Goal: Task Accomplishment & Management: Manage account settings

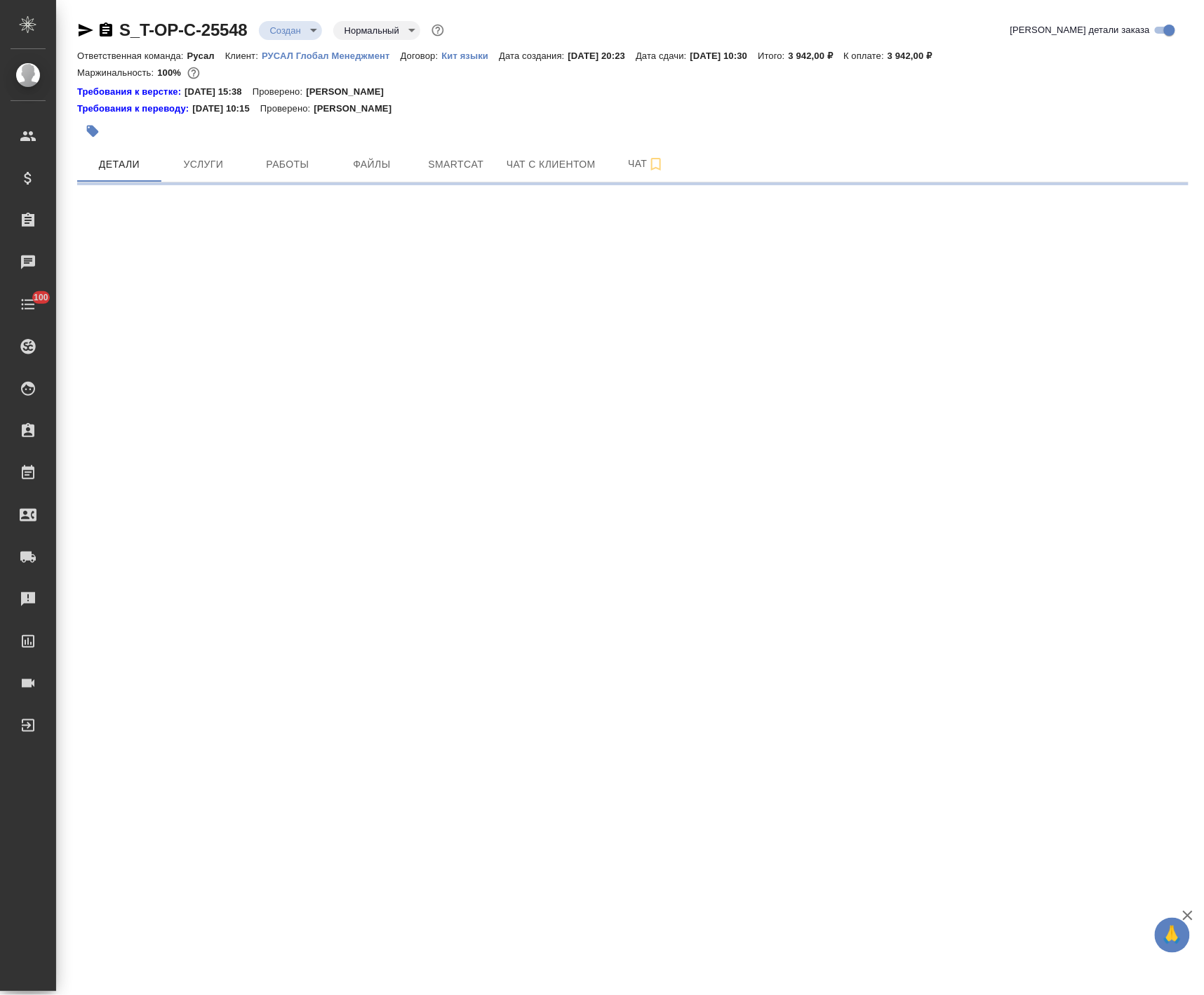
select select "RU"
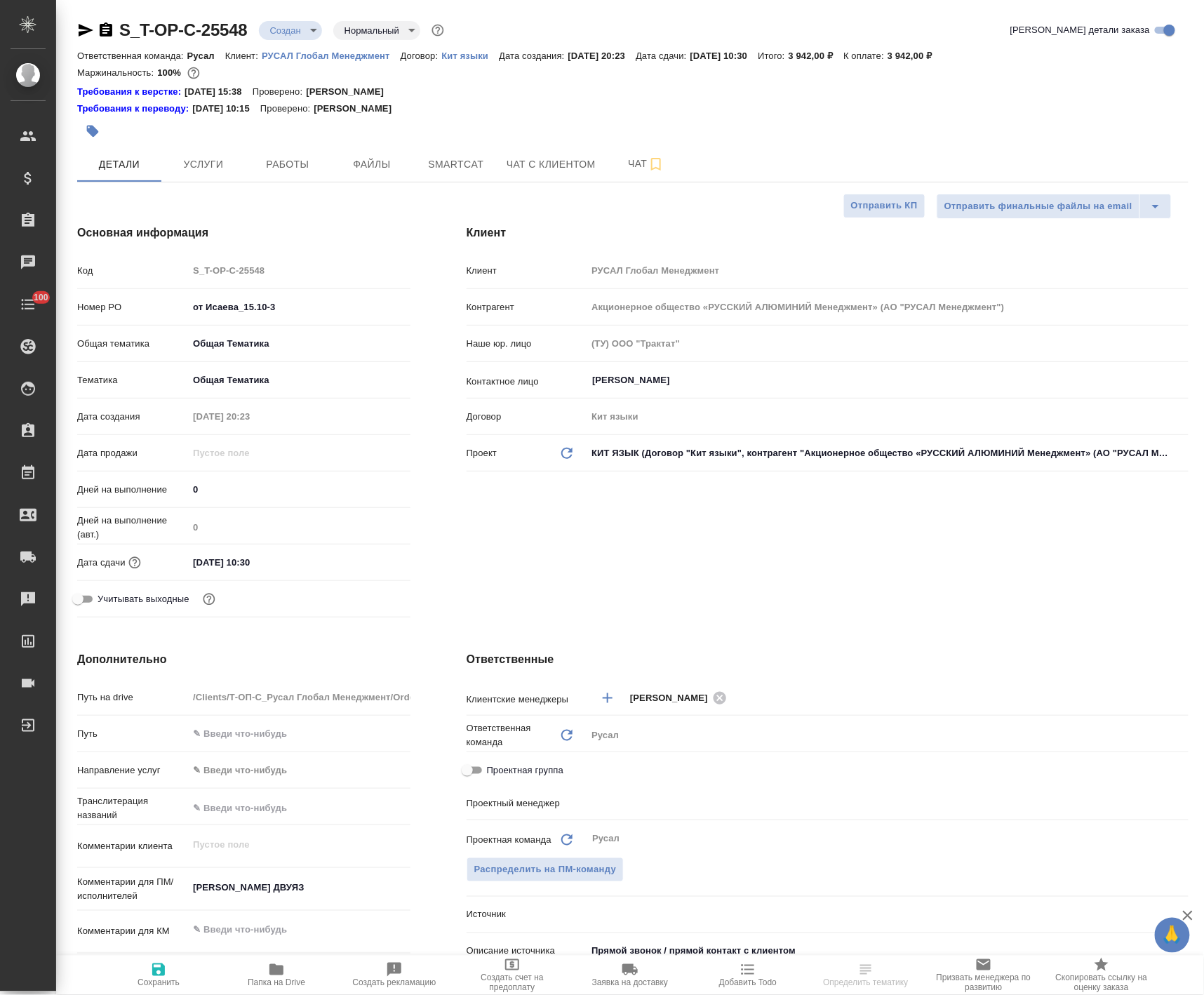
type textarea "x"
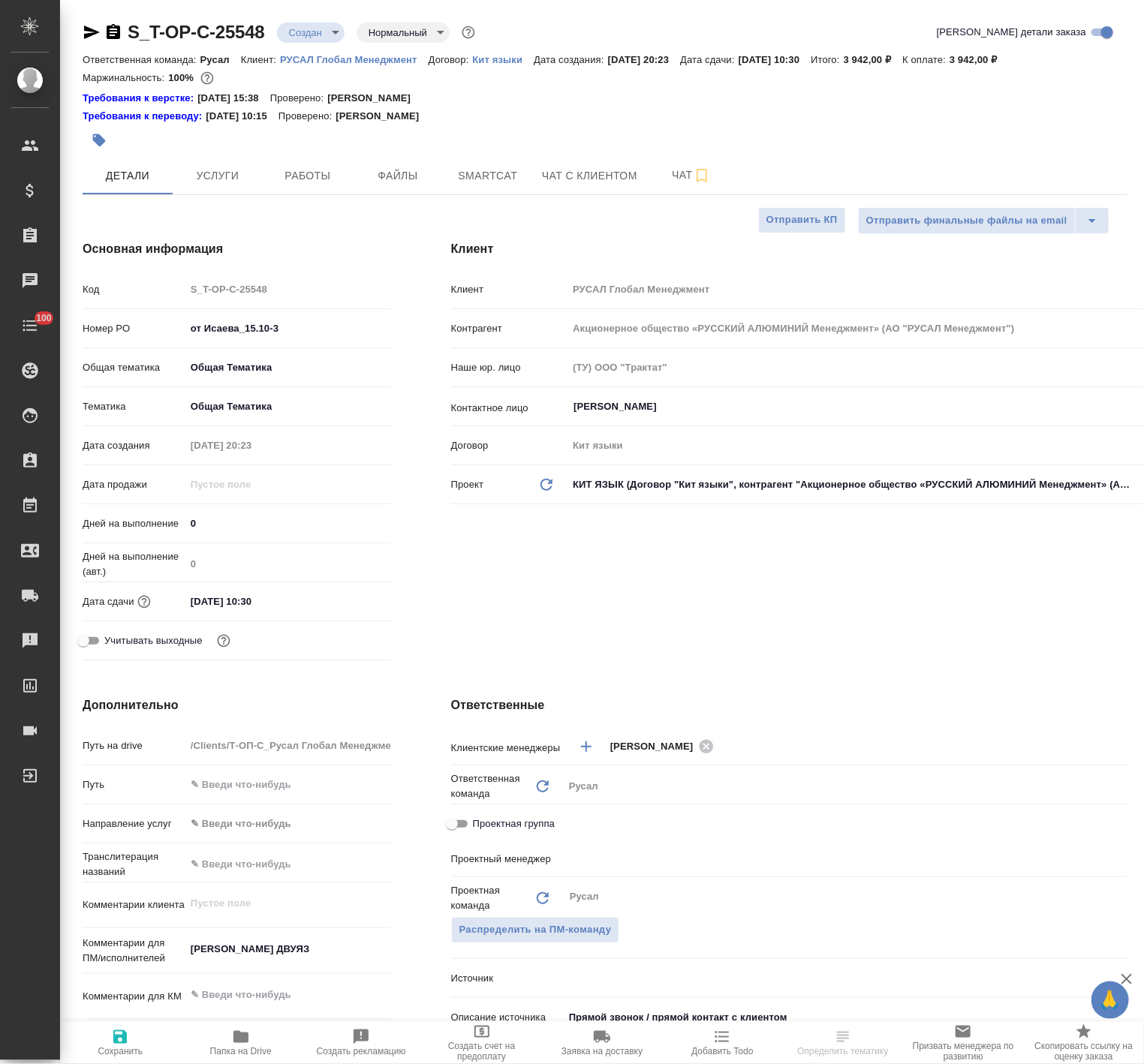
type textarea "x"
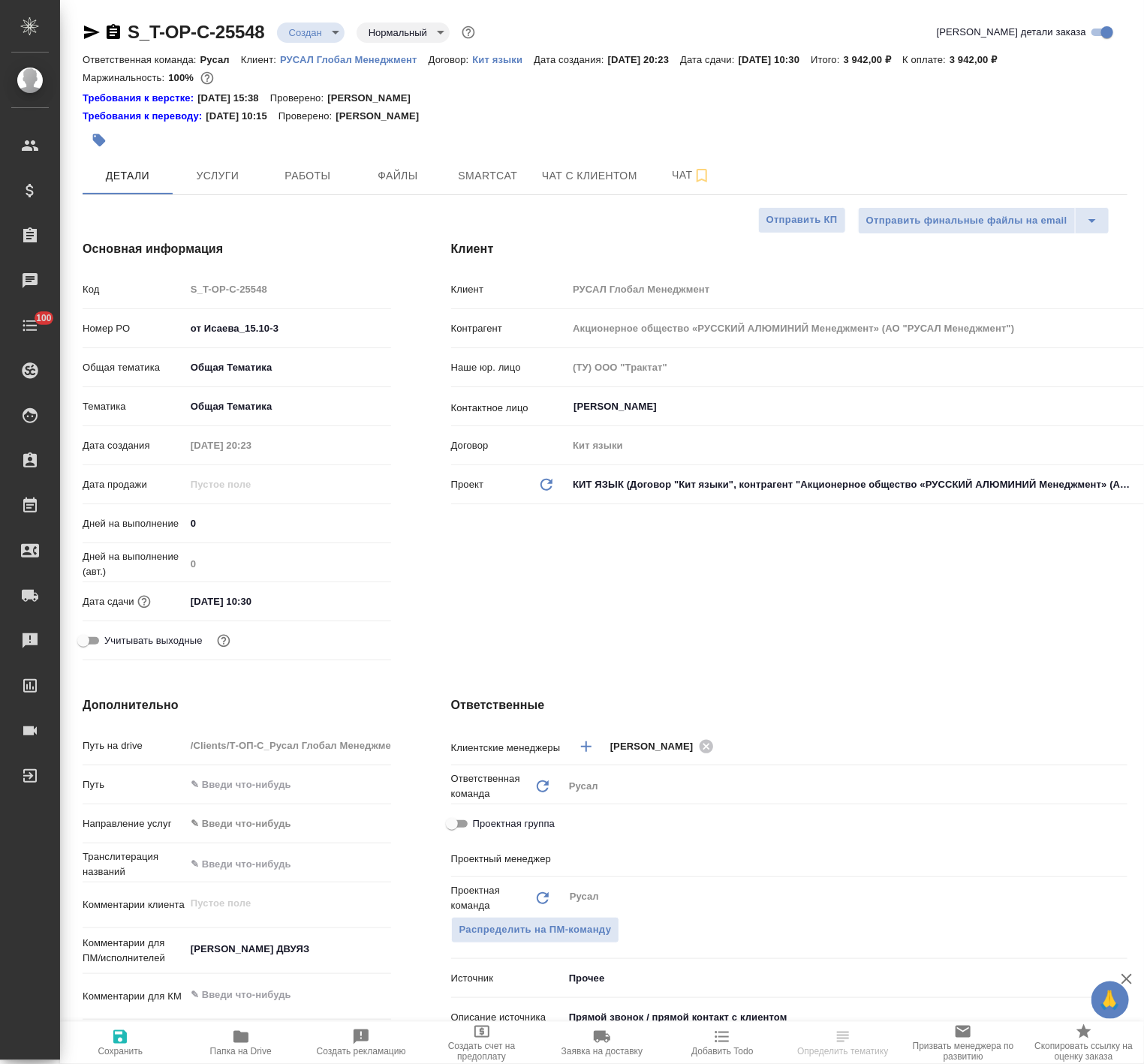
type textarea "x"
click at [652, 876] on div "Проектный менеджер Журавлева Александра ​" at bounding box center [788, 863] width 676 height 39
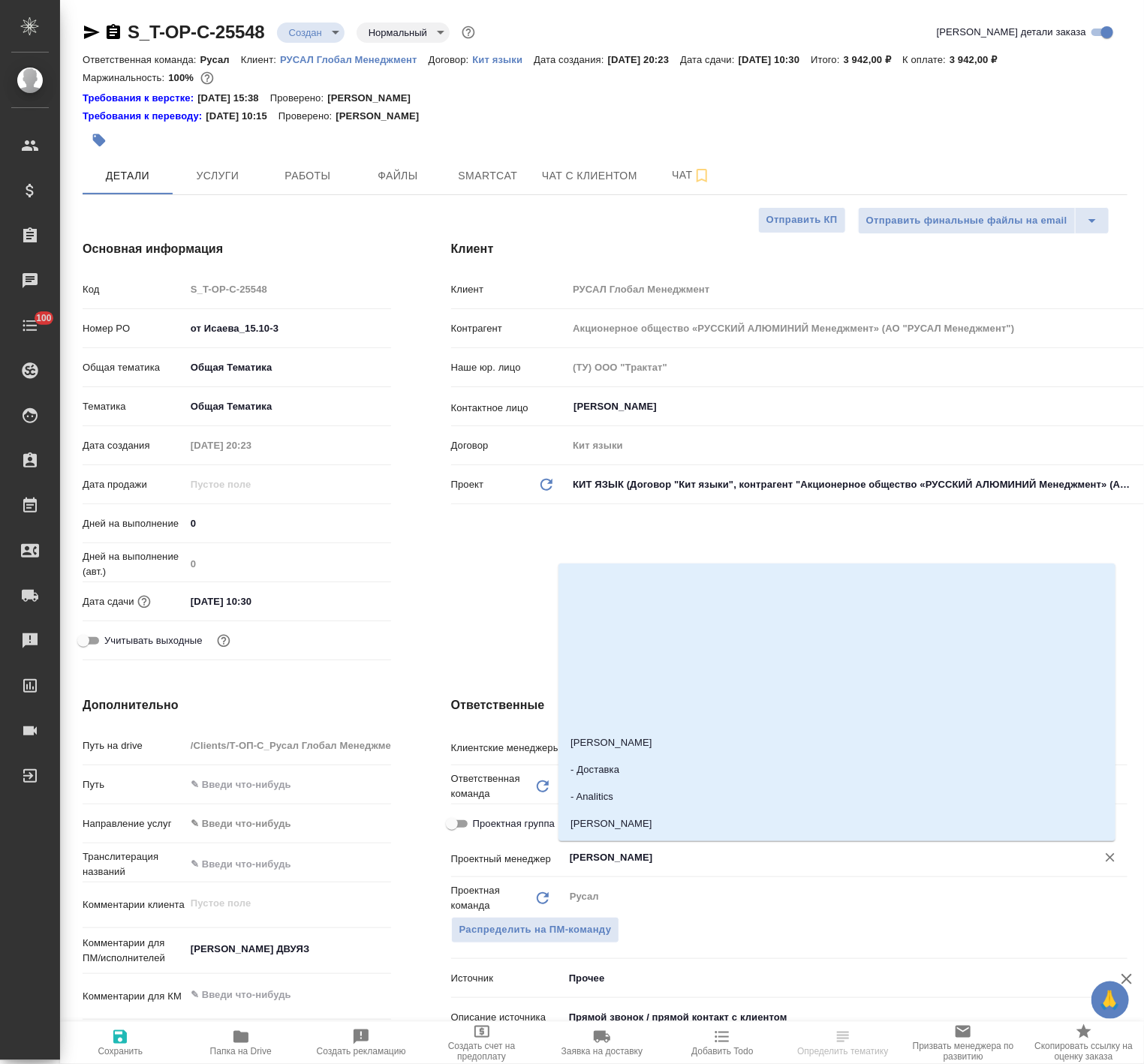
click at [642, 853] on input "Журавлева Александра" at bounding box center [820, 857] width 504 height 18
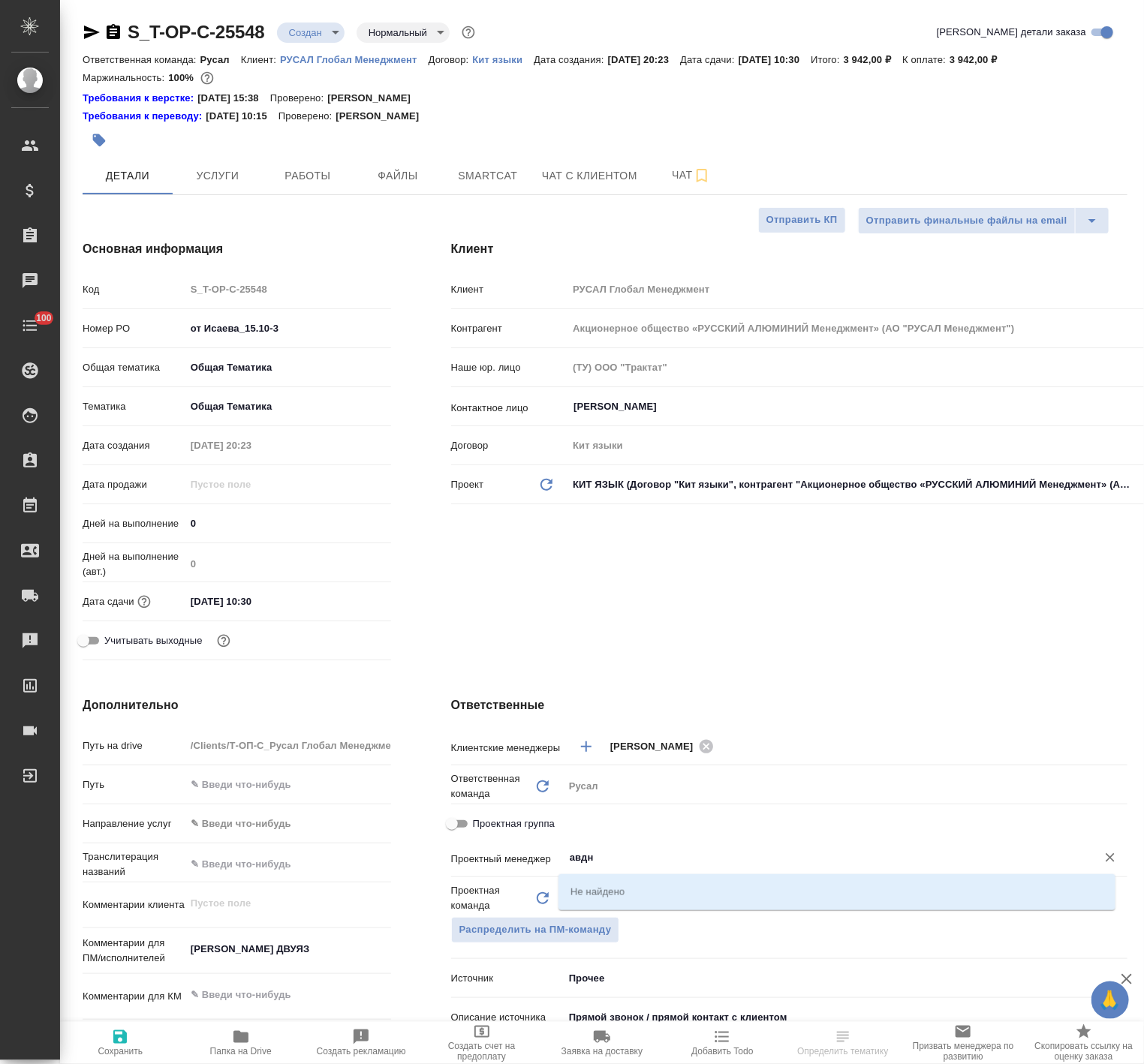
type input "авд"
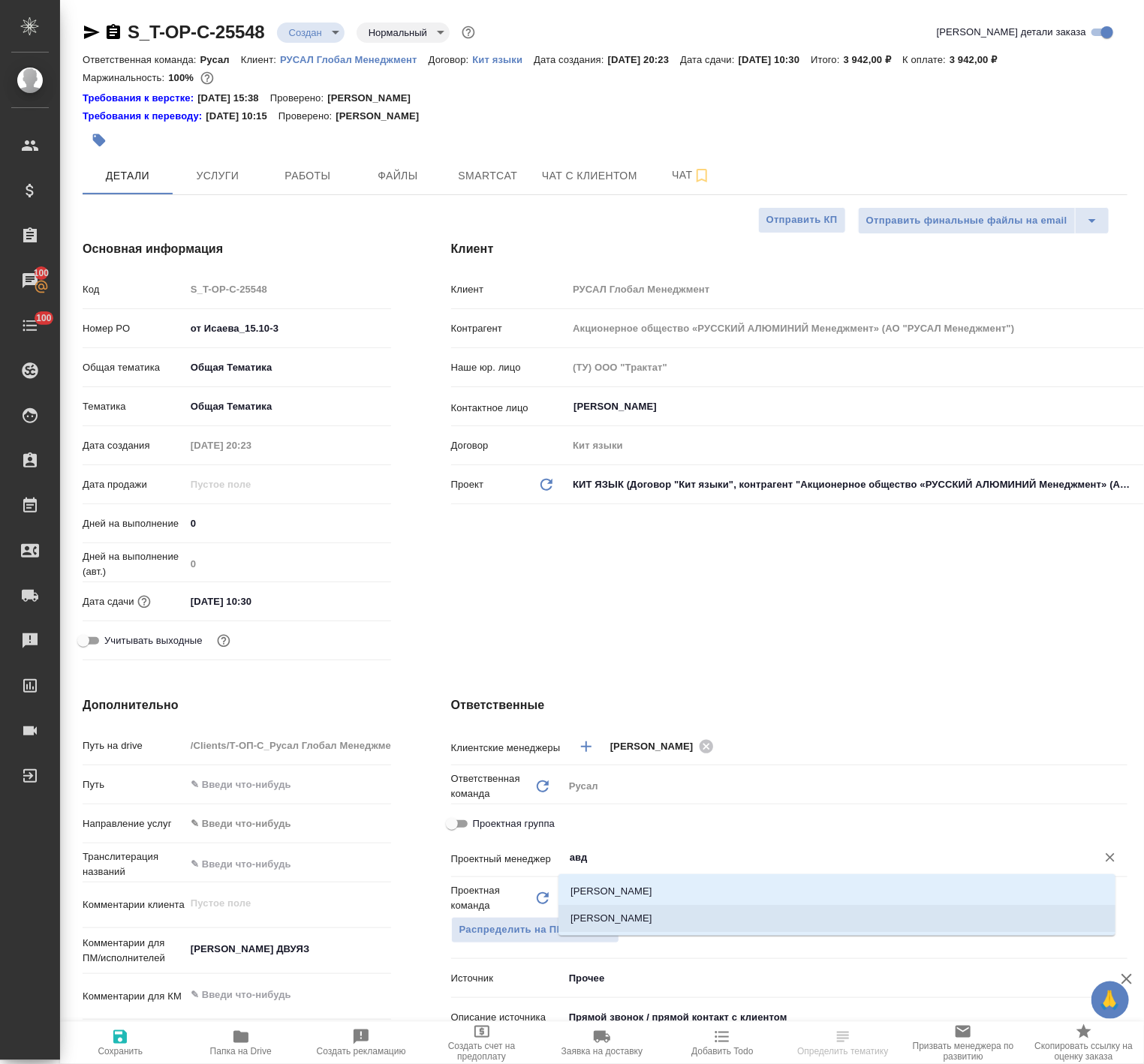
click at [683, 914] on li "[PERSON_NAME]" at bounding box center [837, 918] width 557 height 27
type textarea "x"
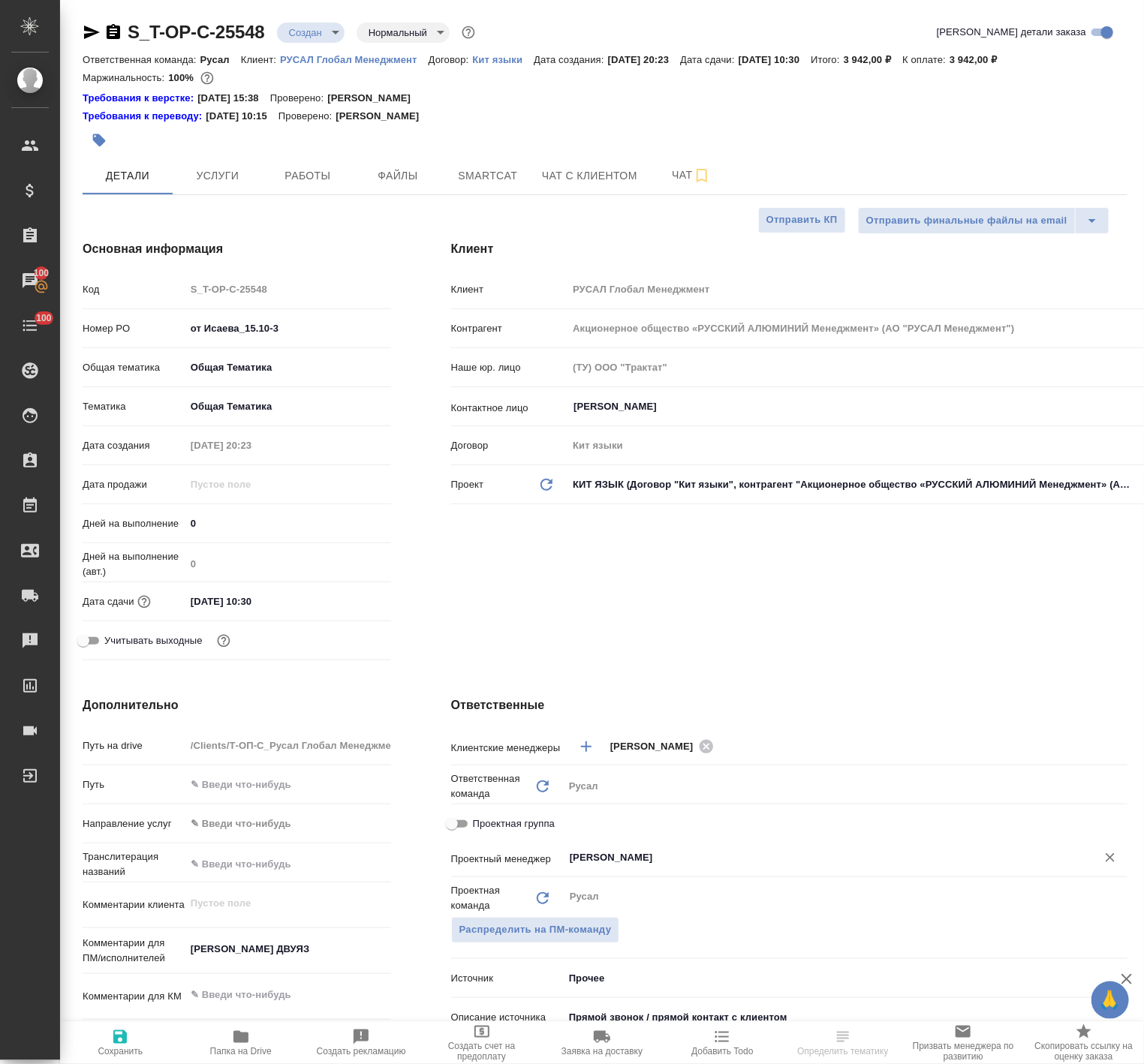
type input "[PERSON_NAME]"
click at [107, 1049] on span "Сохранить" at bounding box center [120, 1051] width 45 height 10
type textarea "x"
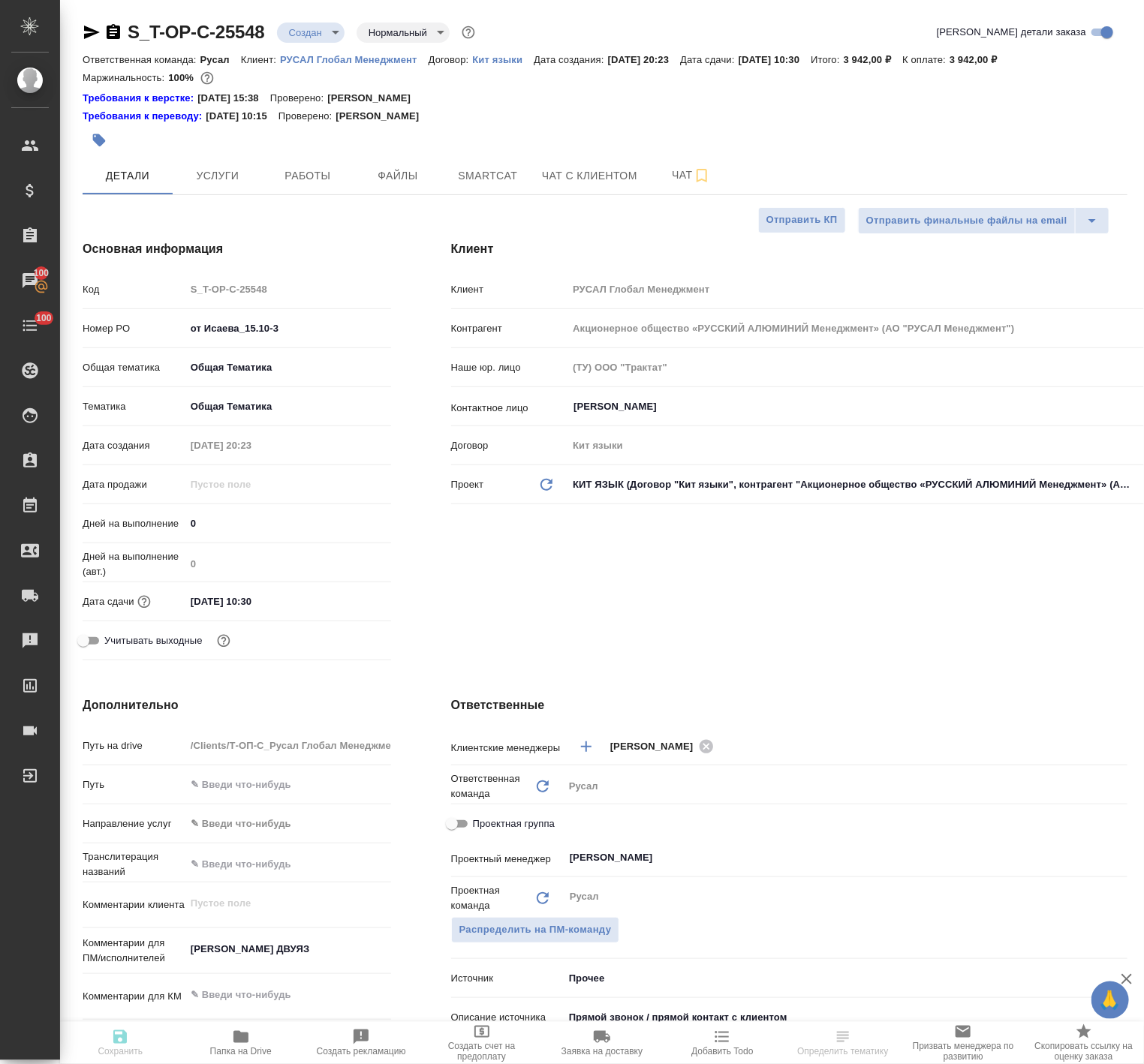
type textarea "x"
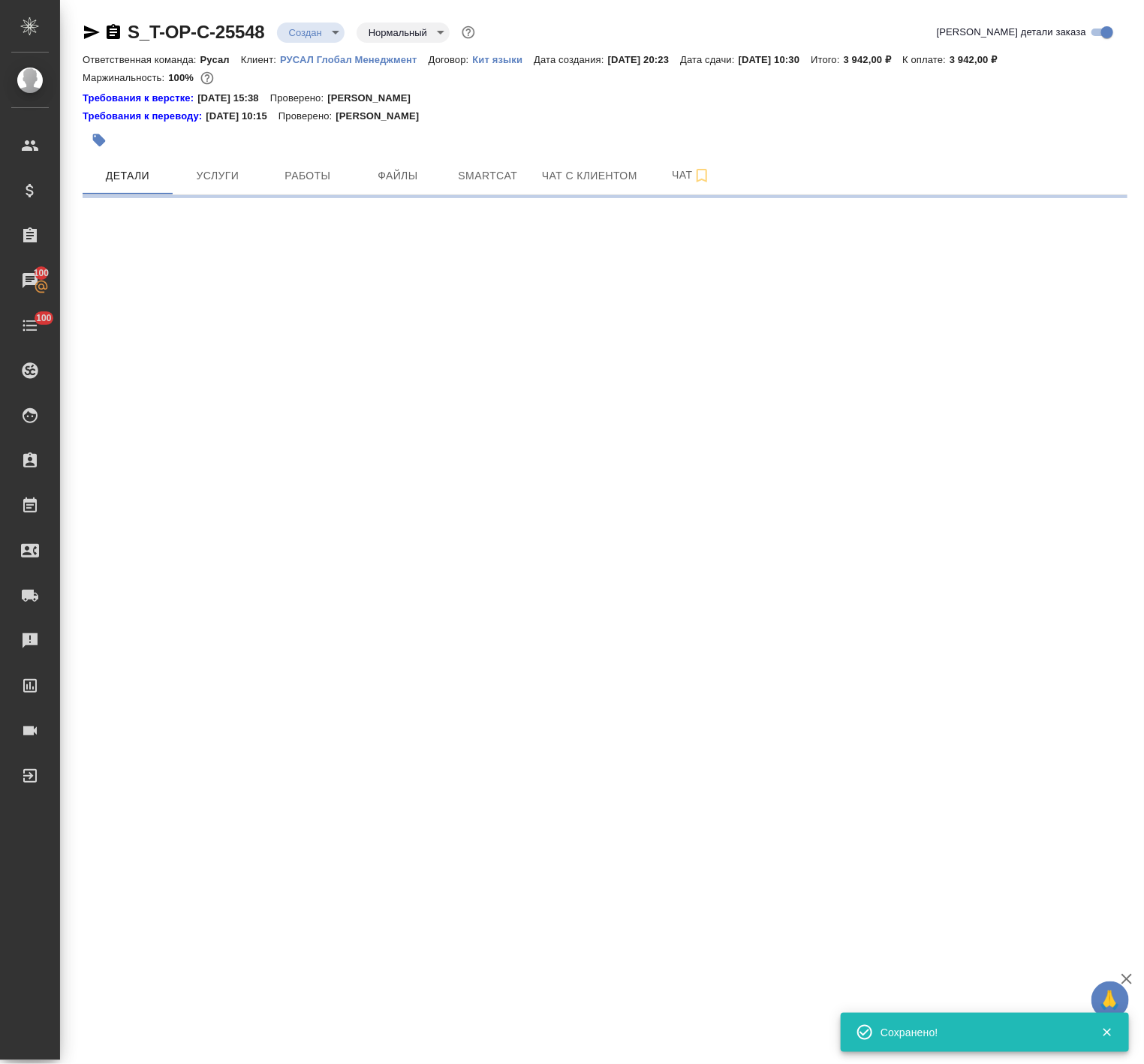
select select "RU"
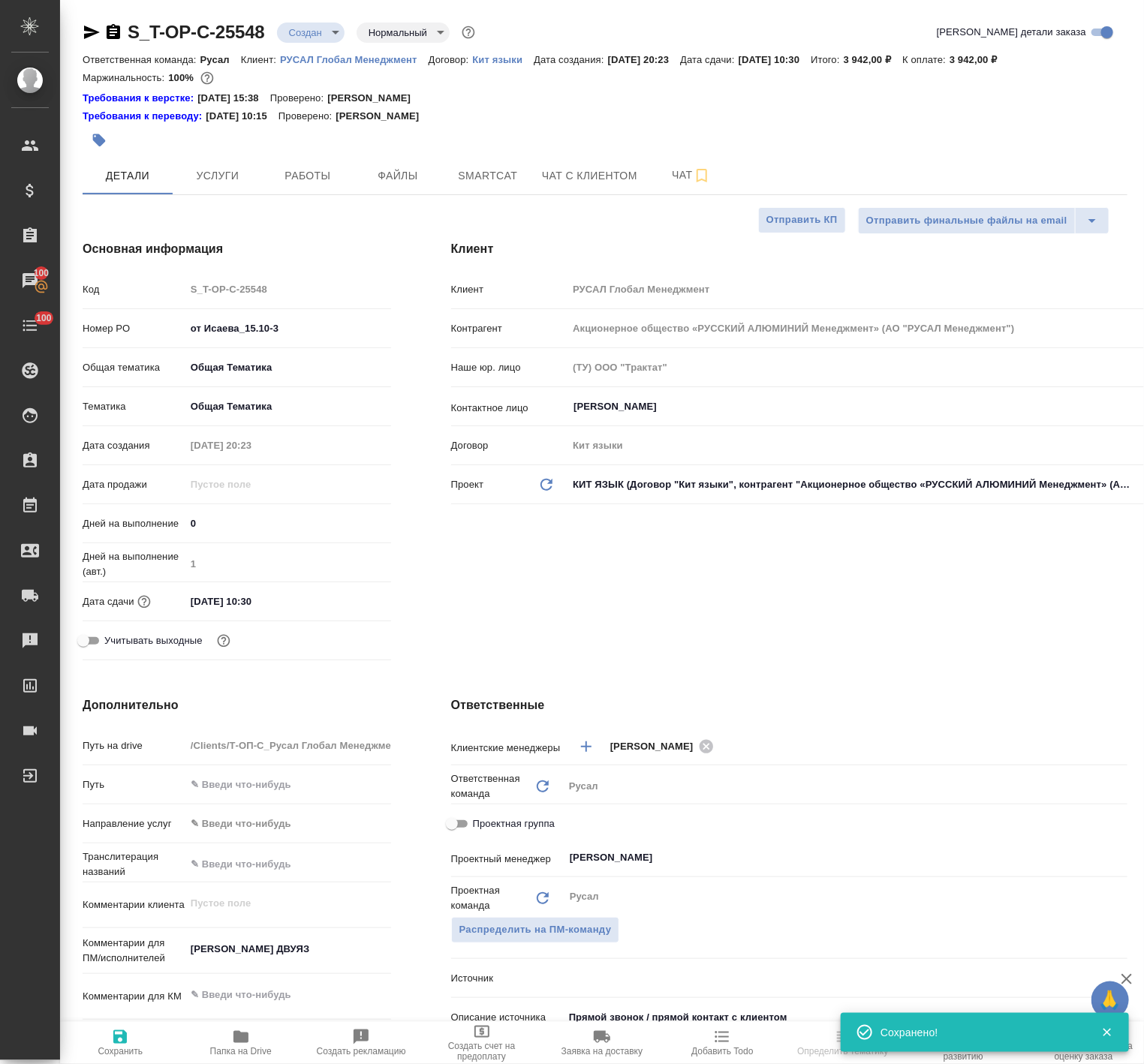
type textarea "x"
click at [301, 28] on body "🙏 .cls-1 fill:#fff; AWATERA Avdeenko Kirill Клиенты Спецификации Заказы 100 Чат…" at bounding box center [572, 532] width 1144 height 1064
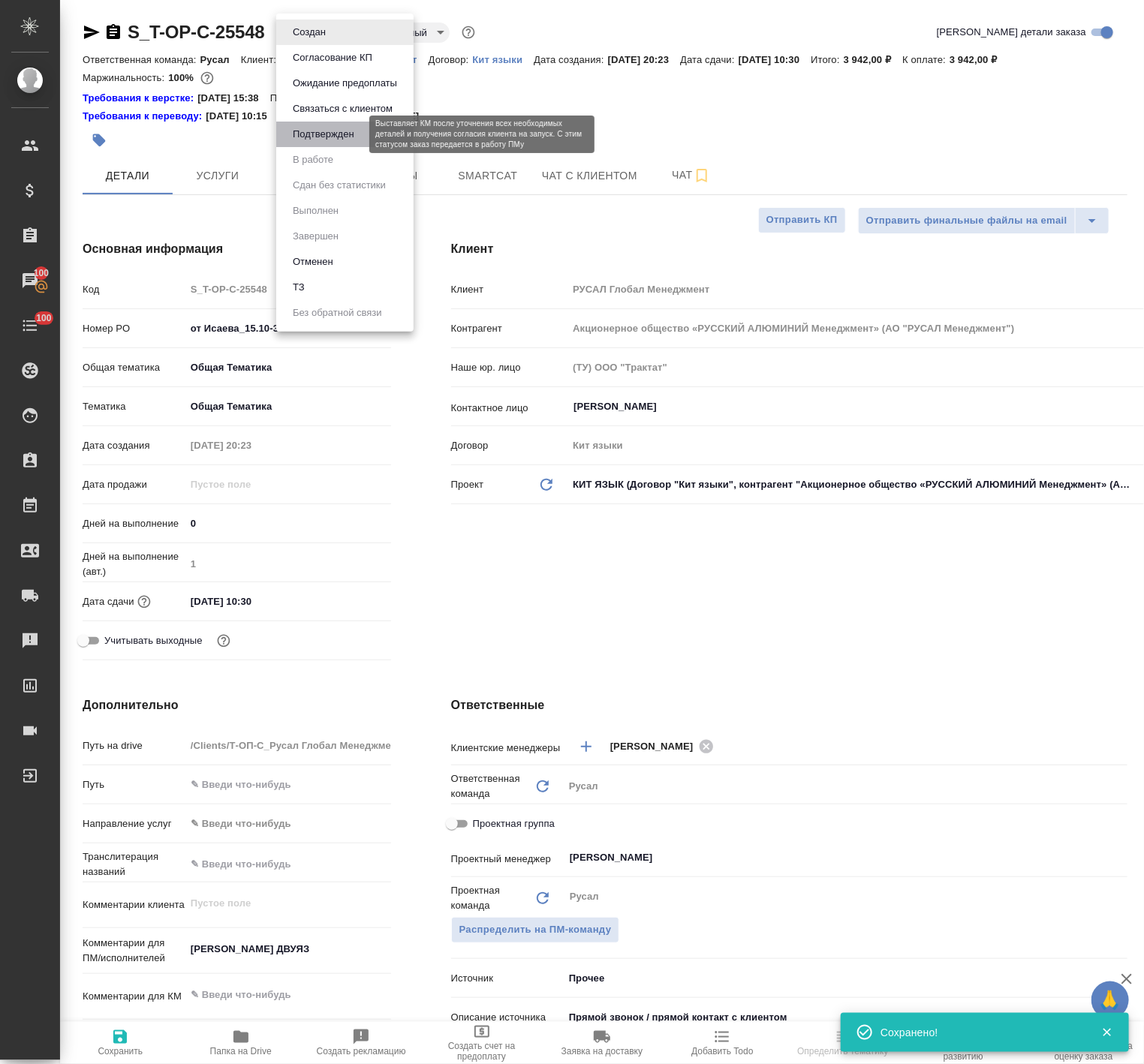
click at [325, 133] on button "Подтвержден" at bounding box center [324, 133] width 71 height 16
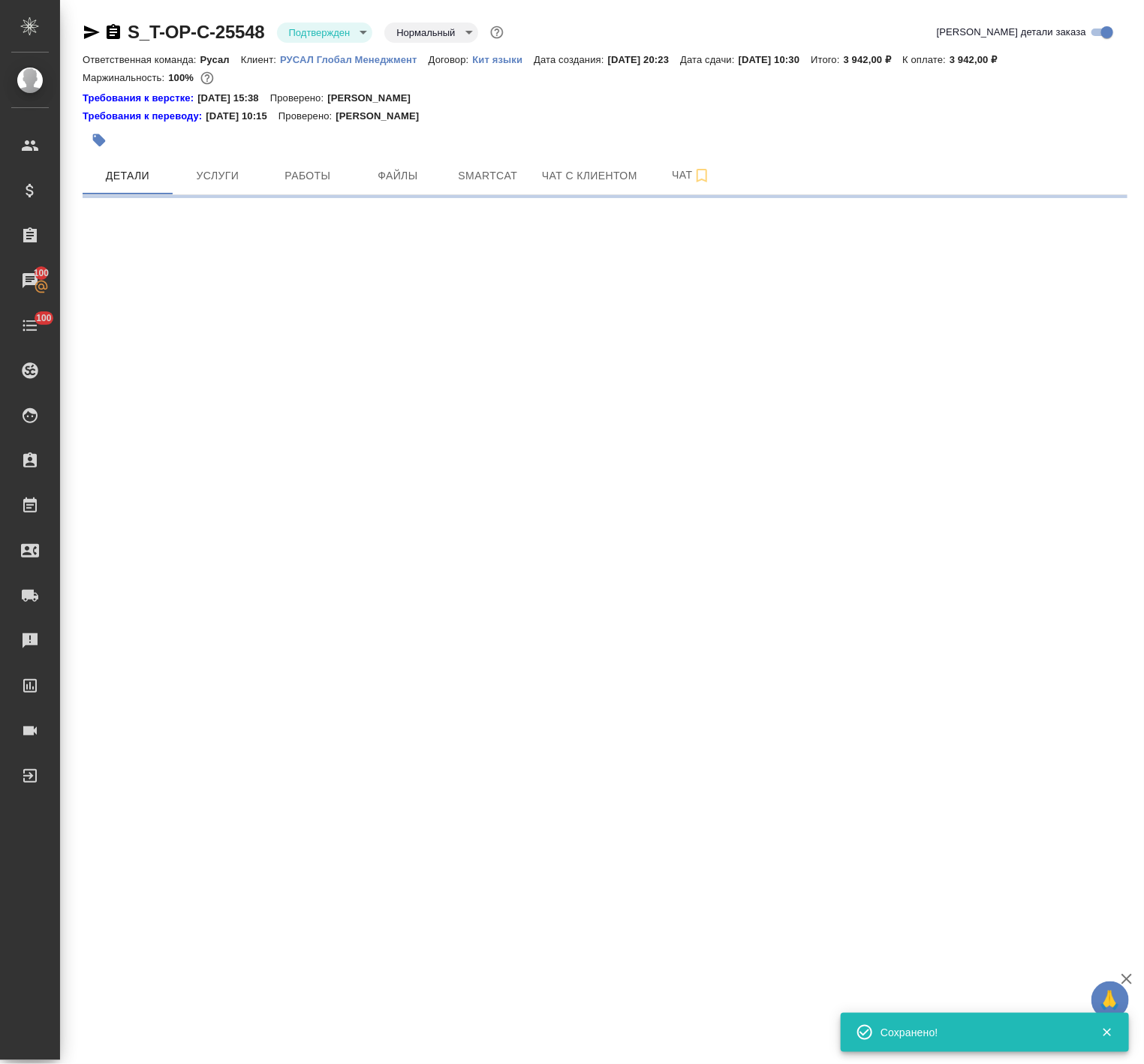
select select "RU"
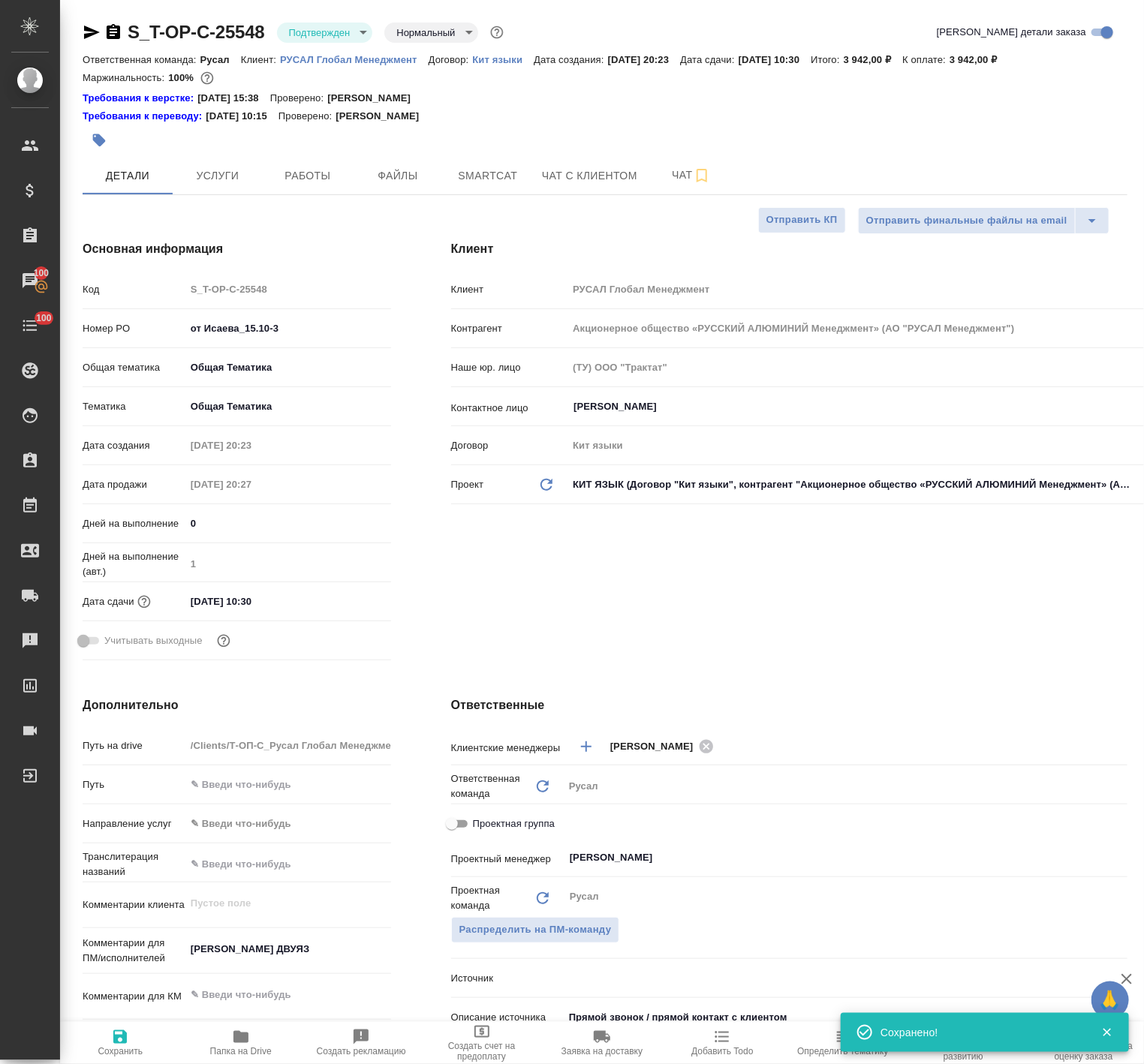
type textarea "x"
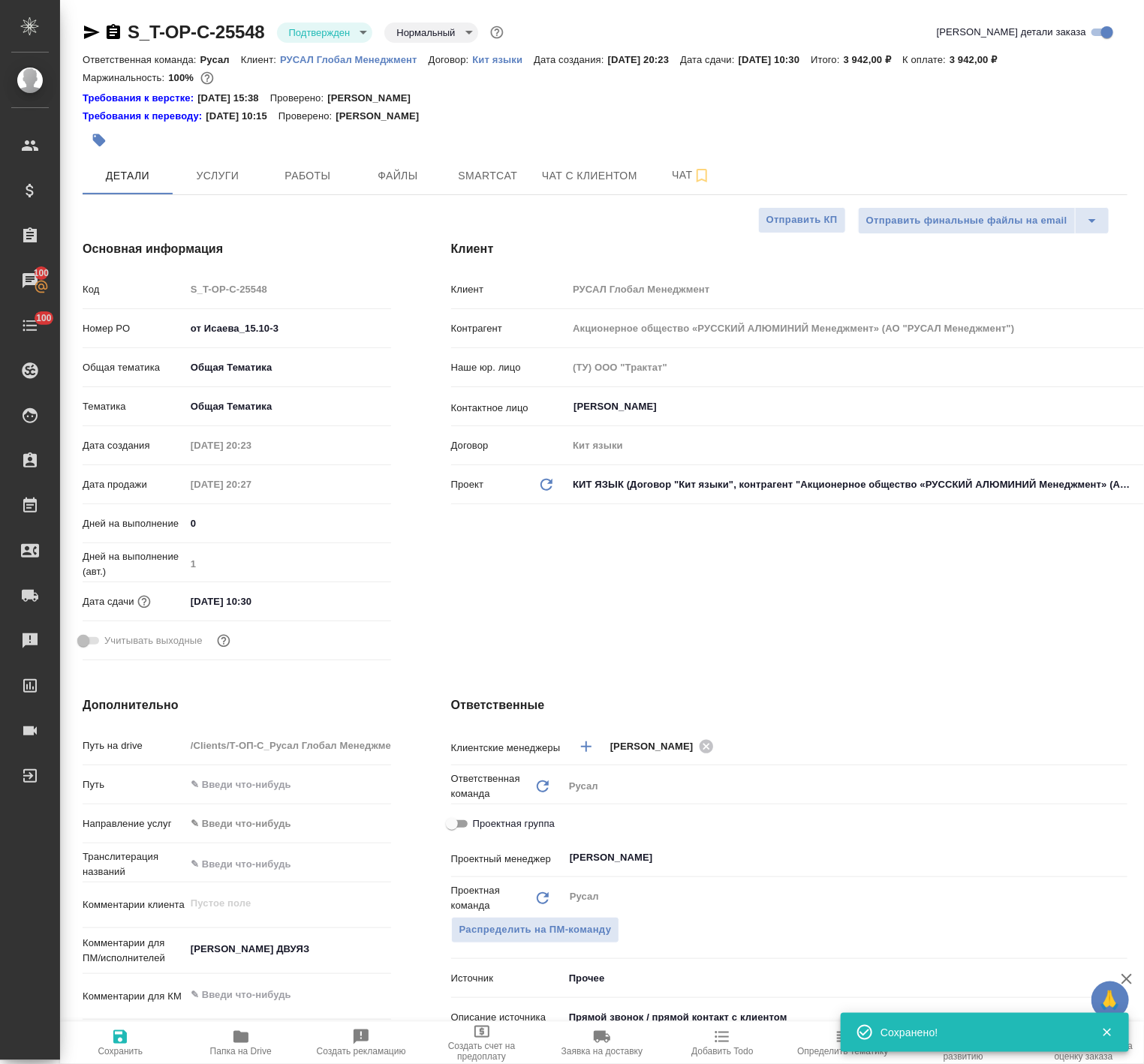
type textarea "x"
click at [318, 154] on div at bounding box center [430, 140] width 696 height 33
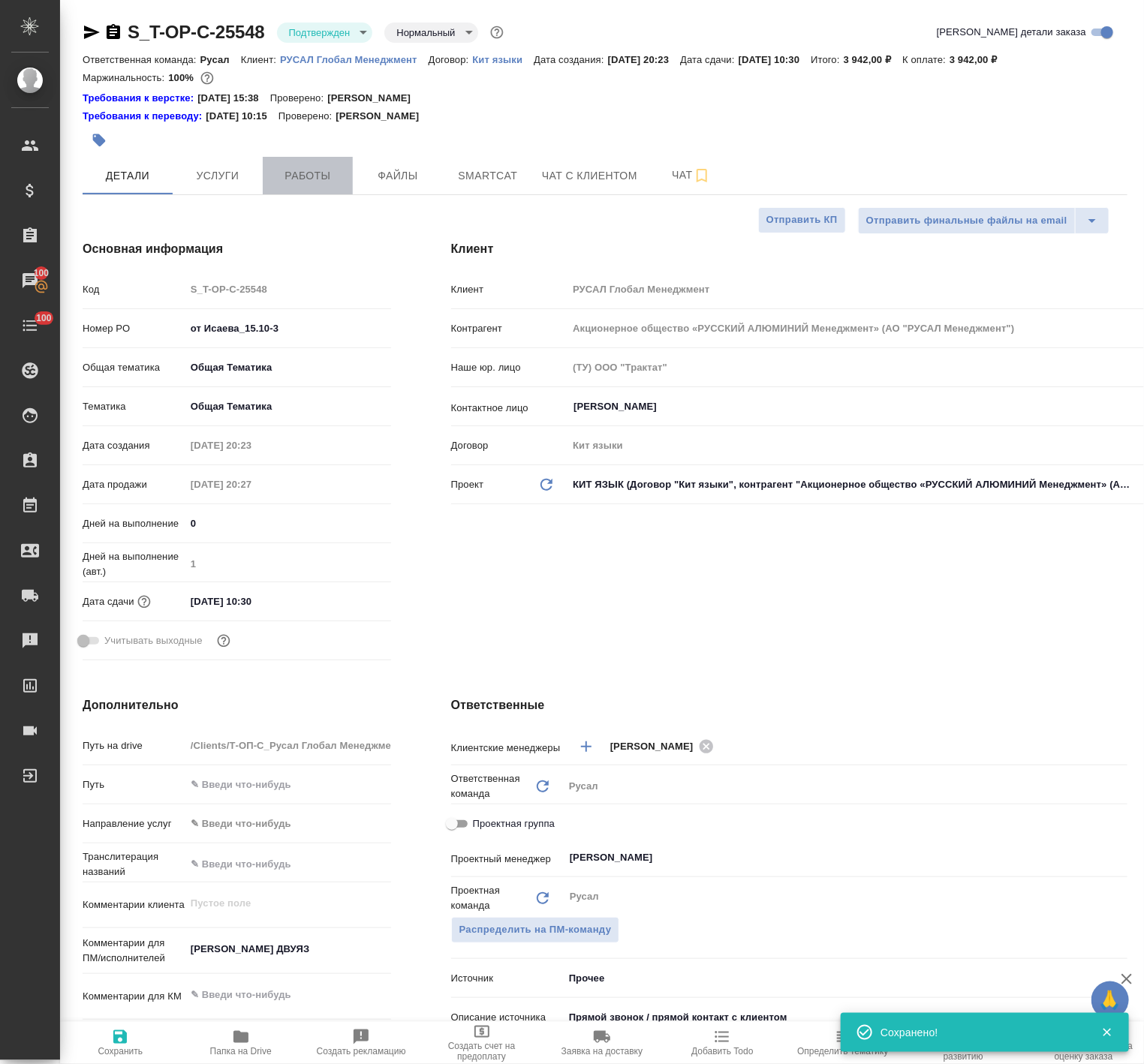
click at [309, 173] on span "Работы" at bounding box center [308, 176] width 72 height 19
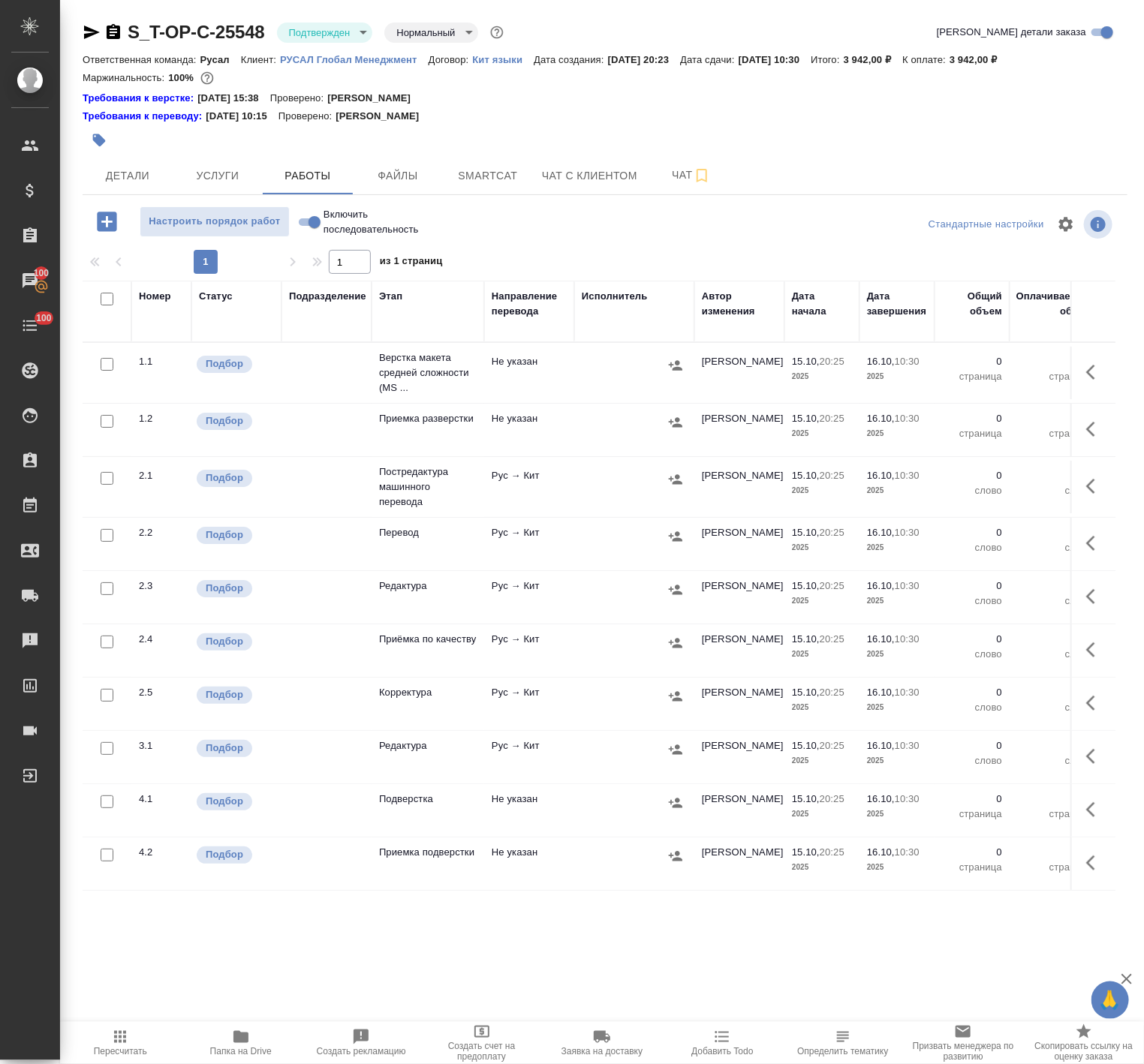
click at [561, 493] on td "Рус → Кит" at bounding box center [529, 486] width 90 height 53
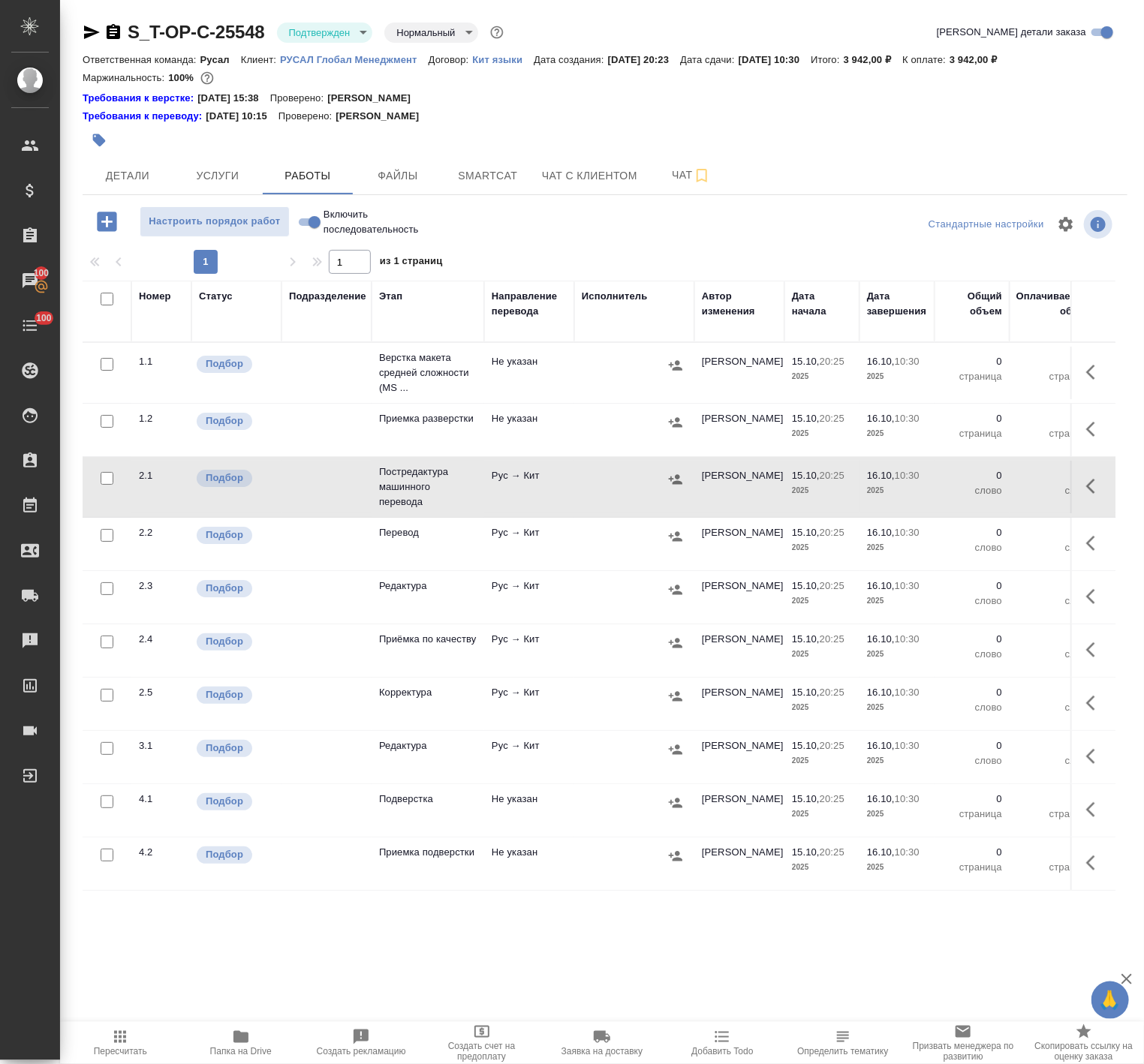
click at [1085, 488] on icon "button" at bounding box center [1094, 486] width 18 height 18
click at [975, 483] on icon "button" at bounding box center [984, 486] width 18 height 18
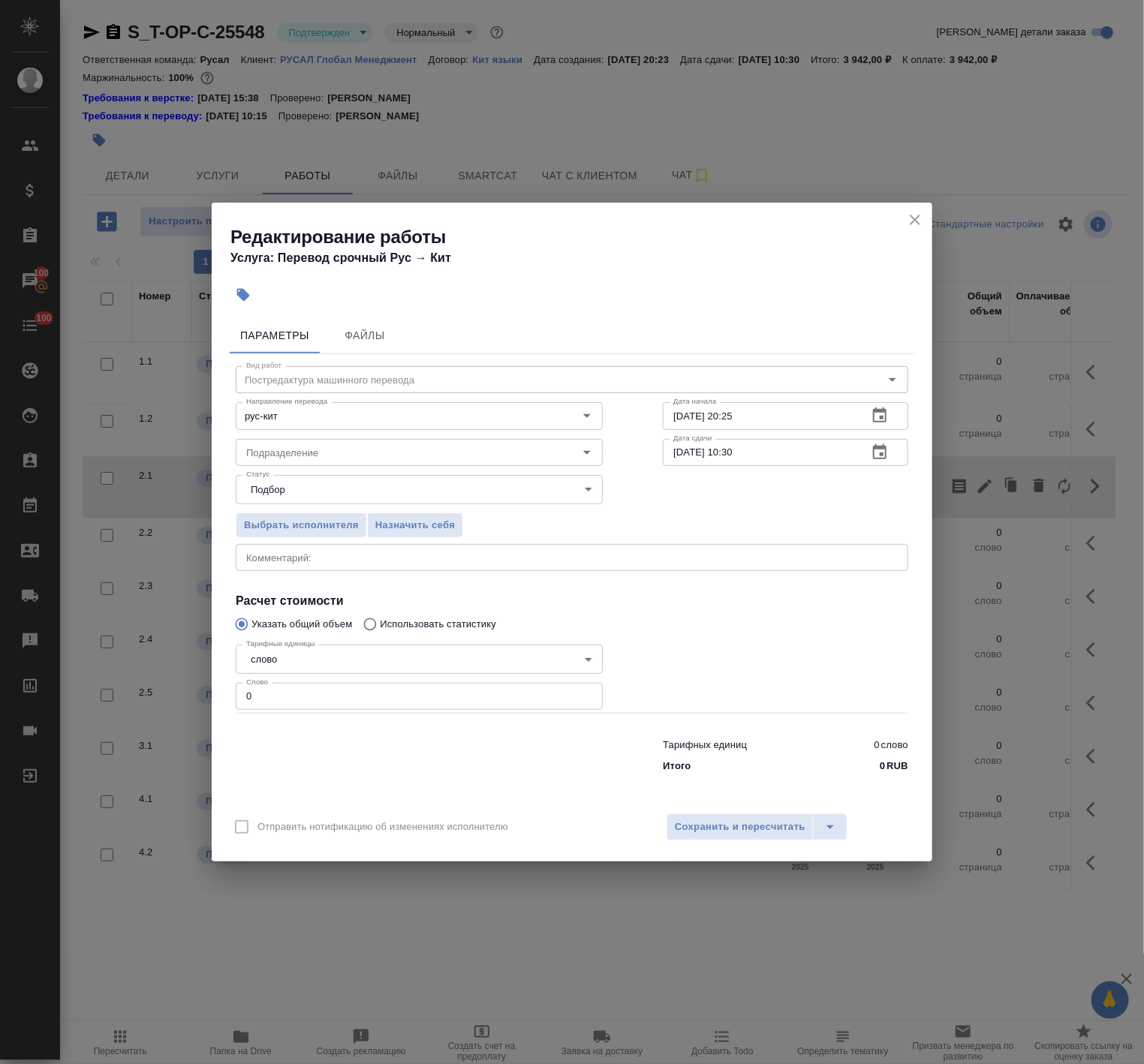
drag, startPoint x: 301, startPoint y: 701, endPoint x: 69, endPoint y: 694, distance: 232.1
click at [161, 718] on div "Редактирование работы Услуга: Перевод срочный Рус → Кит Параметры Файлы Вид раб…" at bounding box center [572, 532] width 1144 height 1064
paste input "354"
type input "354"
drag, startPoint x: 767, startPoint y: 451, endPoint x: 743, endPoint y: 455, distance: 24.3
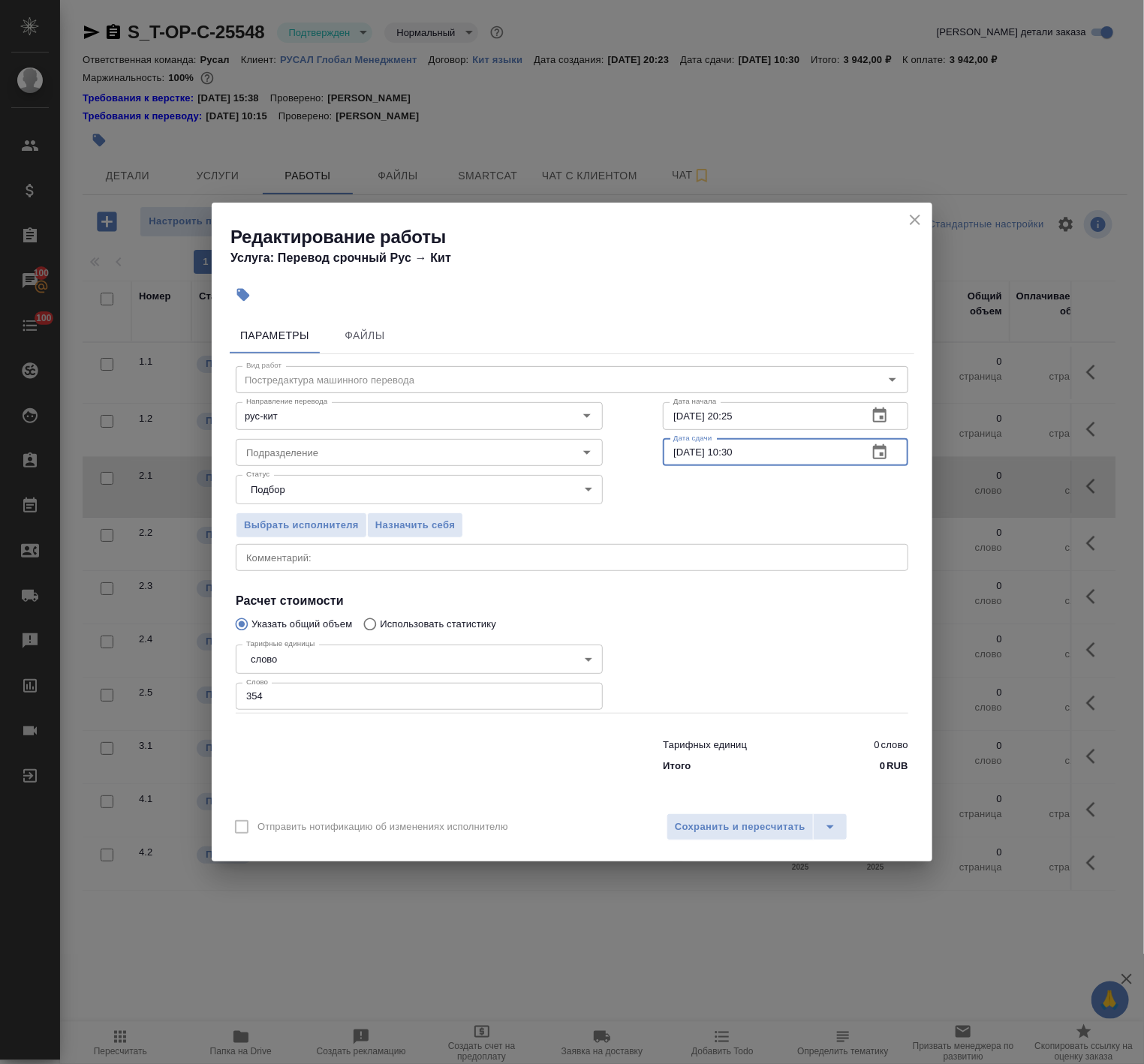
click at [743, 455] on input "16.10.2025 10:30" at bounding box center [759, 452] width 193 height 27
type input "16.10.2025 10:00"
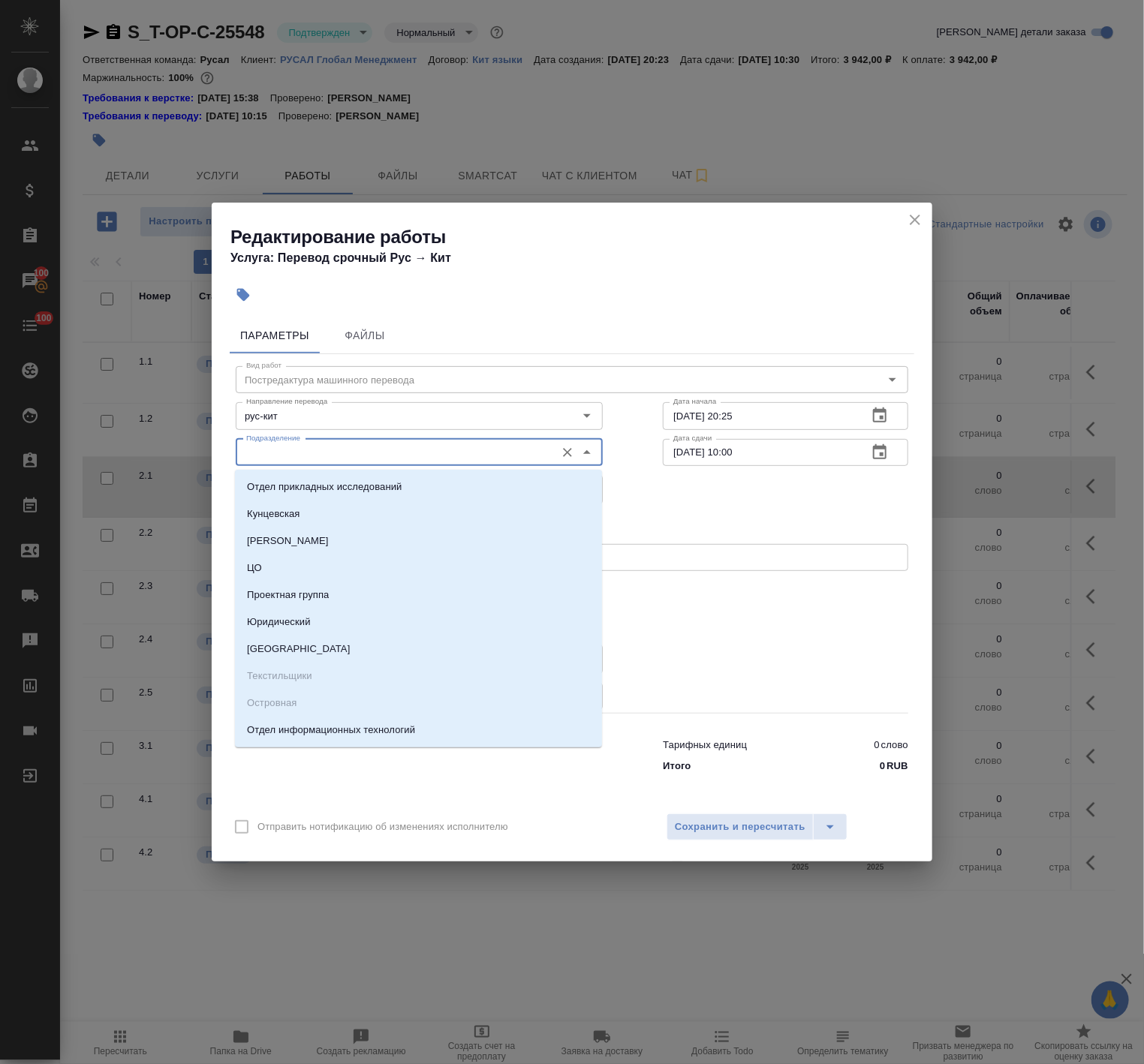
click at [323, 452] on input "Подразделение" at bounding box center [393, 452] width 307 height 18
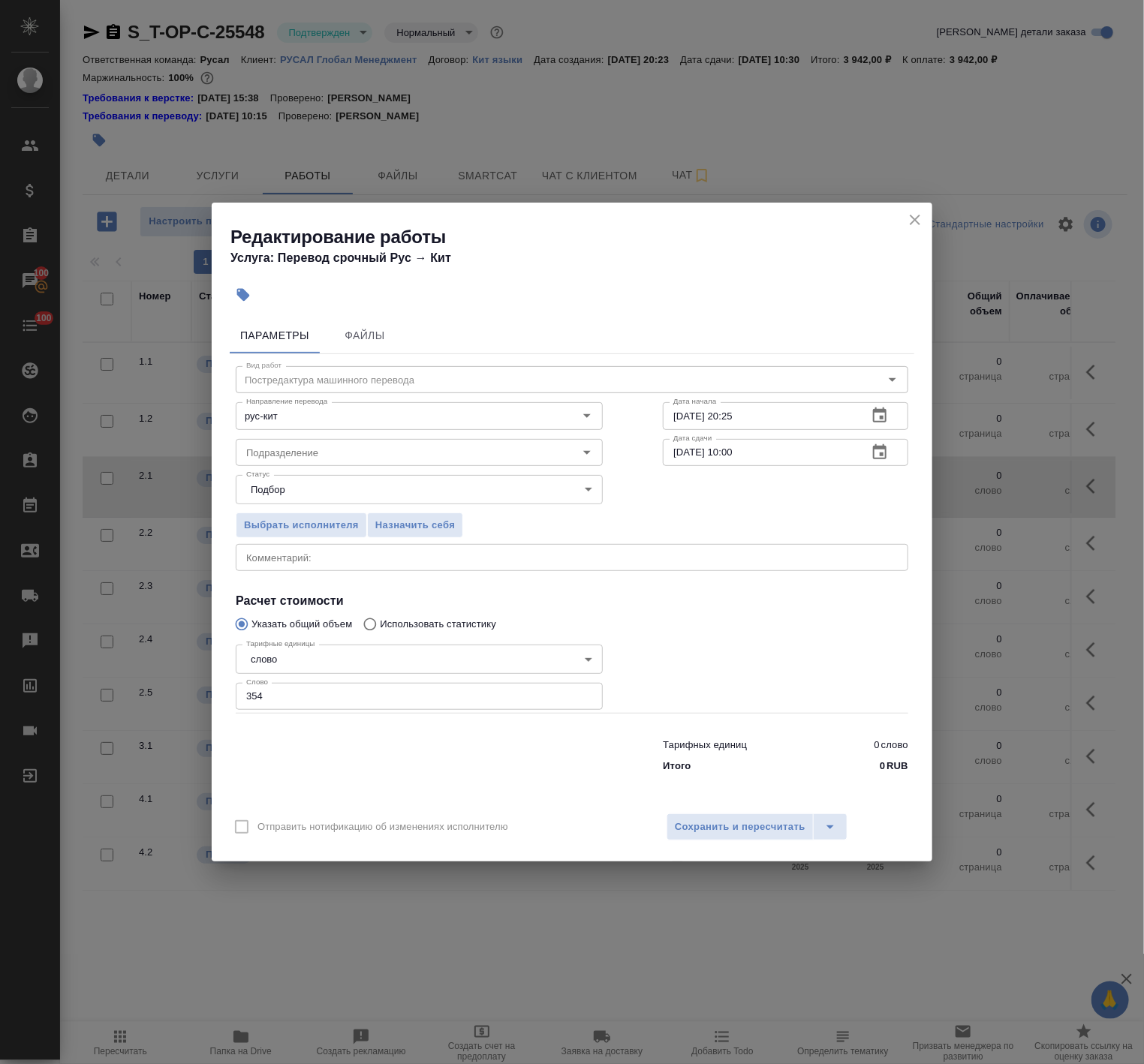
click at [757, 620] on div at bounding box center [785, 676] width 306 height 134
click at [718, 815] on button "Сохранить и пересчитать" at bounding box center [739, 826] width 147 height 27
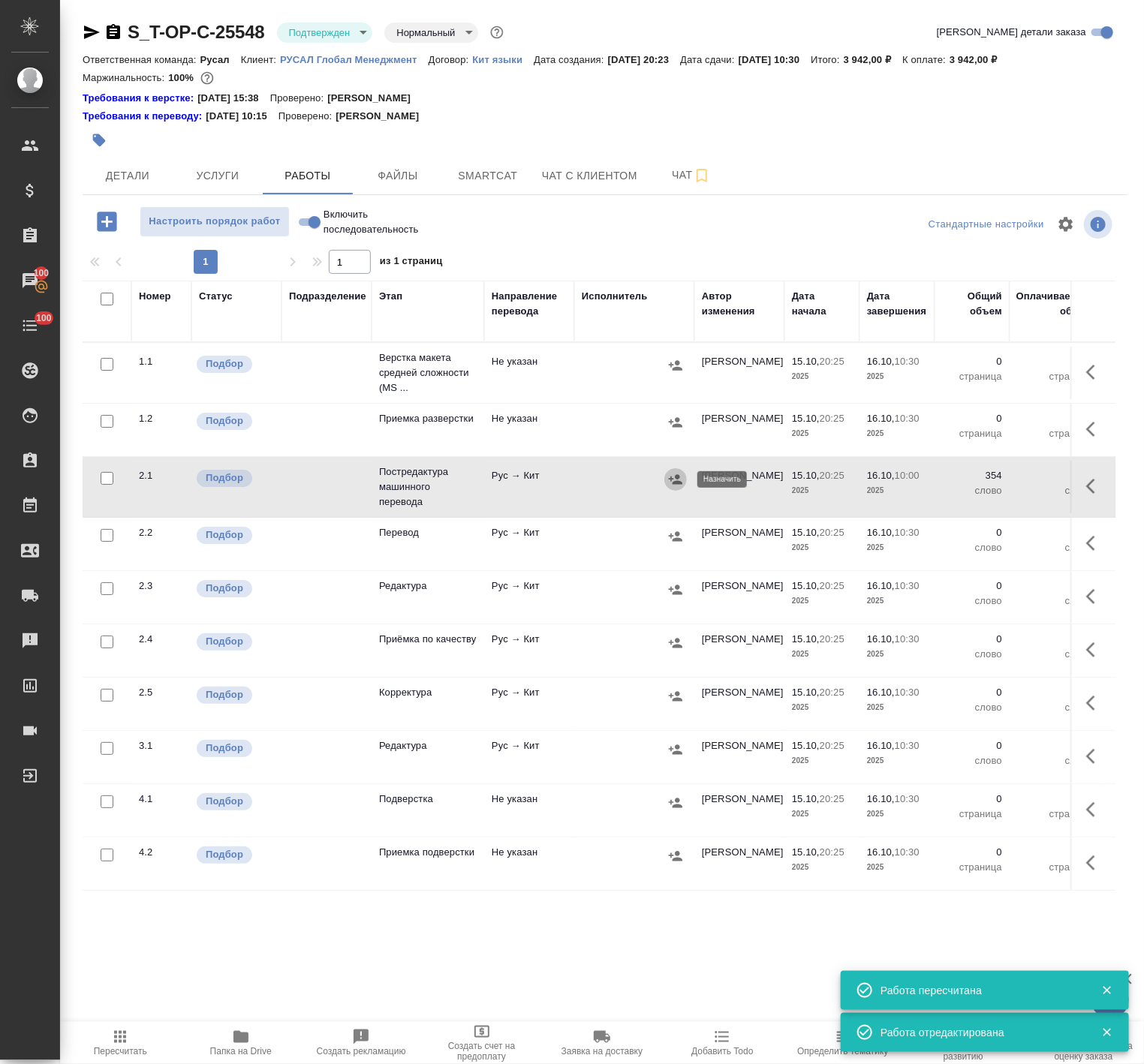
click at [671, 481] on icon "button" at bounding box center [676, 479] width 14 height 9
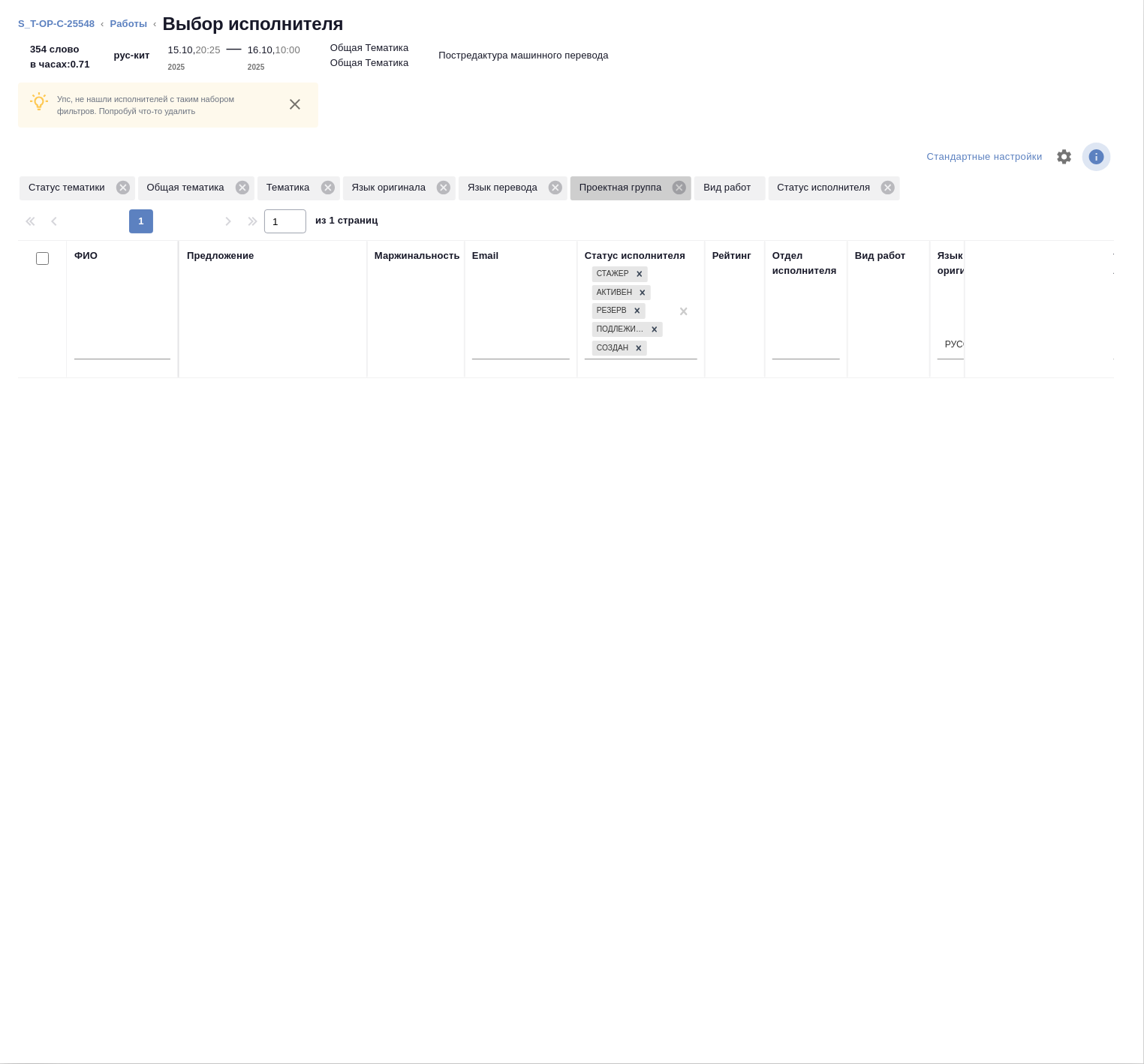
click at [677, 188] on icon at bounding box center [679, 188] width 14 height 14
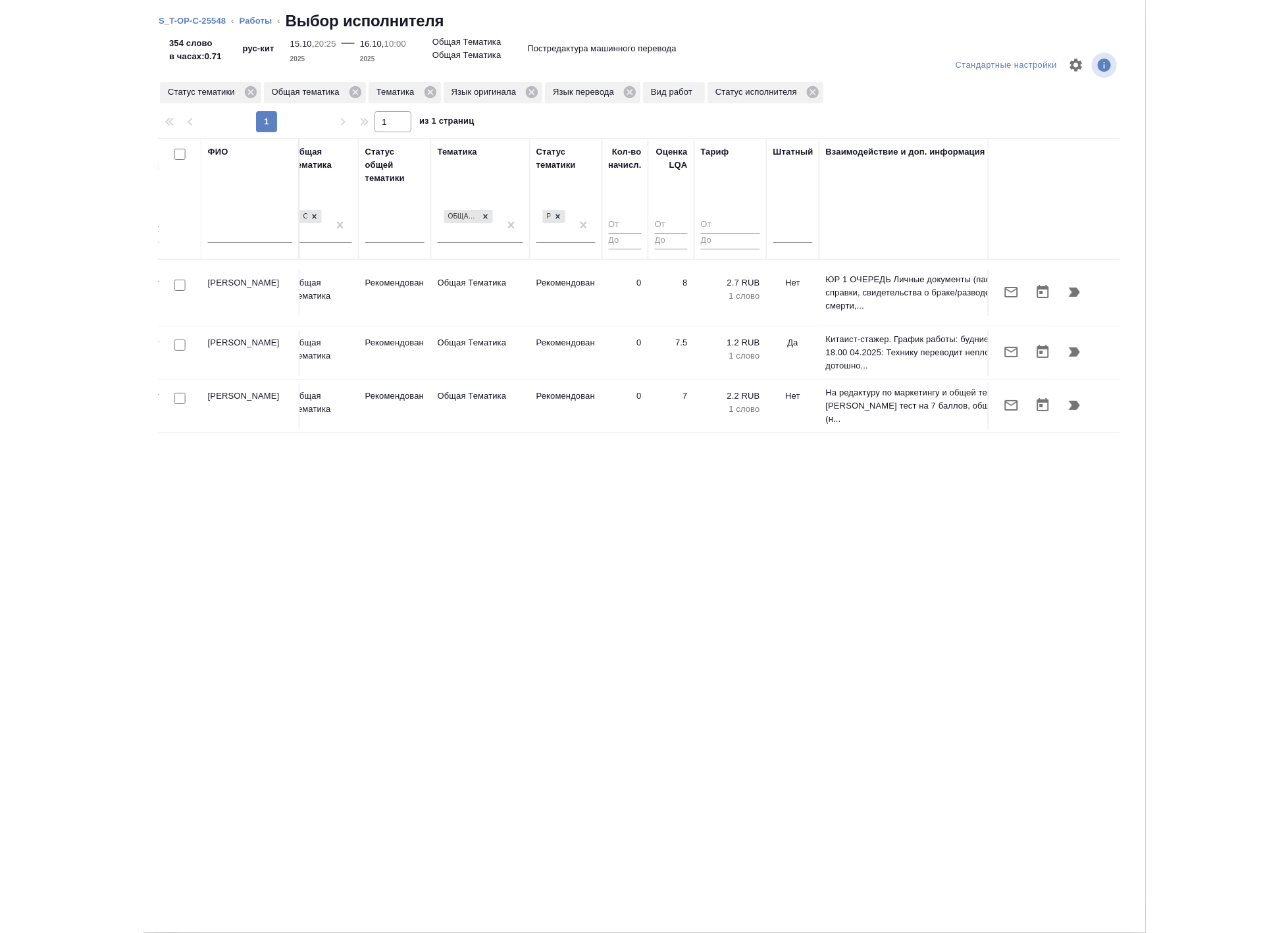
scroll to position [0, 951]
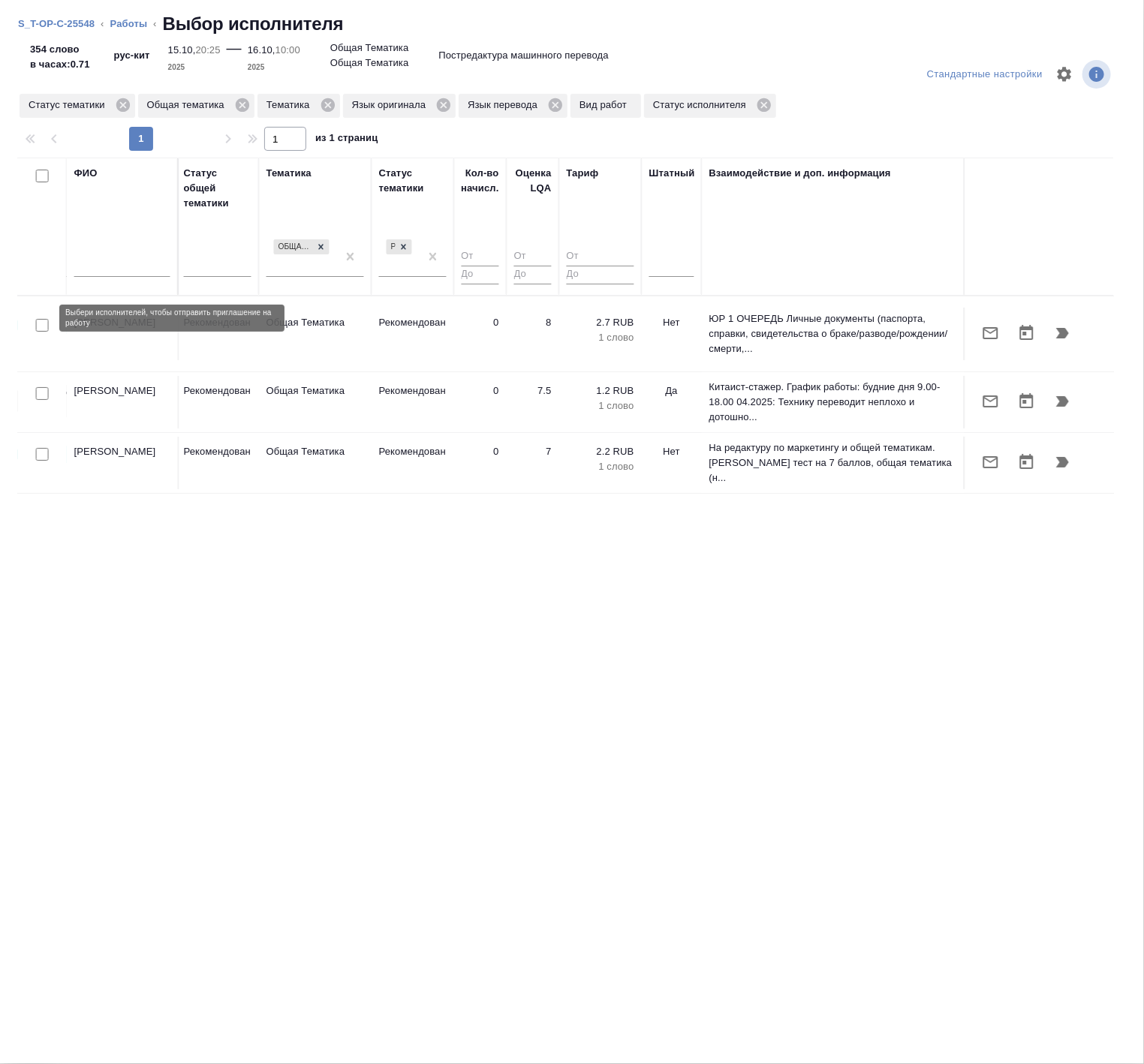
click at [40, 319] on input "checkbox" at bounding box center [42, 325] width 13 height 13
checkbox input "true"
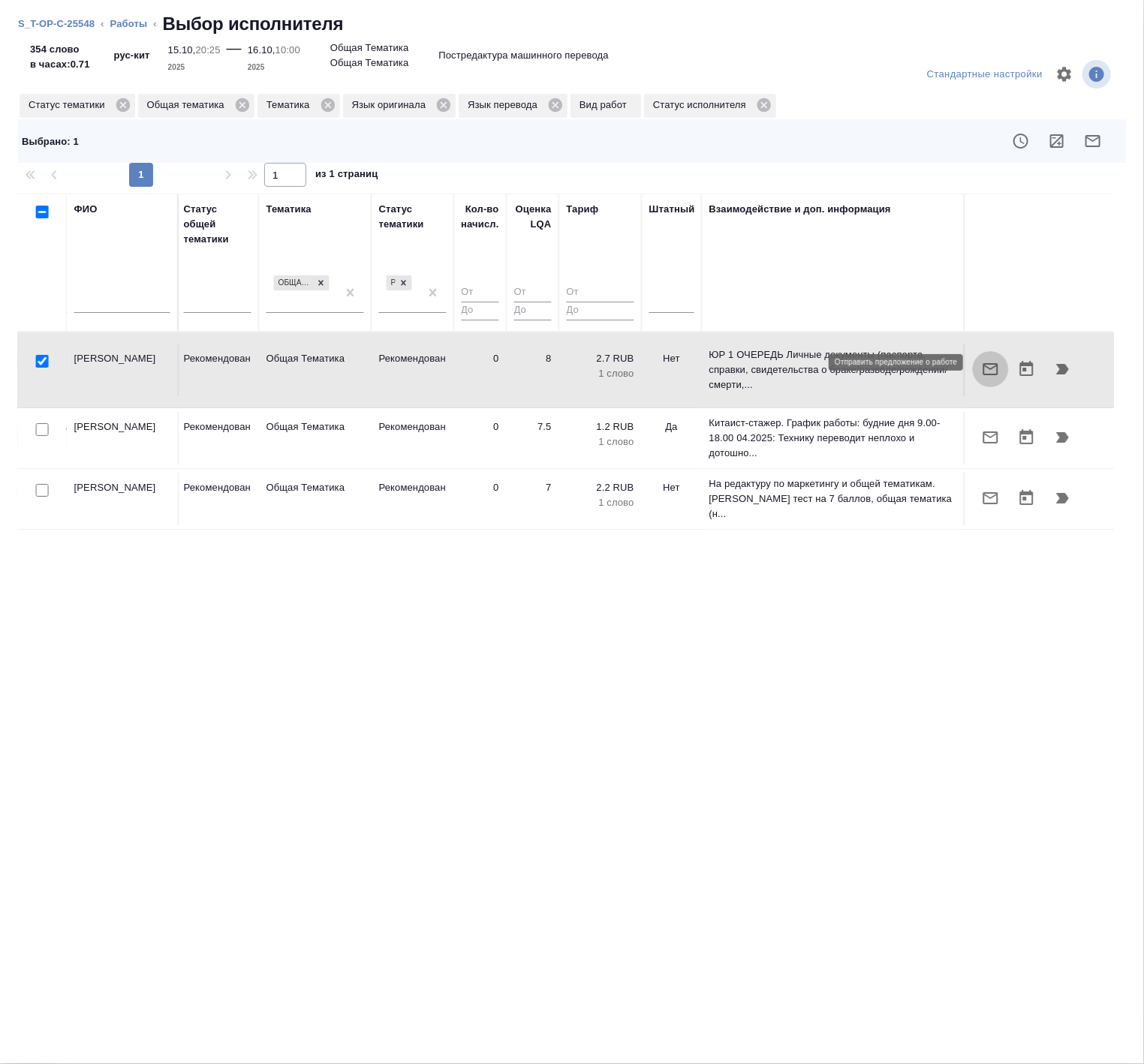
click at [986, 361] on icon "button" at bounding box center [990, 368] width 18 height 18
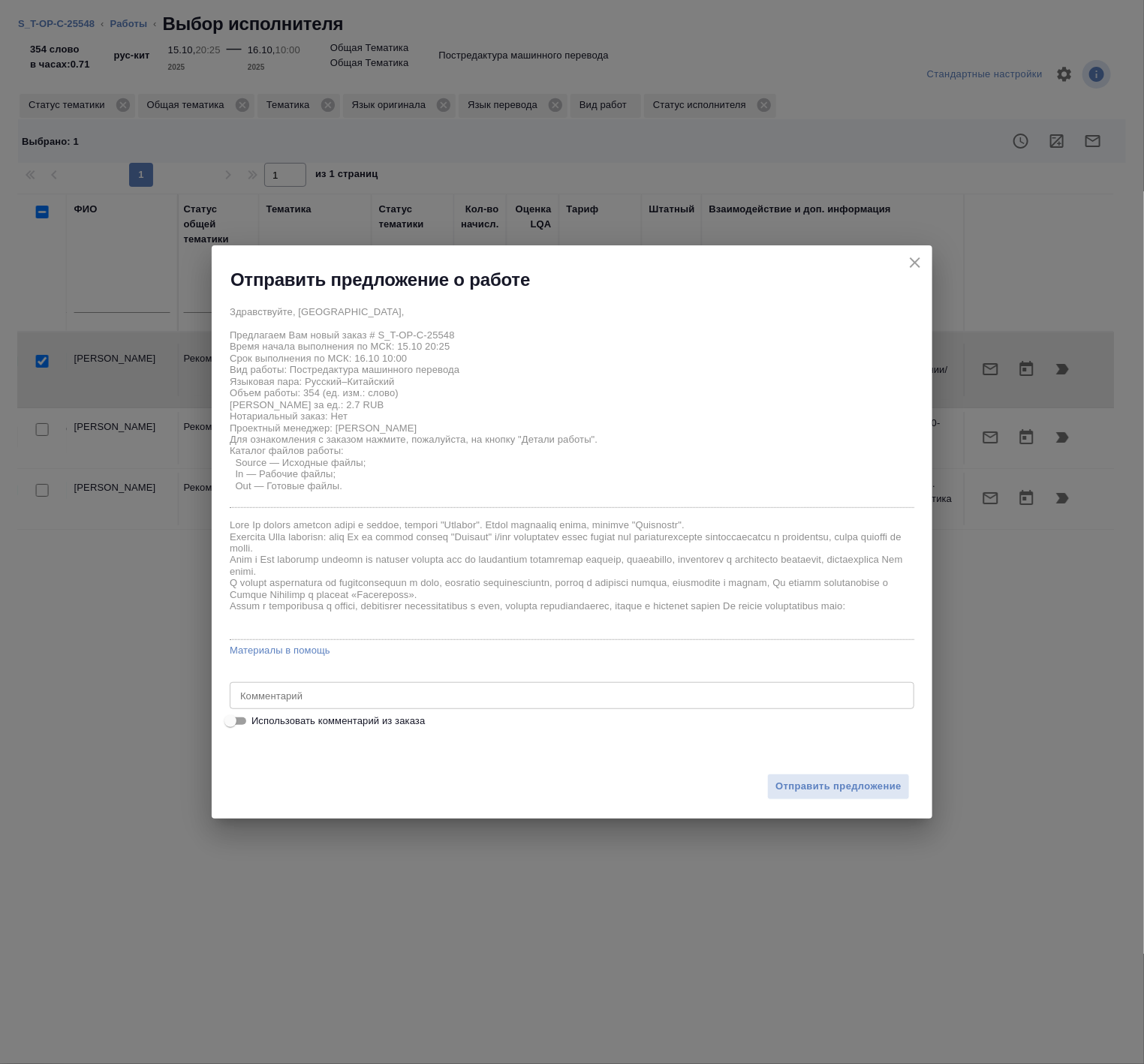
click at [309, 696] on textarea at bounding box center [572, 696] width 664 height 11
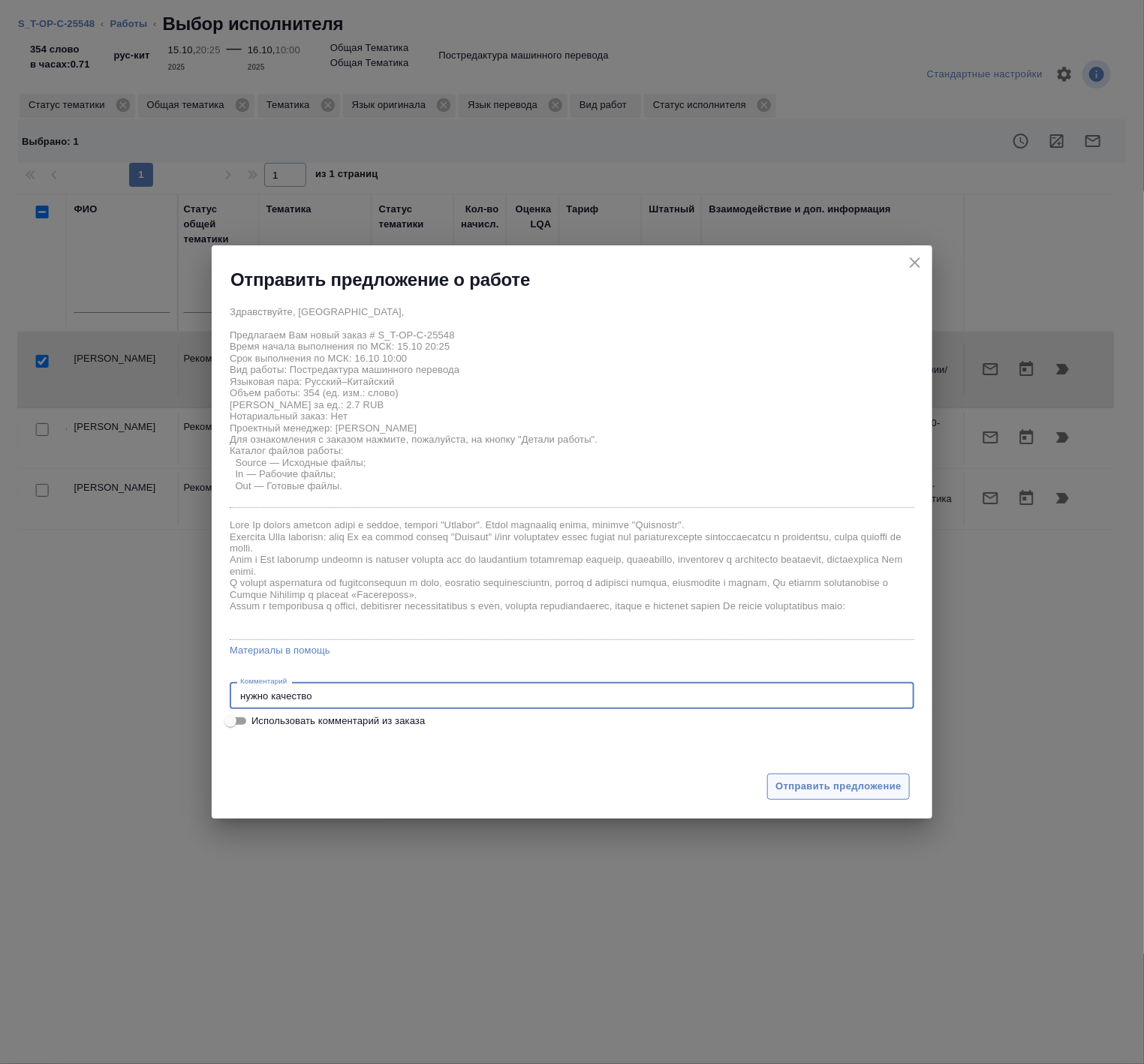
type textarea "нужно качество"
click at [828, 789] on span "Отправить предложение" at bounding box center [838, 787] width 126 height 17
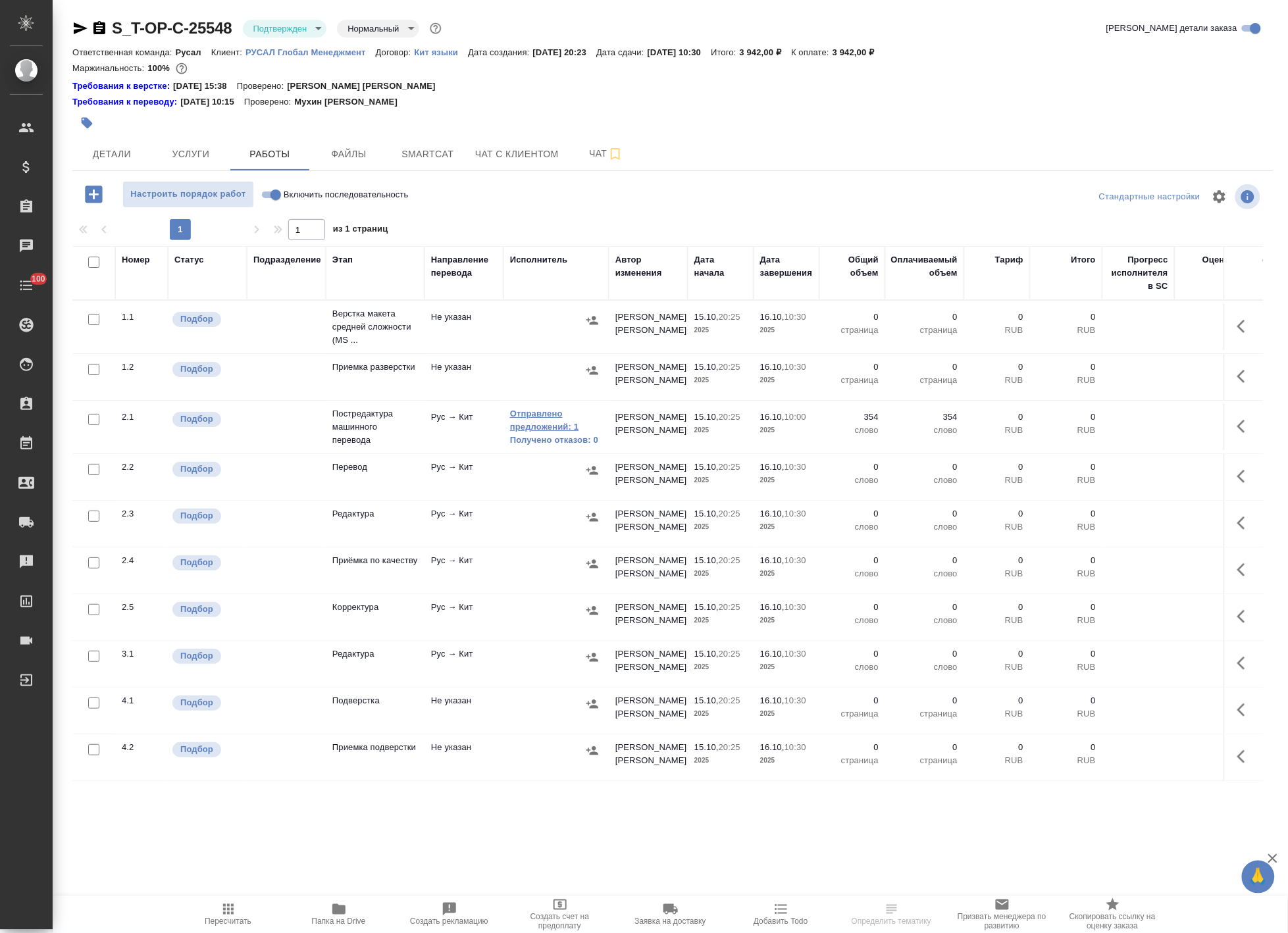
click at [536, 430] on link "Отправлено предложений: 1" at bounding box center [556, 420] width 92 height 26
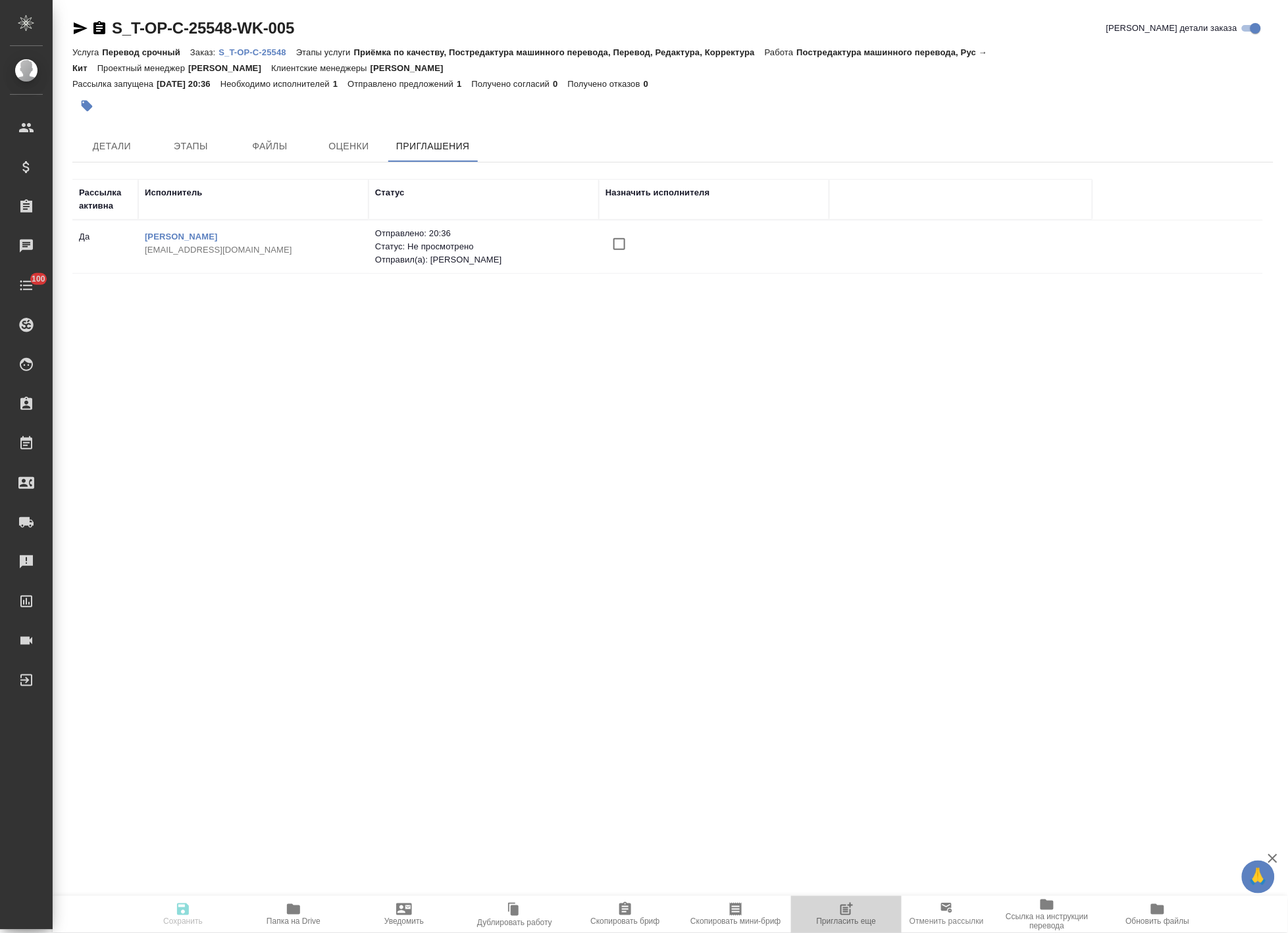
click at [837, 903] on span "Пригласить еще" at bounding box center [846, 913] width 95 height 25
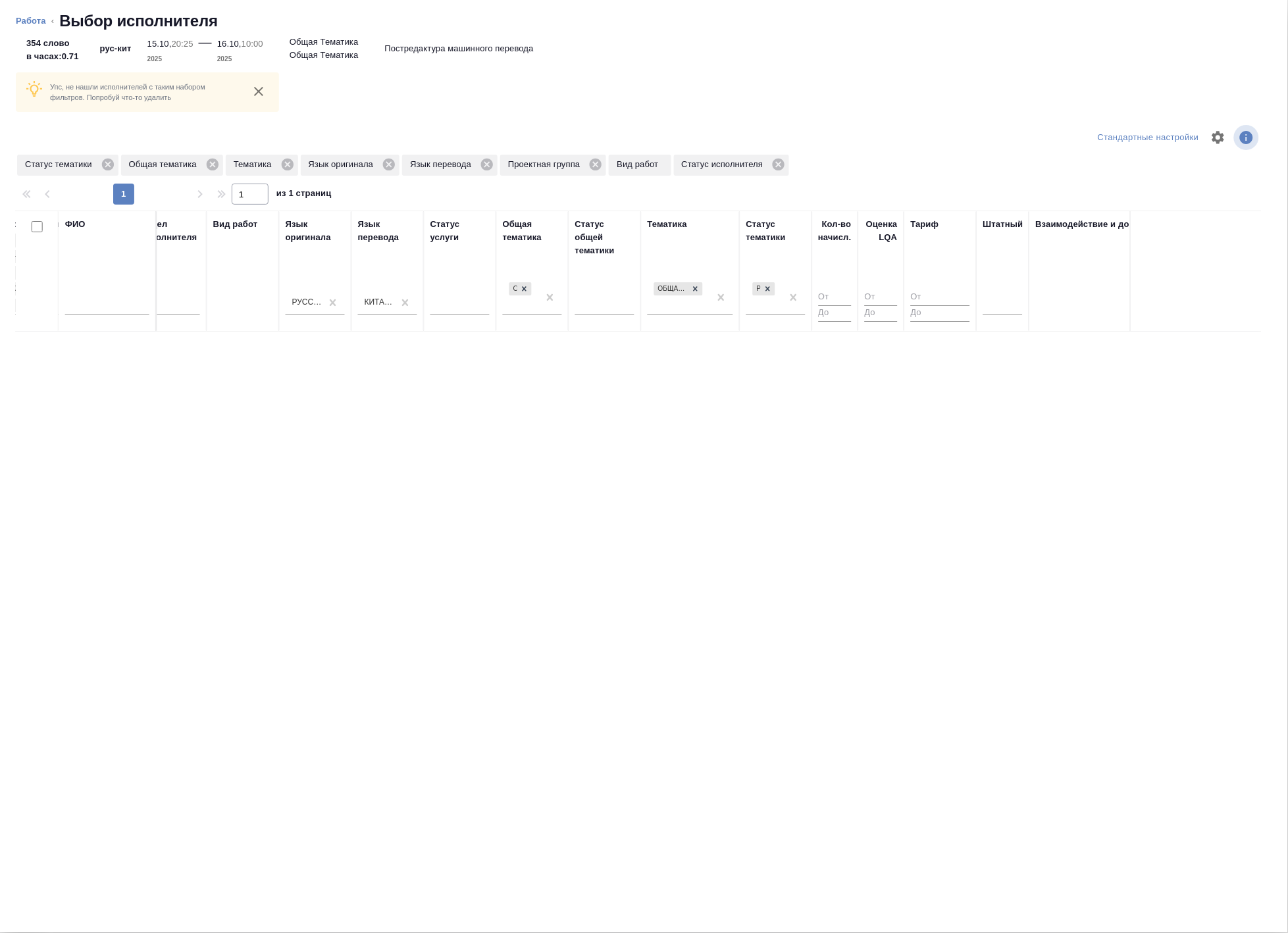
scroll to position [0, 665]
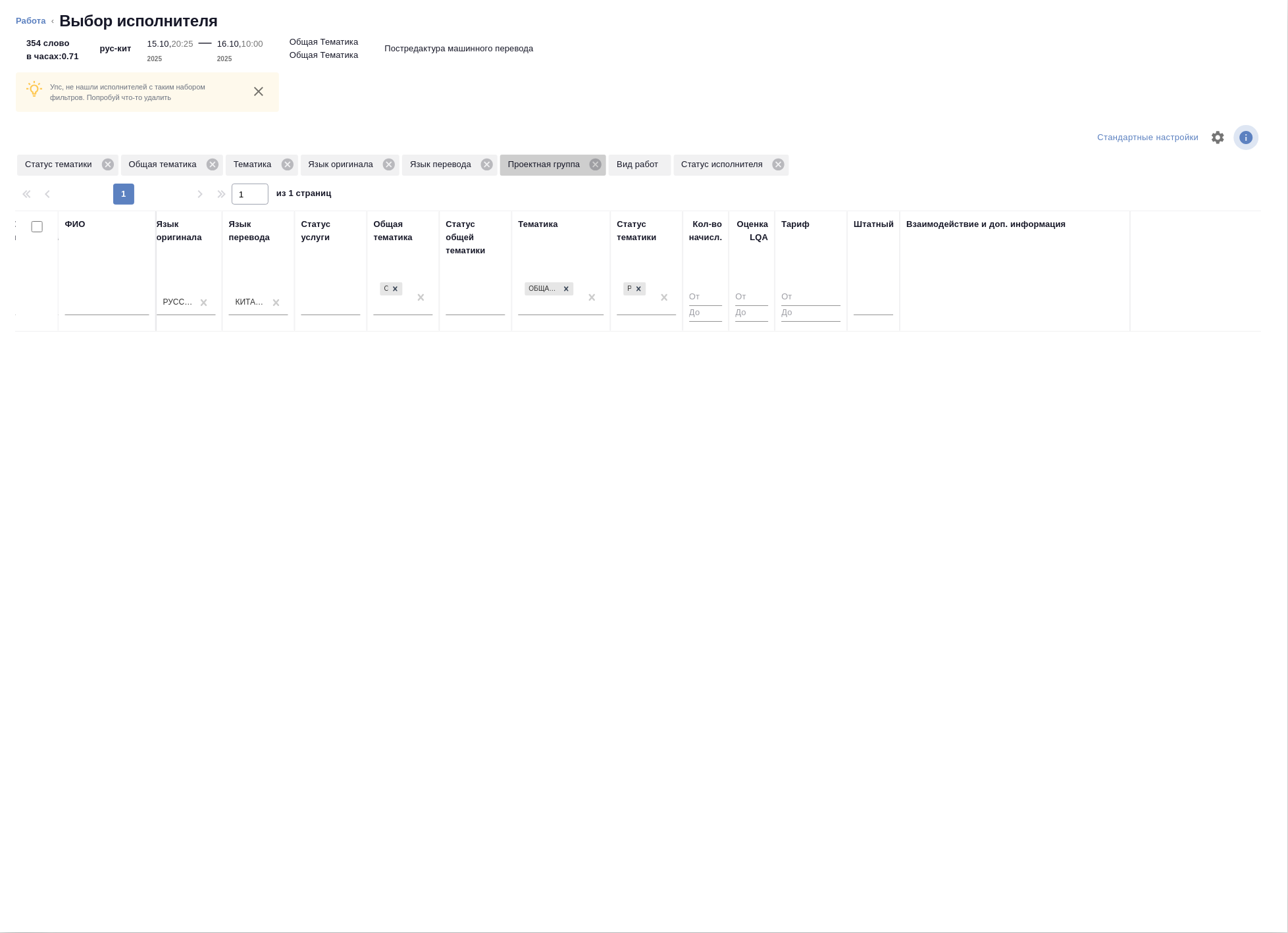
click at [587, 162] on span "Проектная группа" at bounding box center [547, 164] width 92 height 13
click at [596, 165] on icon at bounding box center [595, 164] width 14 height 14
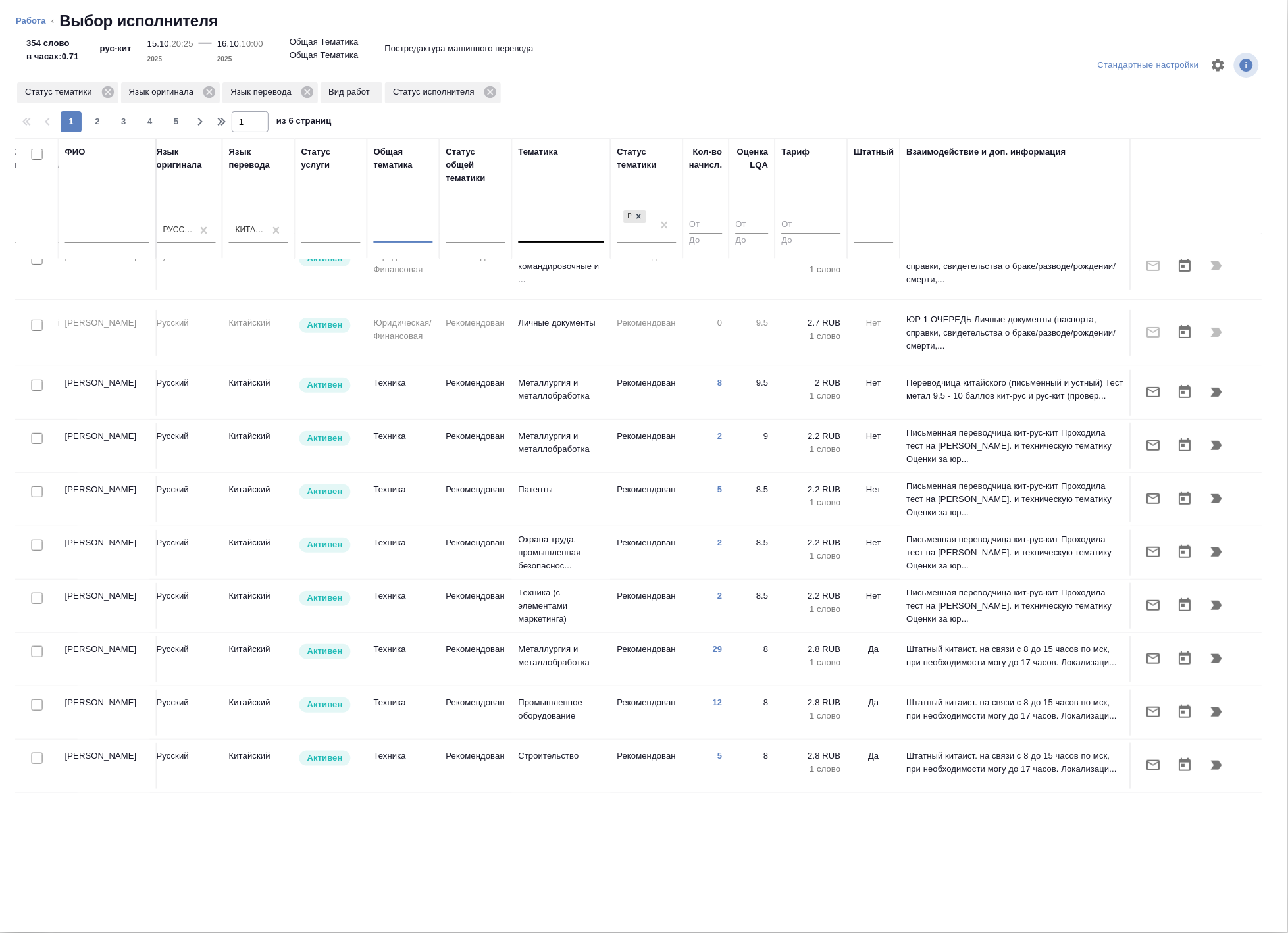
scroll to position [73, 665]
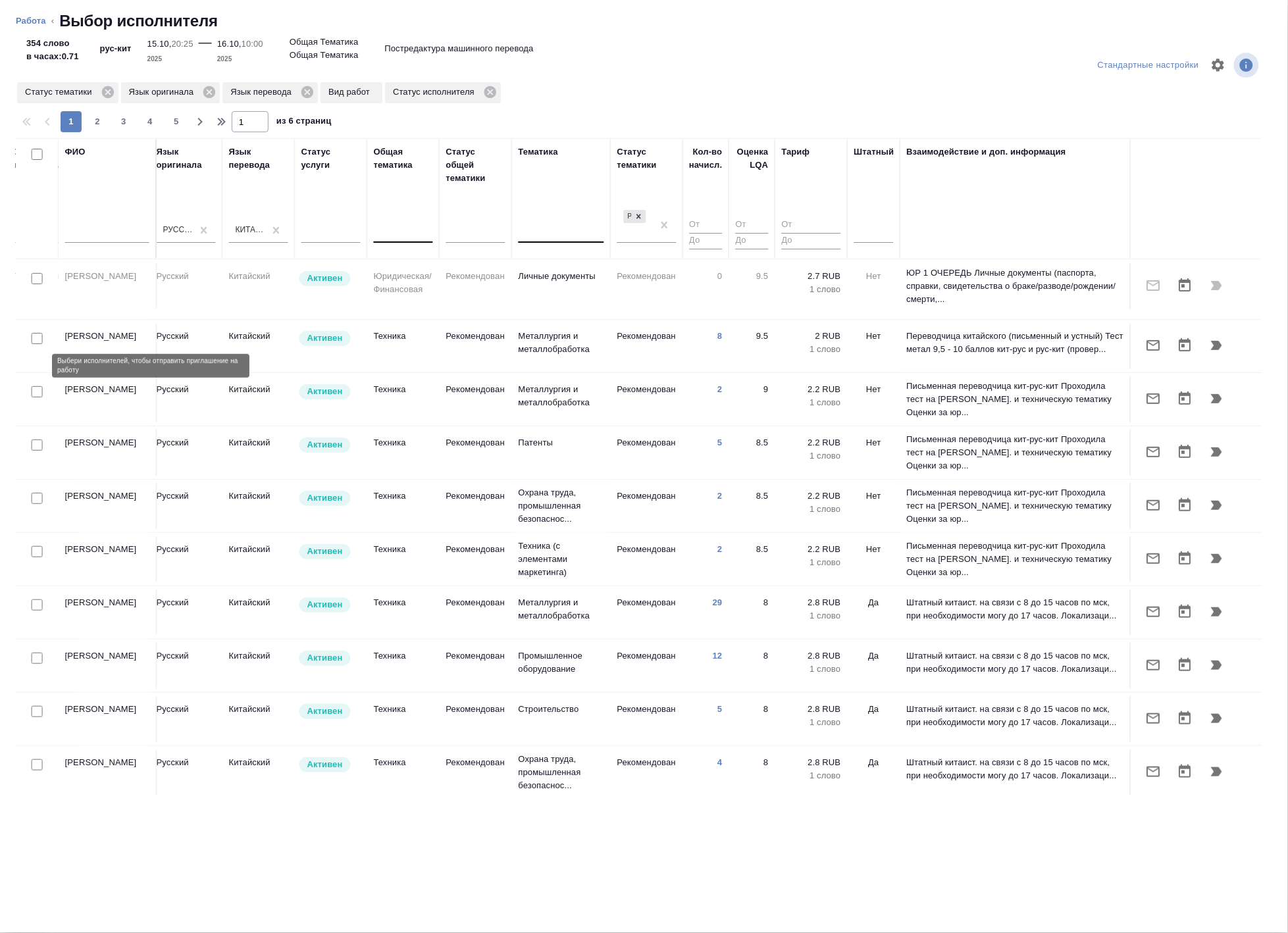
click at [37, 386] on input "checkbox" at bounding box center [37, 392] width 11 height 11
checkbox input "true"
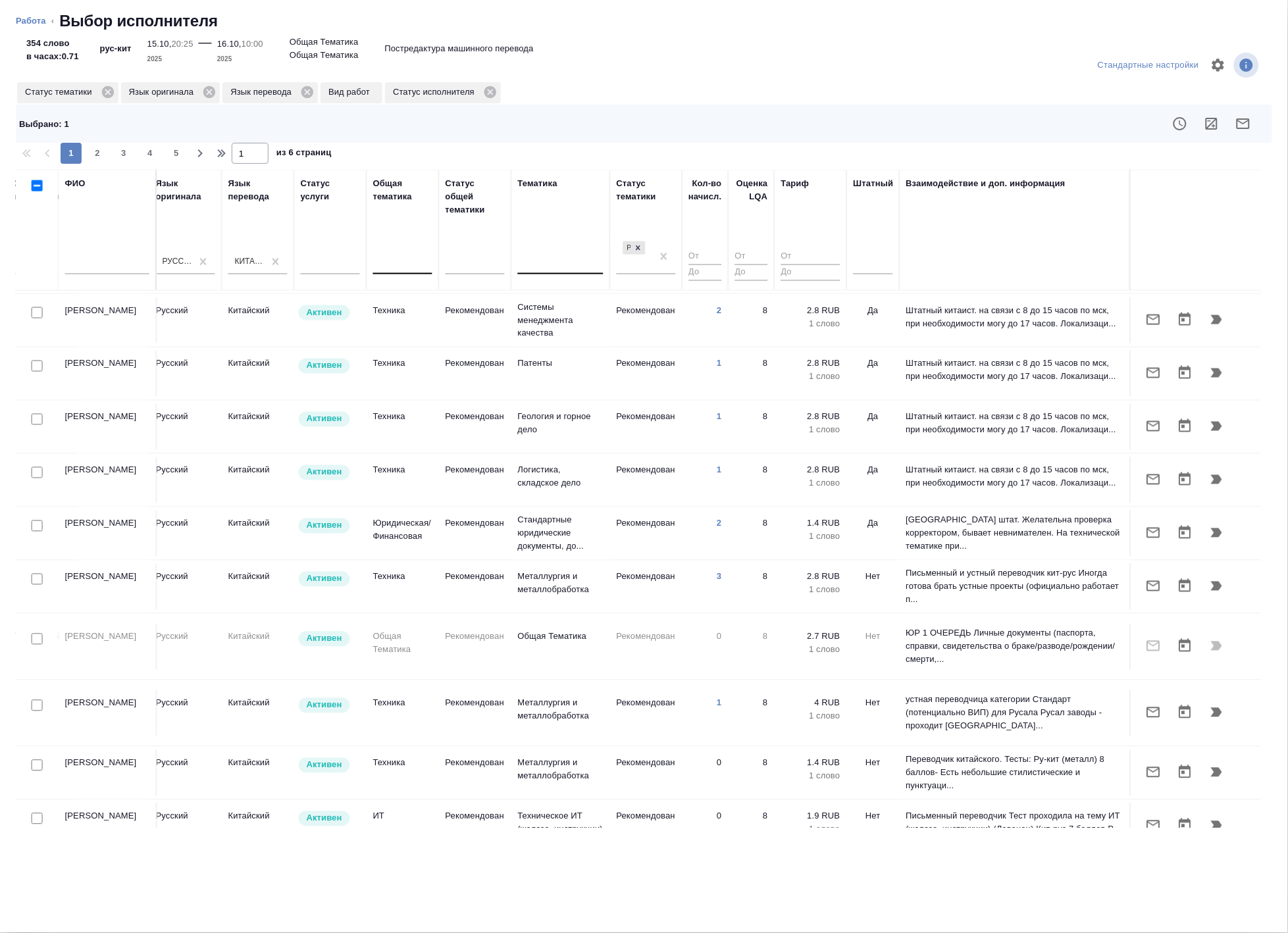
scroll to position [663, 676]
click at [35, 574] on input "checkbox" at bounding box center [37, 580] width 11 height 11
checkbox input "true"
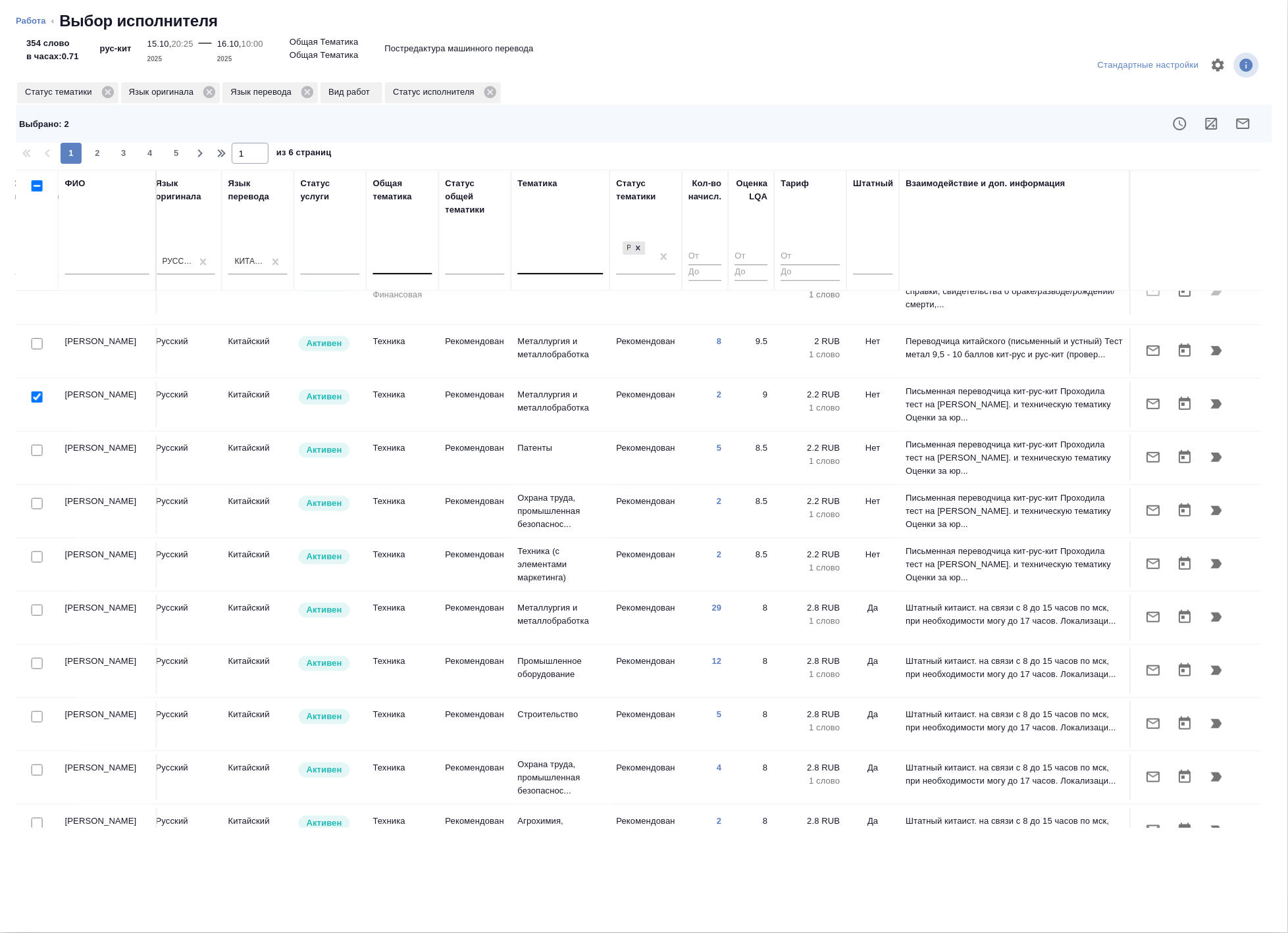
scroll to position [0, 676]
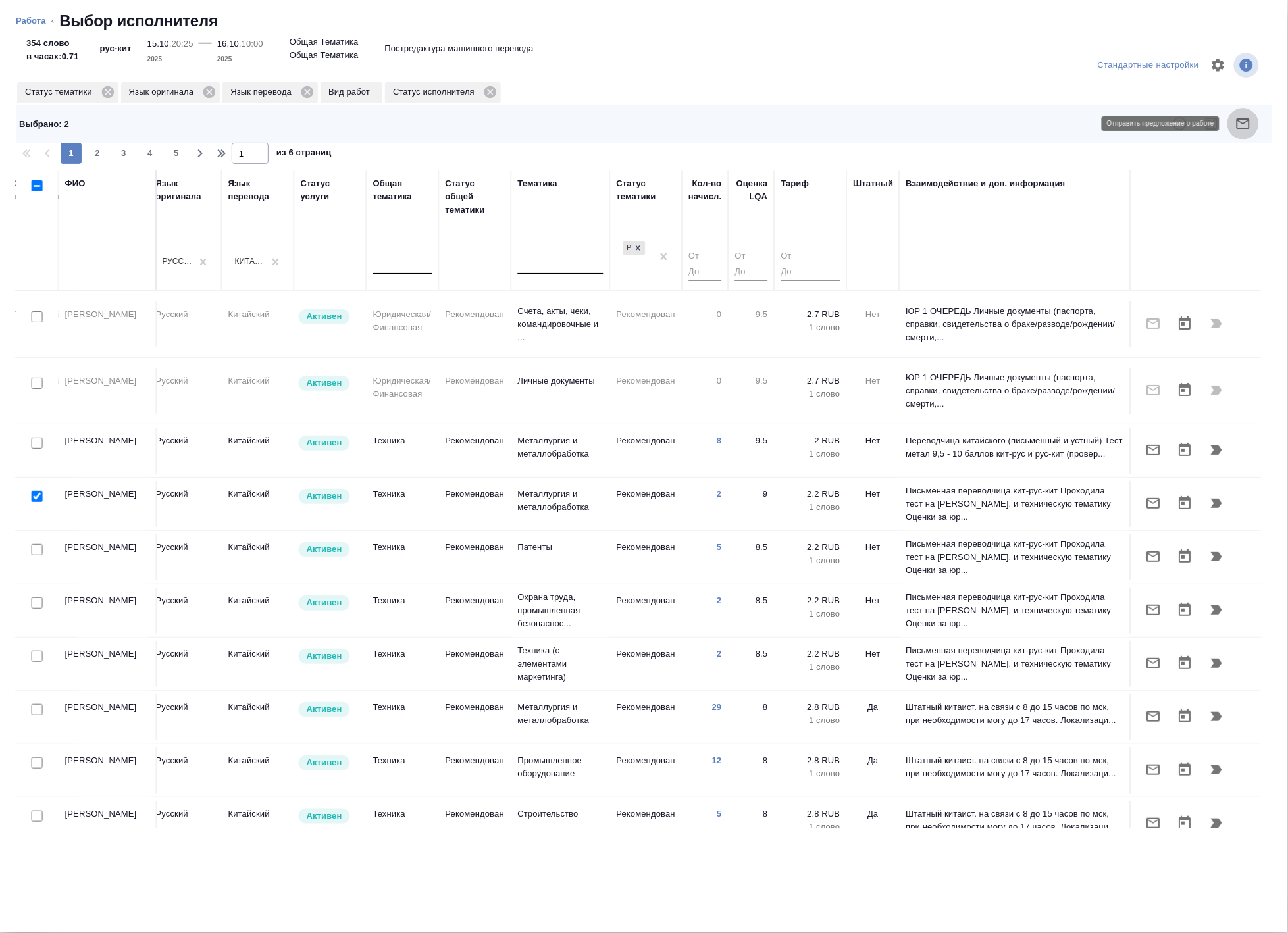
click at [1240, 121] on icon "button" at bounding box center [1243, 123] width 16 height 16
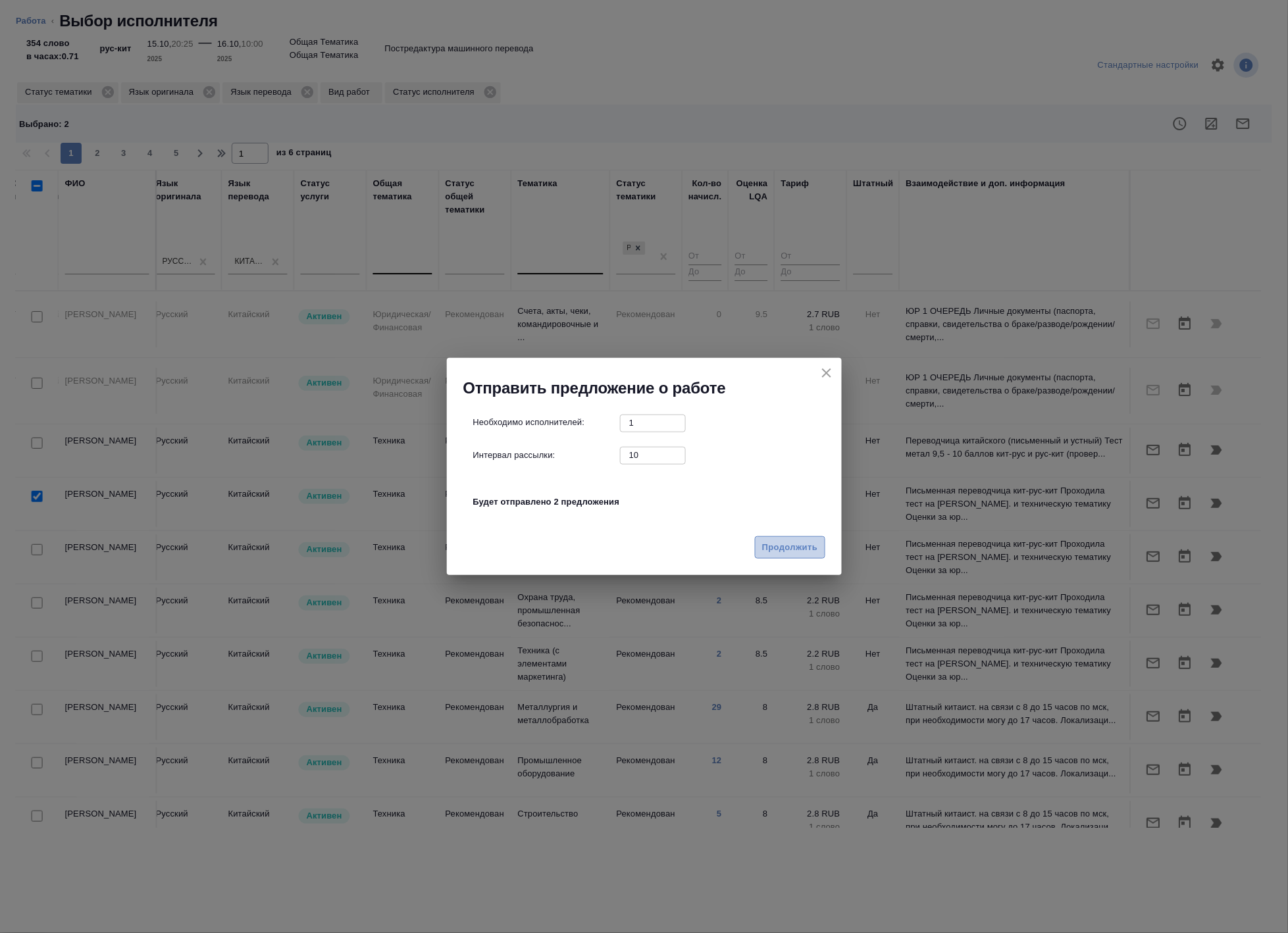
click at [795, 549] on span "Продолжить" at bounding box center [789, 548] width 55 height 15
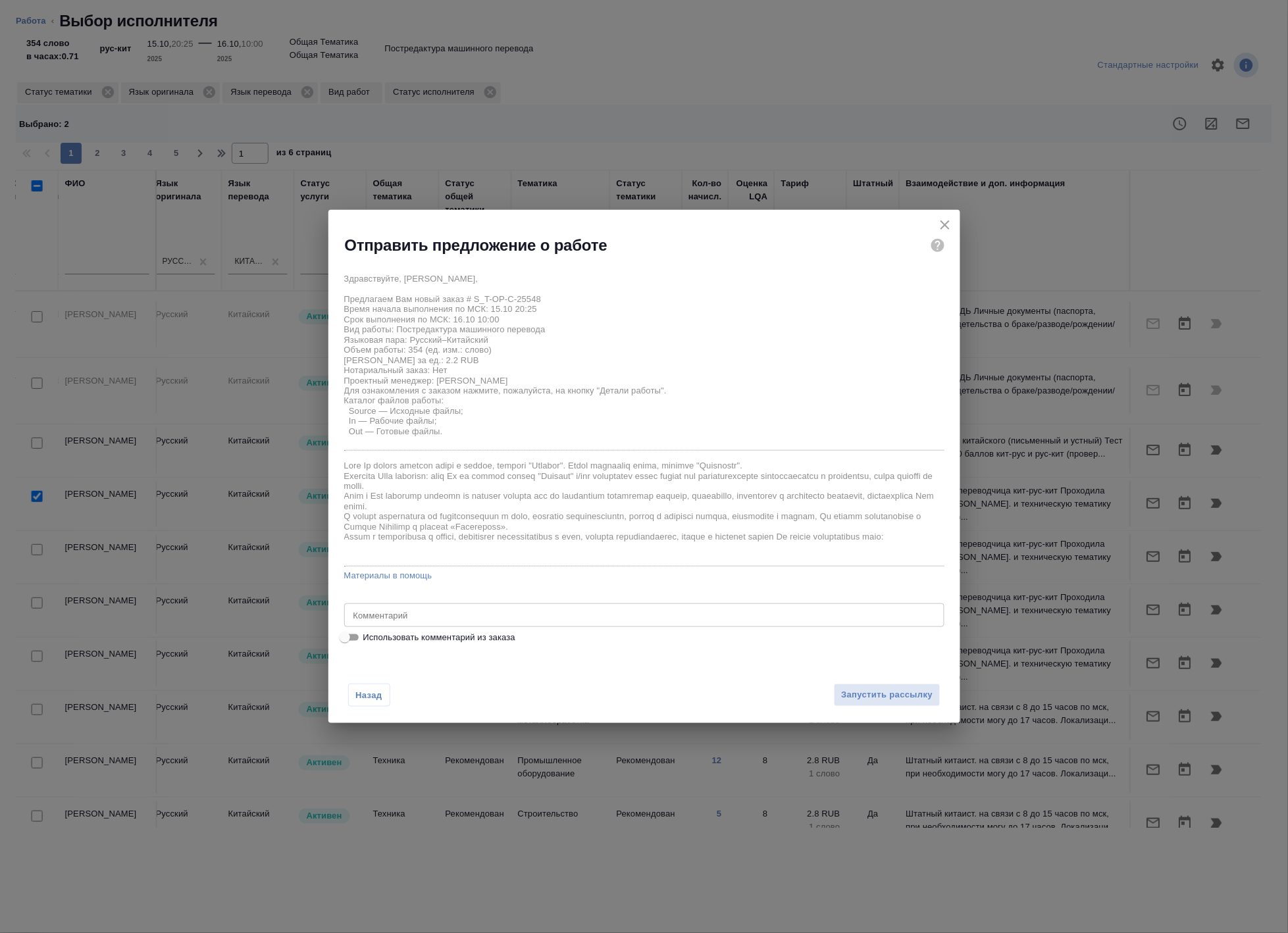
click at [470, 613] on textarea at bounding box center [644, 615] width 582 height 10
type textarea "нужно качество"
click at [877, 685] on button "Запустить рассылку" at bounding box center [887, 695] width 106 height 23
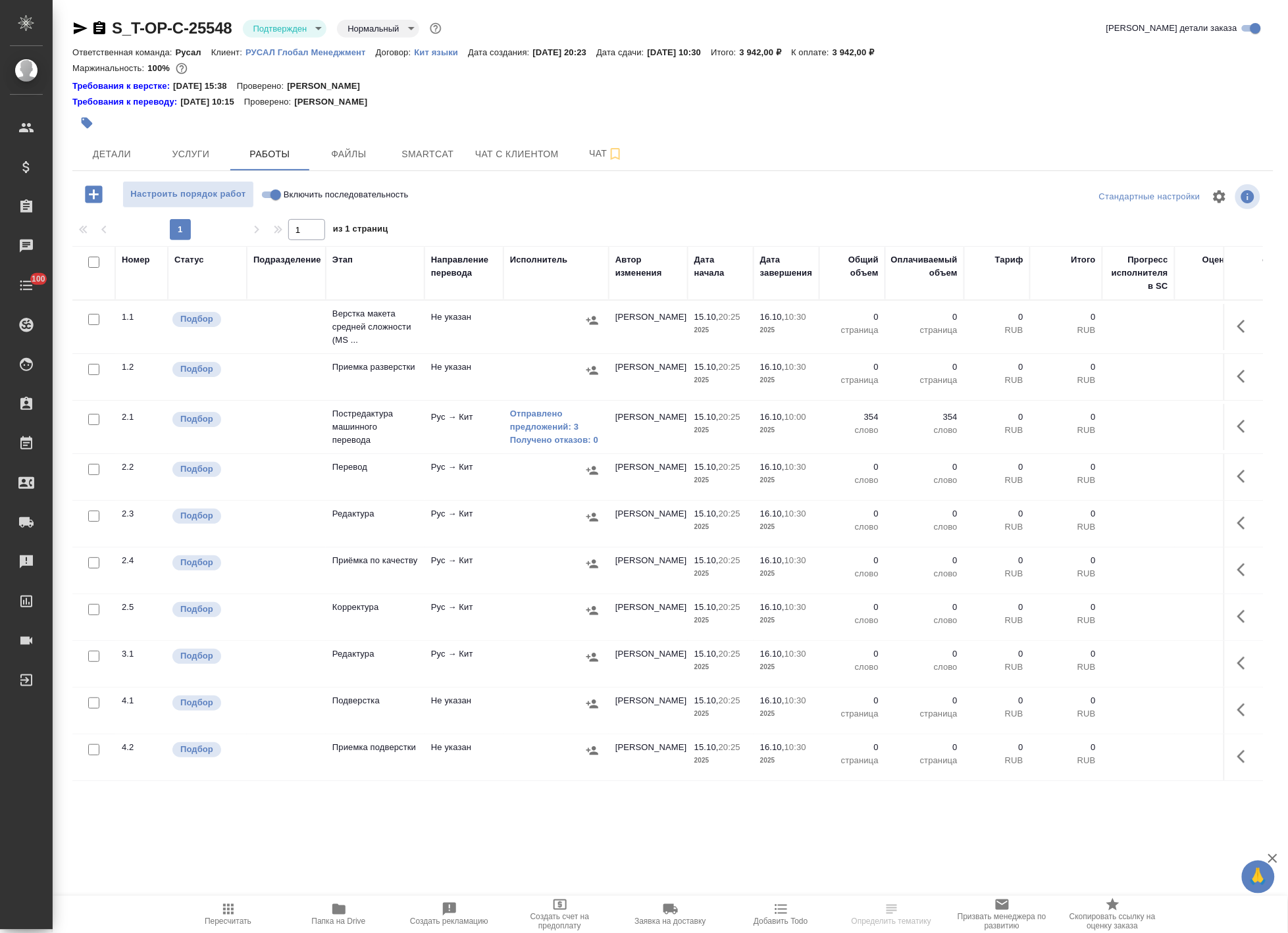
click at [95, 259] on input "checkbox" at bounding box center [94, 262] width 11 height 11
checkbox input "true"
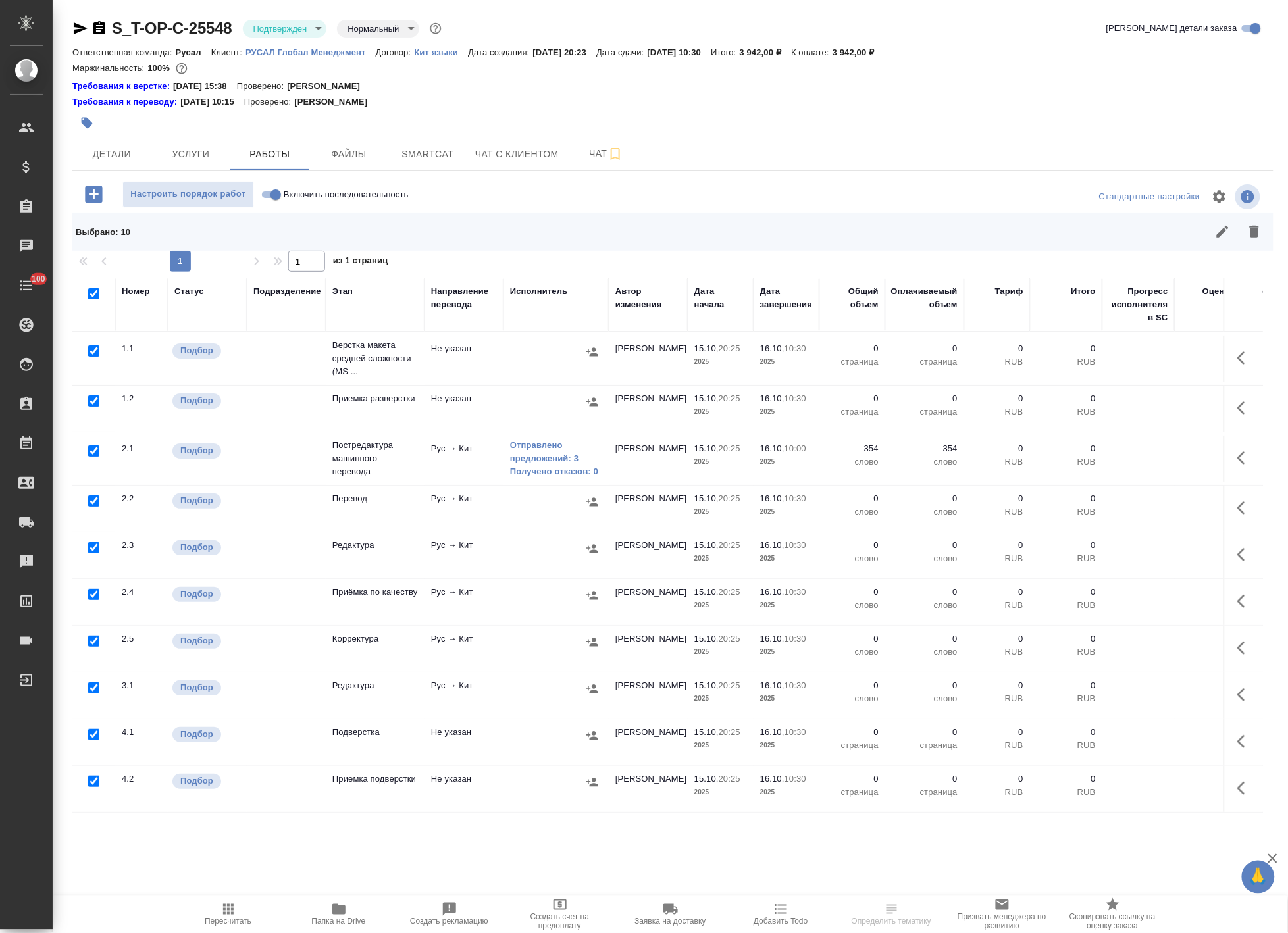
checkbox input "true"
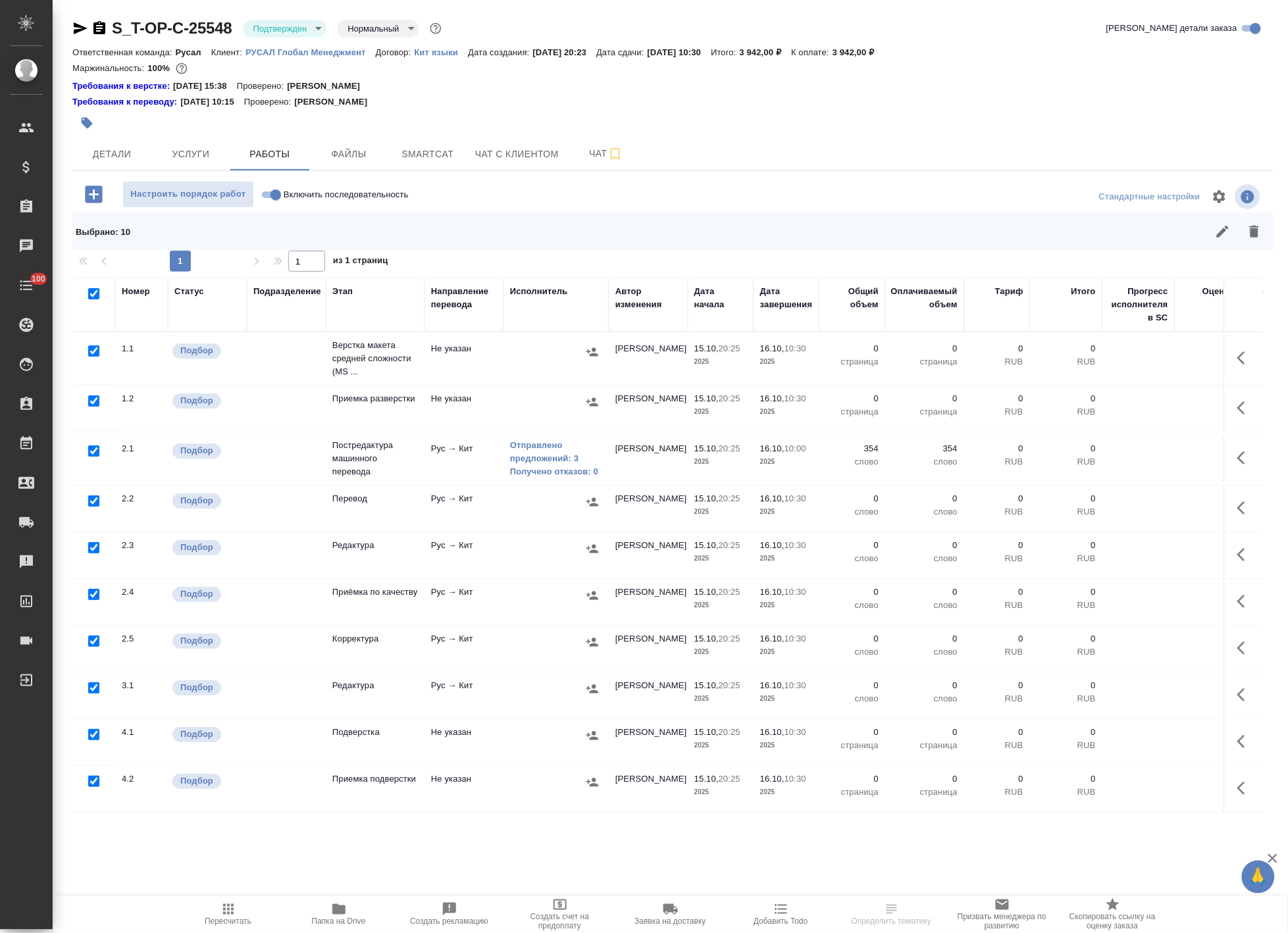
checkbox input "true"
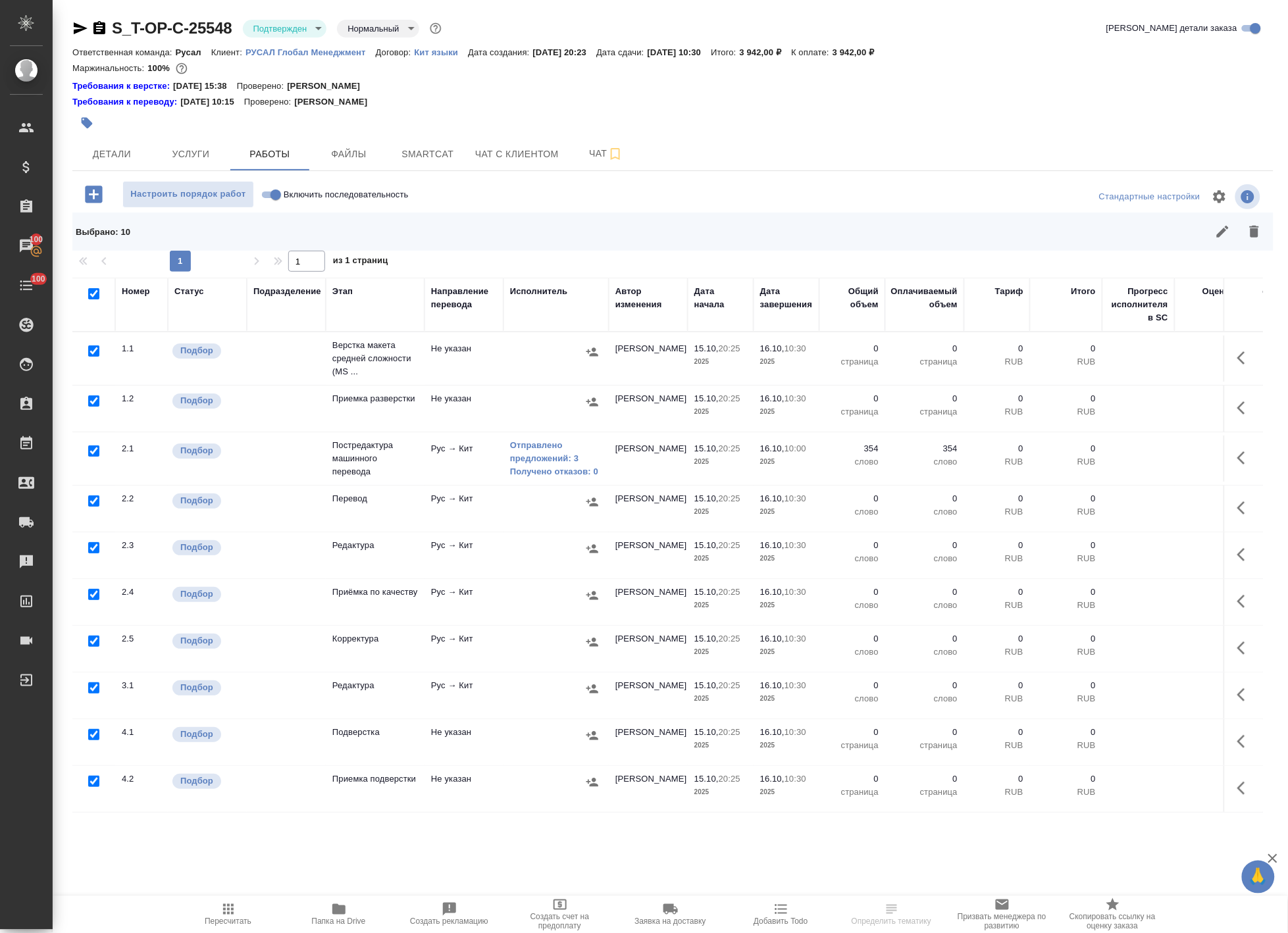
click at [90, 547] on input "checkbox" at bounding box center [94, 547] width 11 height 11
checkbox input "false"
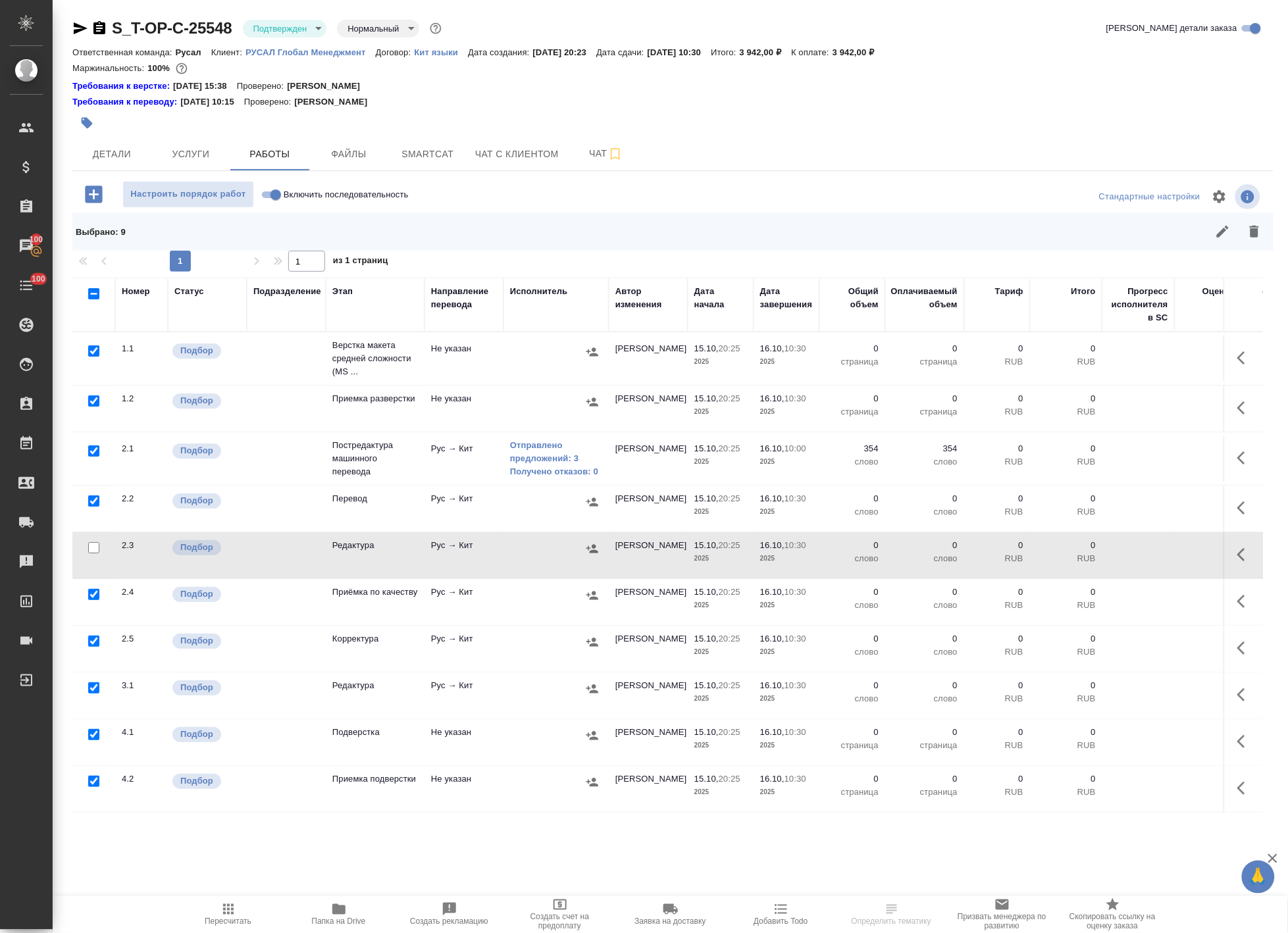
click at [94, 449] on input "checkbox" at bounding box center [94, 451] width 11 height 11
checkbox input "false"
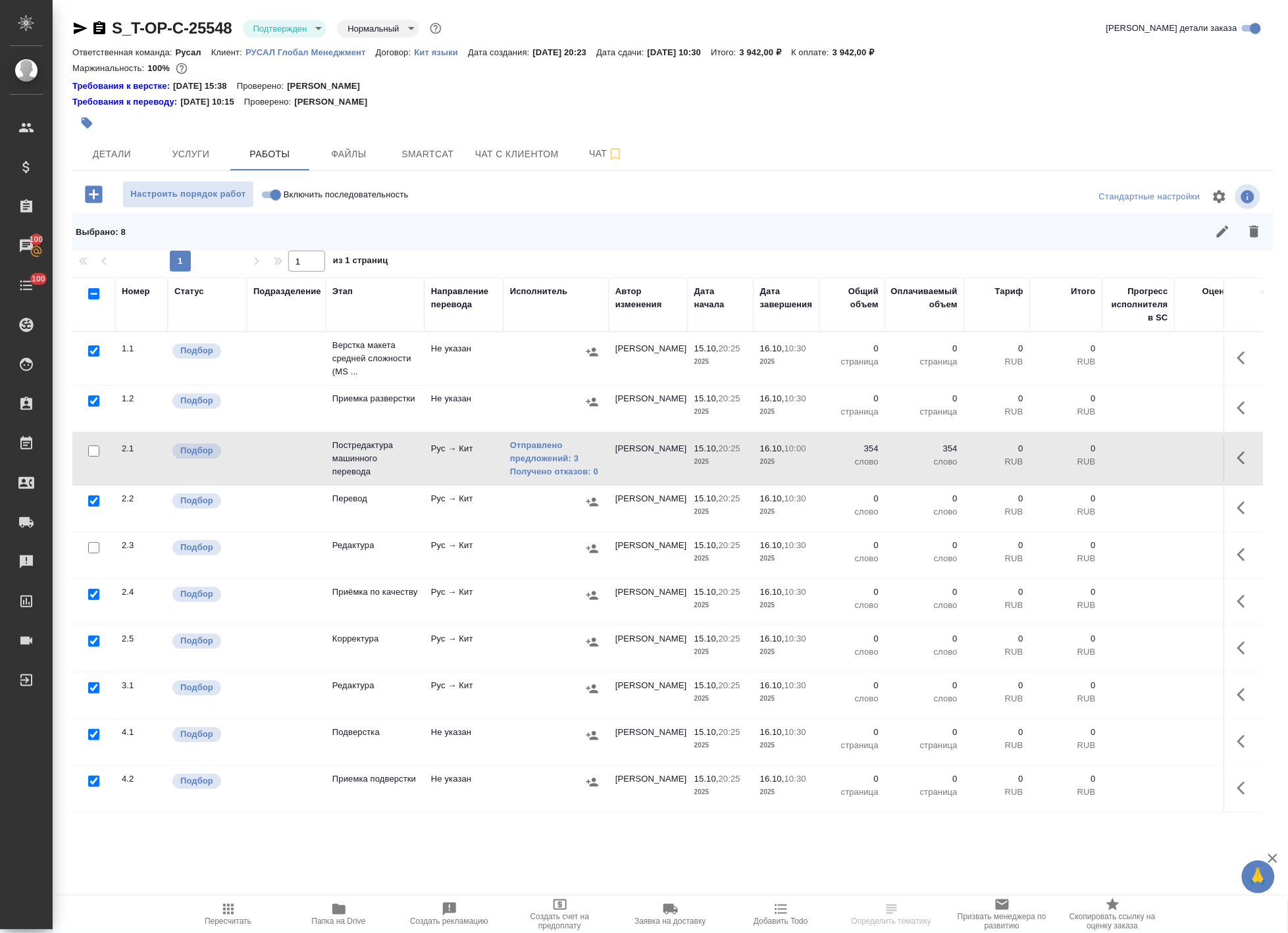
click at [1249, 229] on icon "button" at bounding box center [1254, 232] width 9 height 12
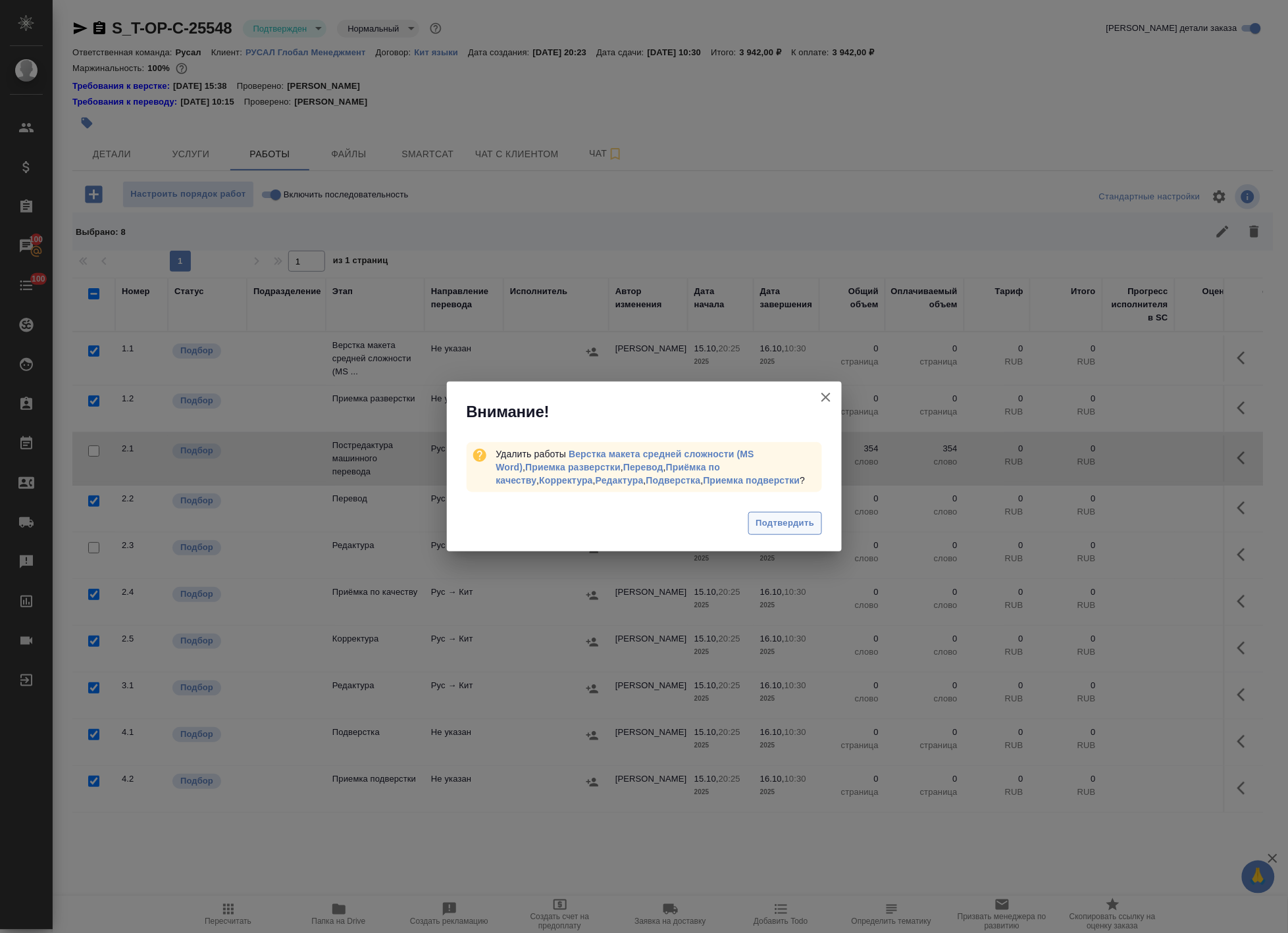
click at [767, 516] on span "Подтвердить" at bounding box center [785, 523] width 59 height 15
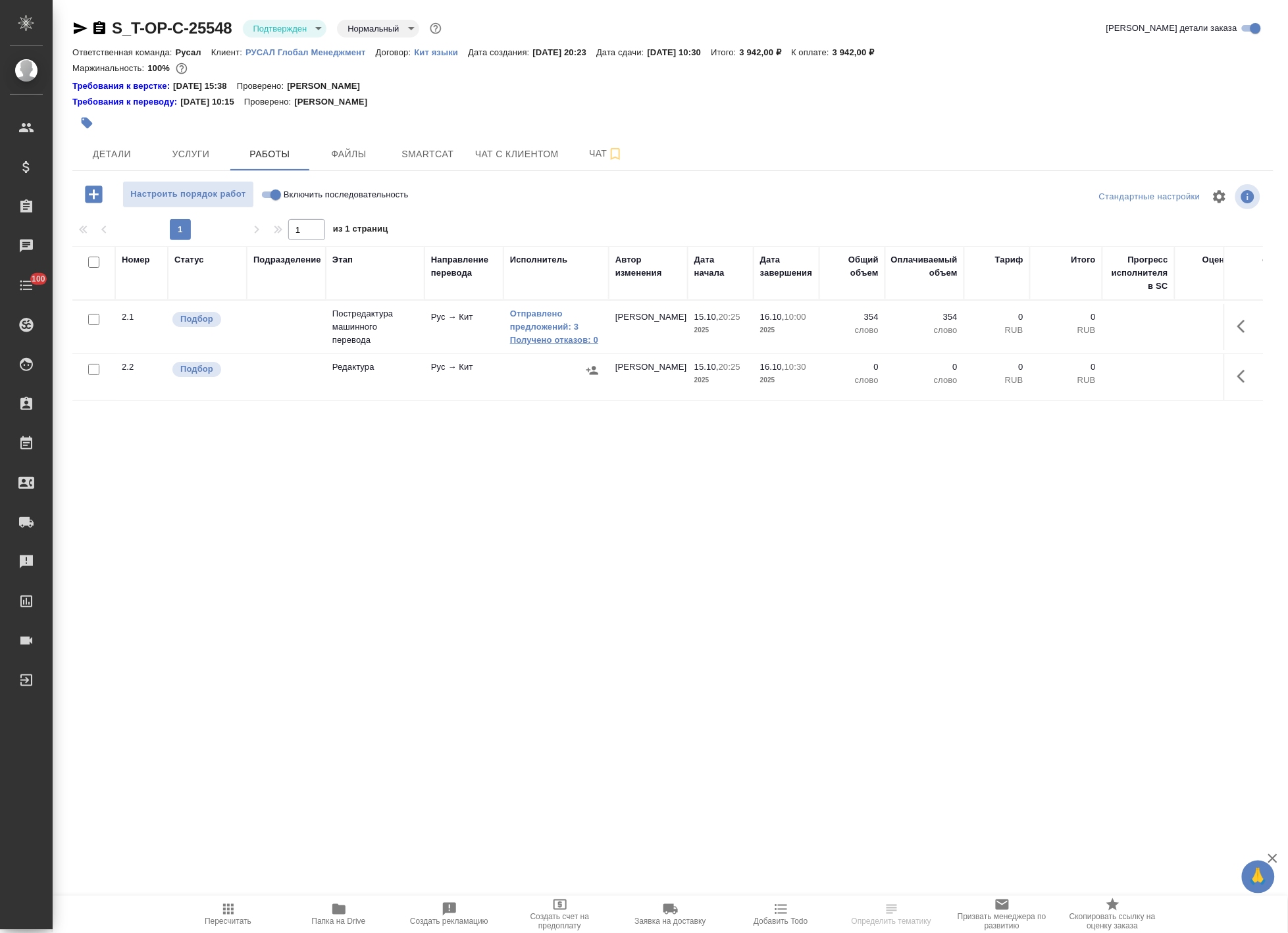
click at [564, 337] on link "Получено отказов: 0" at bounding box center [556, 340] width 92 height 13
click at [559, 340] on link "Получено отказов: 0" at bounding box center [556, 340] width 92 height 13
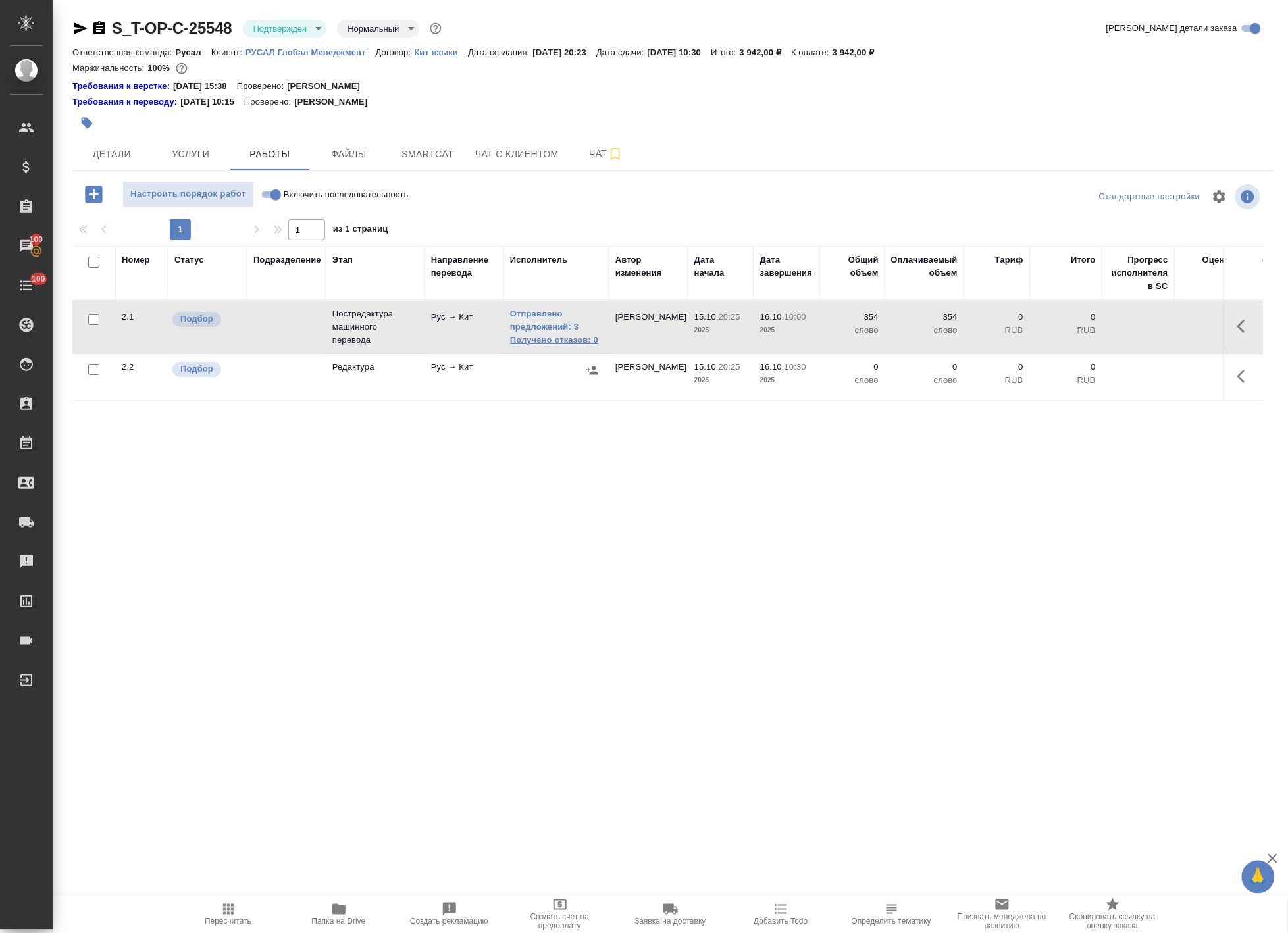
click at [538, 336] on link "Получено отказов: 0" at bounding box center [556, 340] width 92 height 13
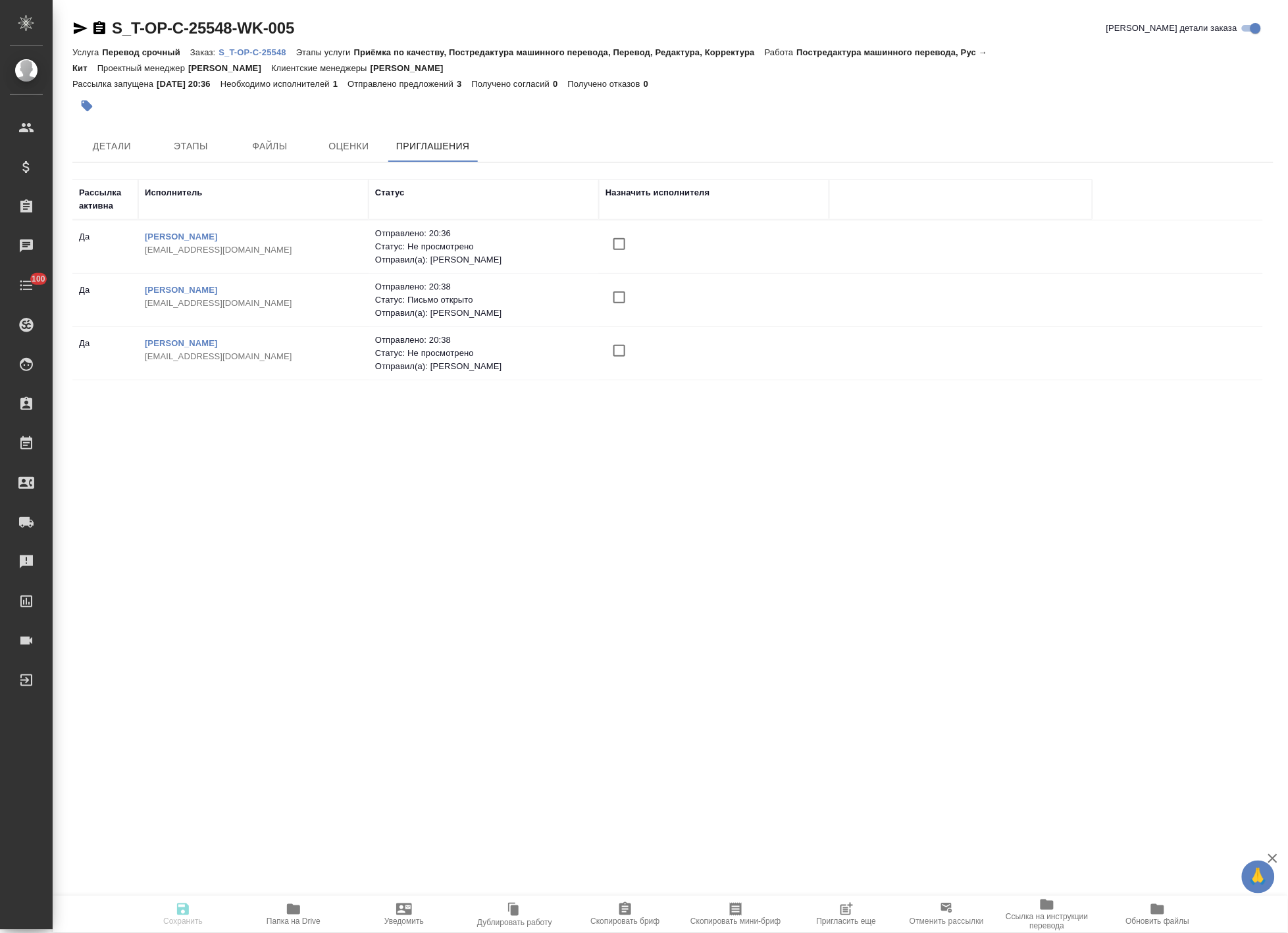
click at [841, 898] on button "Пригласить еще" at bounding box center [846, 914] width 110 height 37
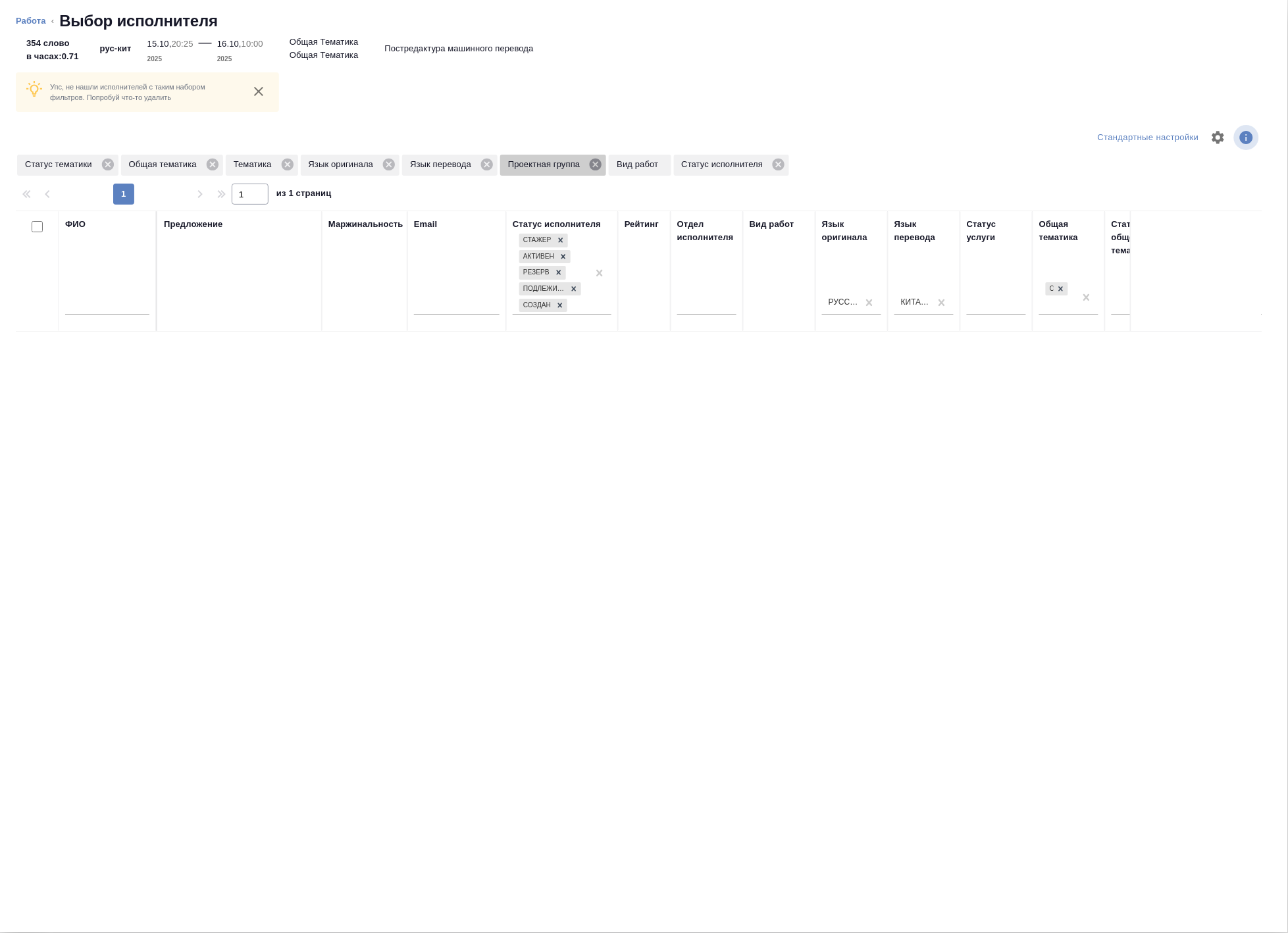
click at [595, 162] on icon at bounding box center [595, 164] width 14 height 14
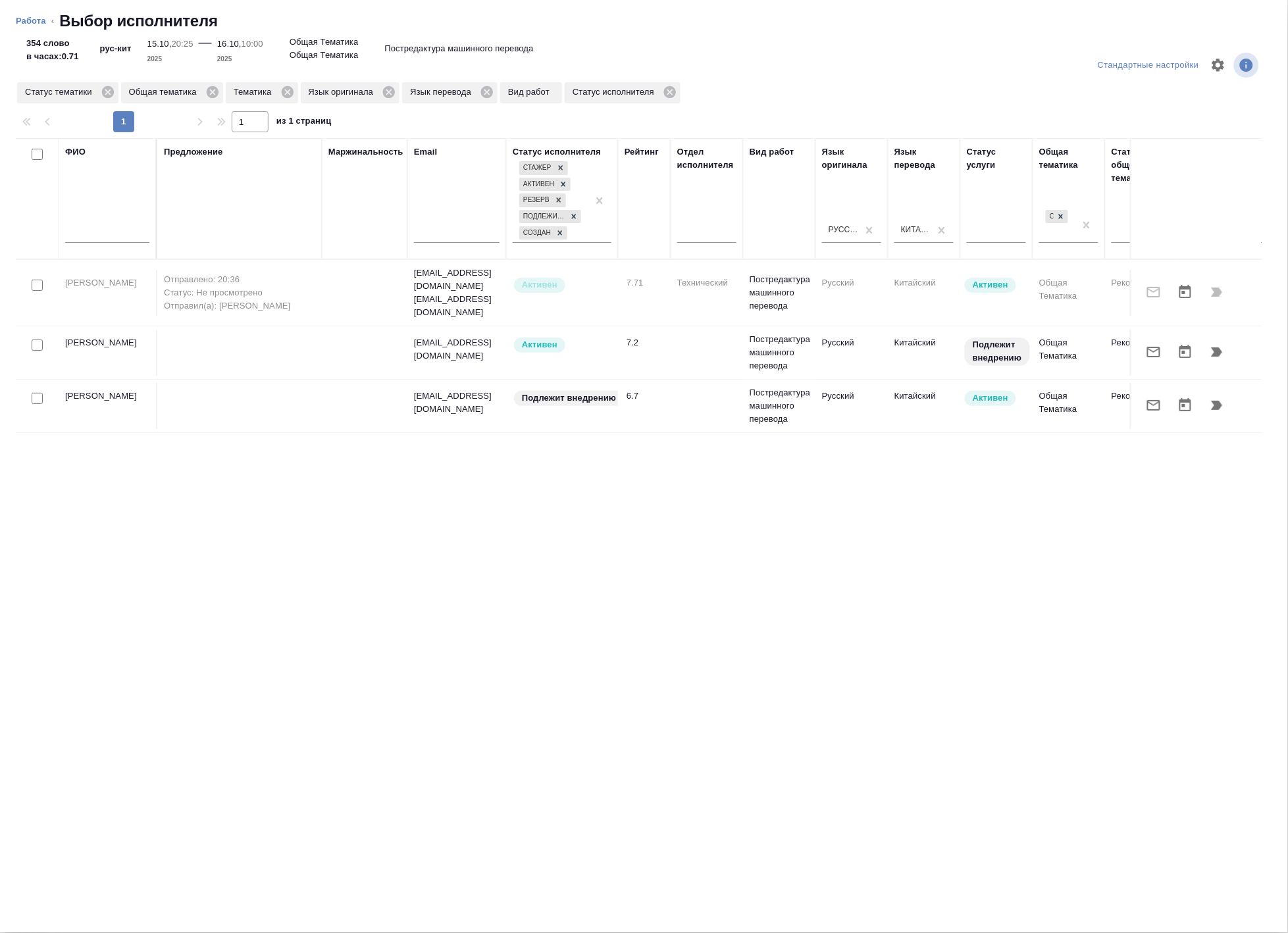
click at [109, 230] on input "text" at bounding box center [107, 235] width 85 height 17
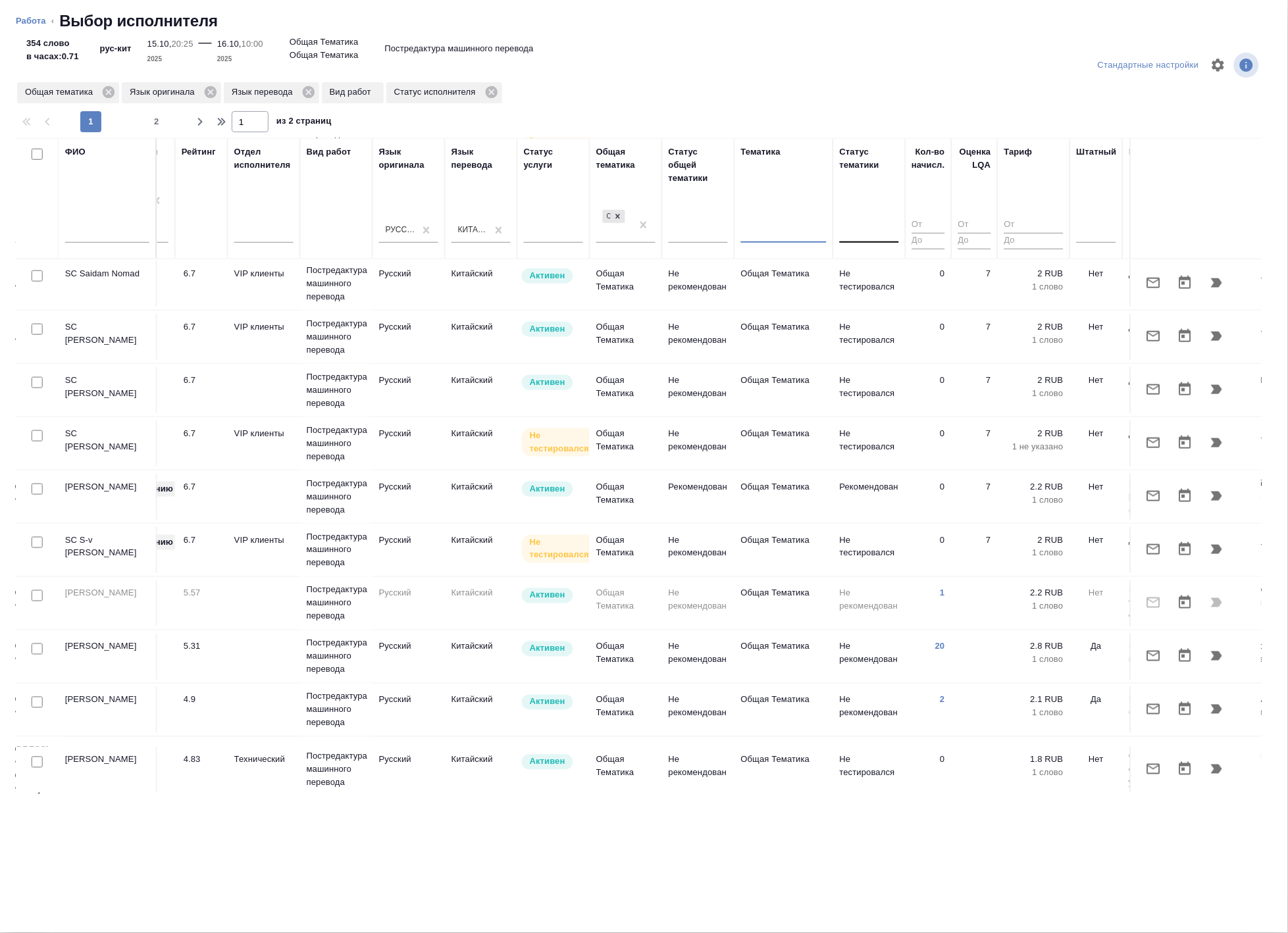
scroll to position [584, 443]
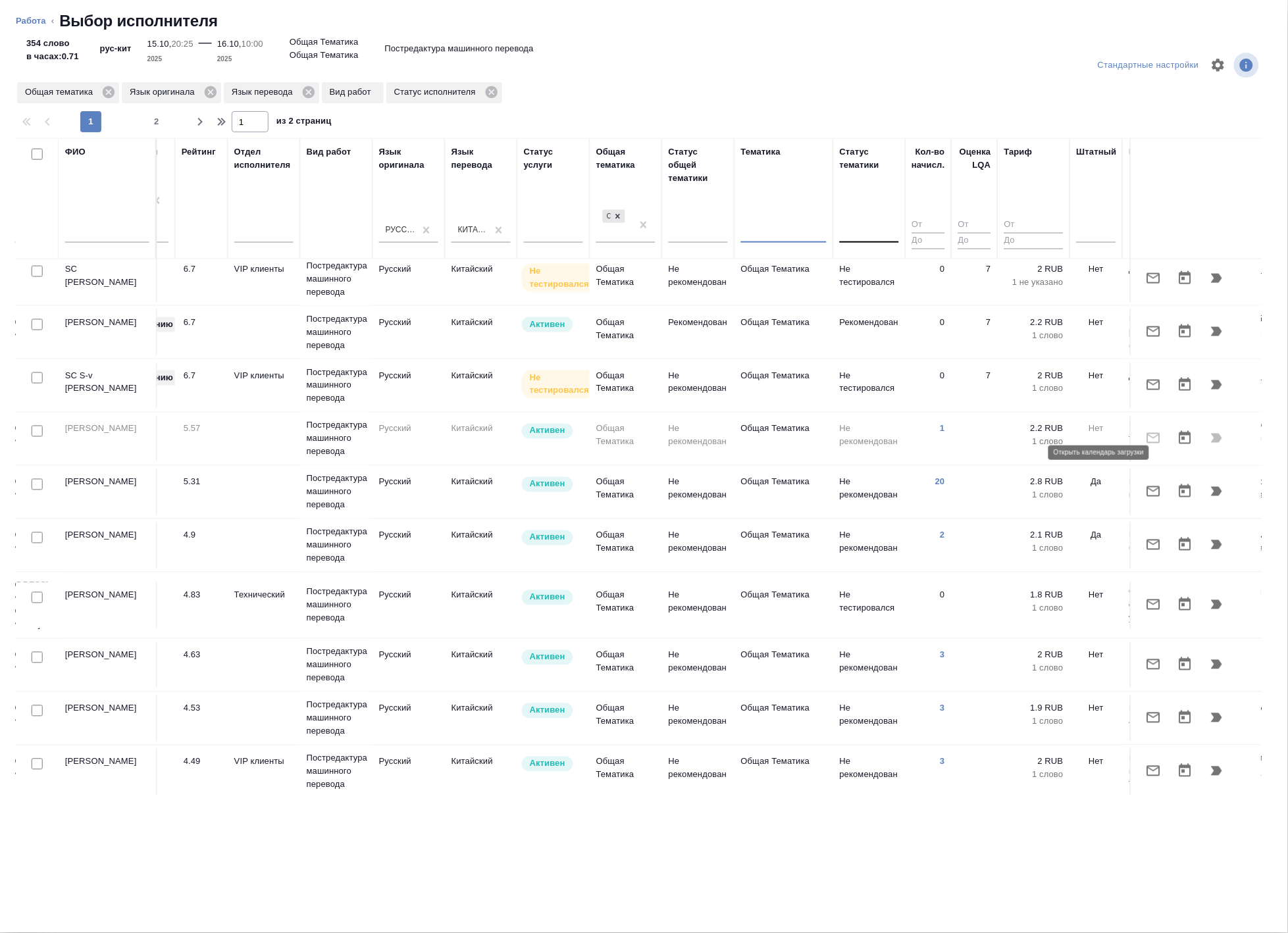
click at [1209, 484] on icon "button" at bounding box center [1216, 491] width 16 height 16
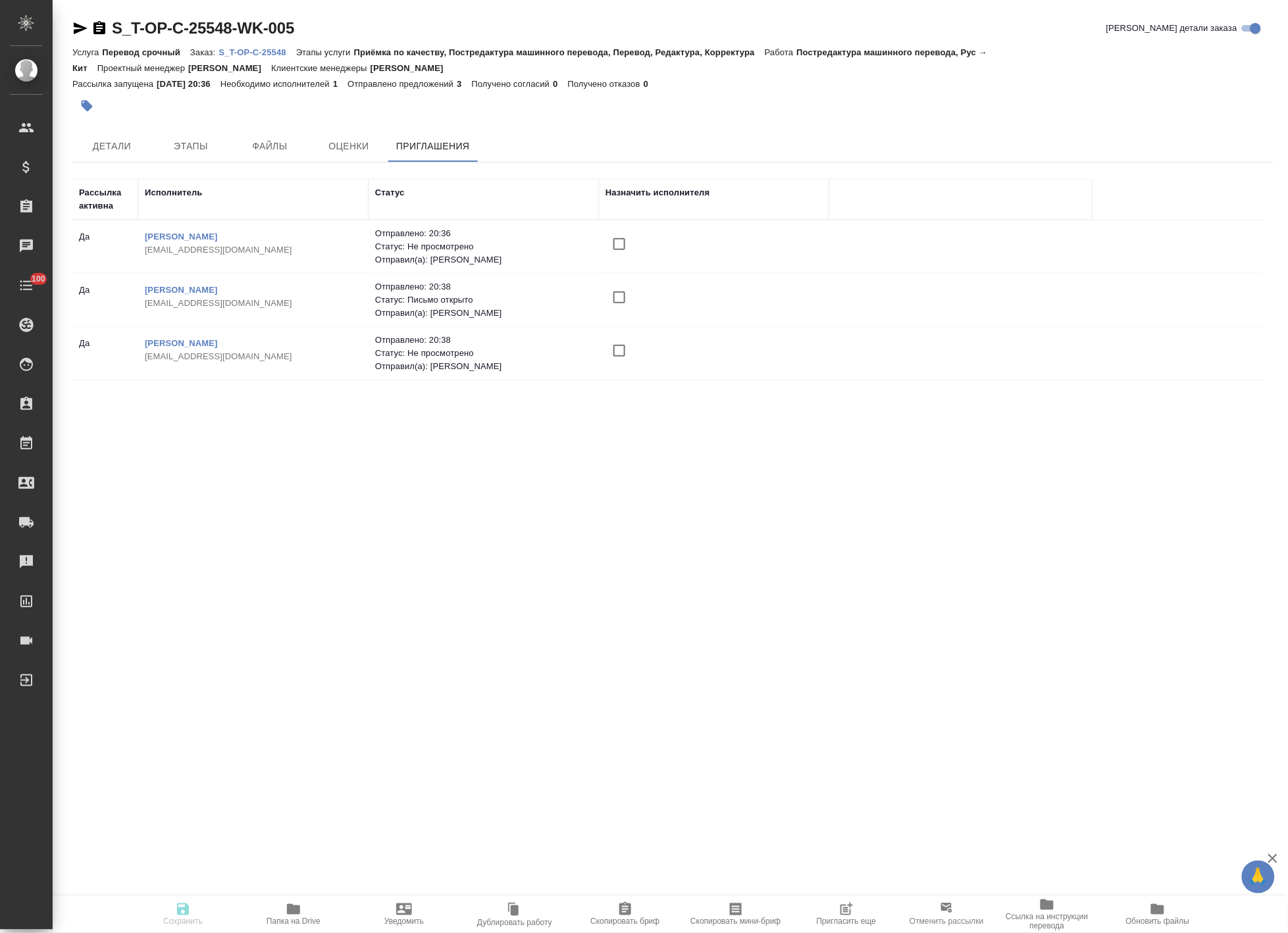
click at [948, 909] on icon at bounding box center [947, 908] width 11 height 10
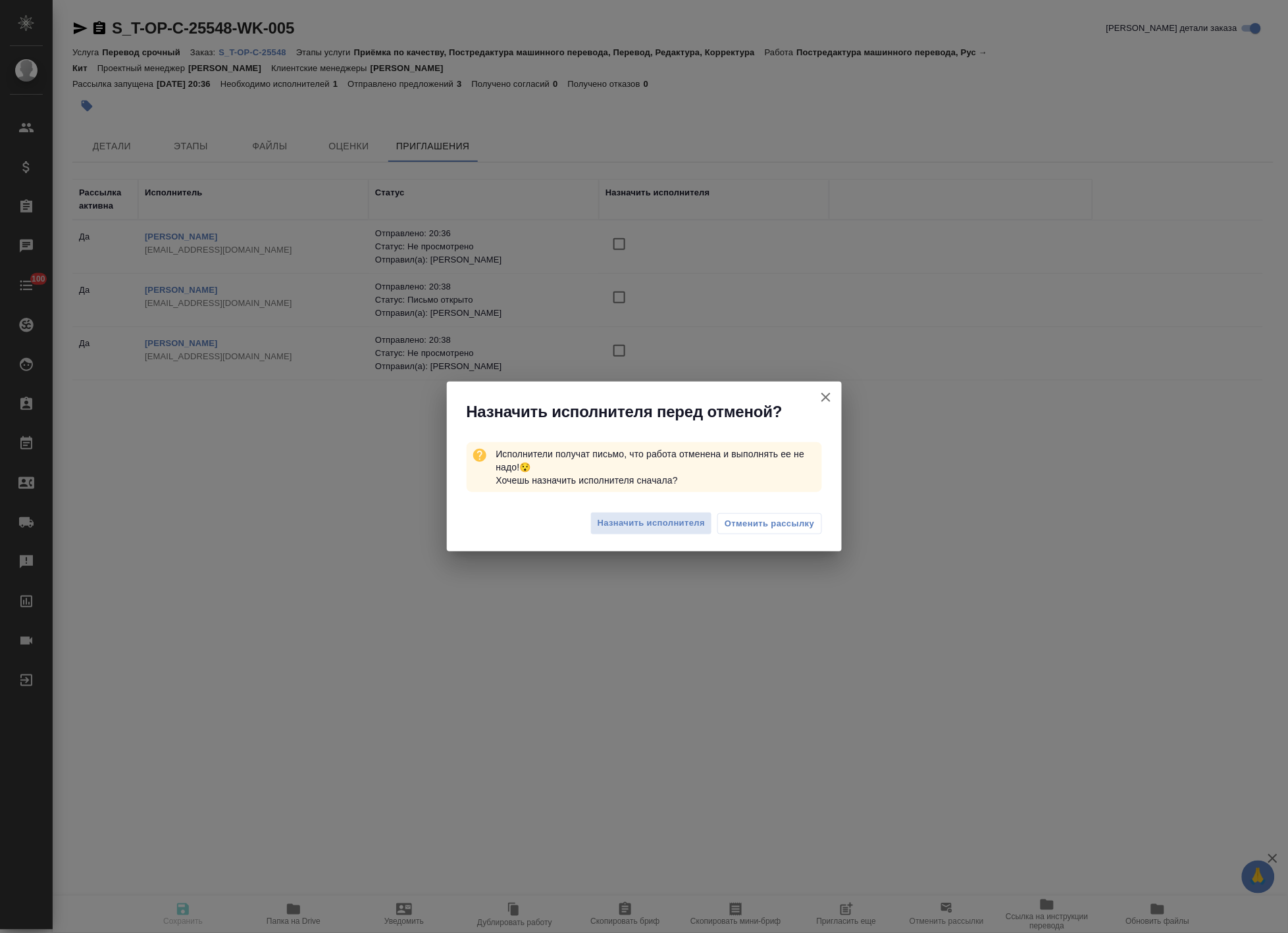
click at [807, 525] on span "Отменить рассылку" at bounding box center [769, 523] width 90 height 13
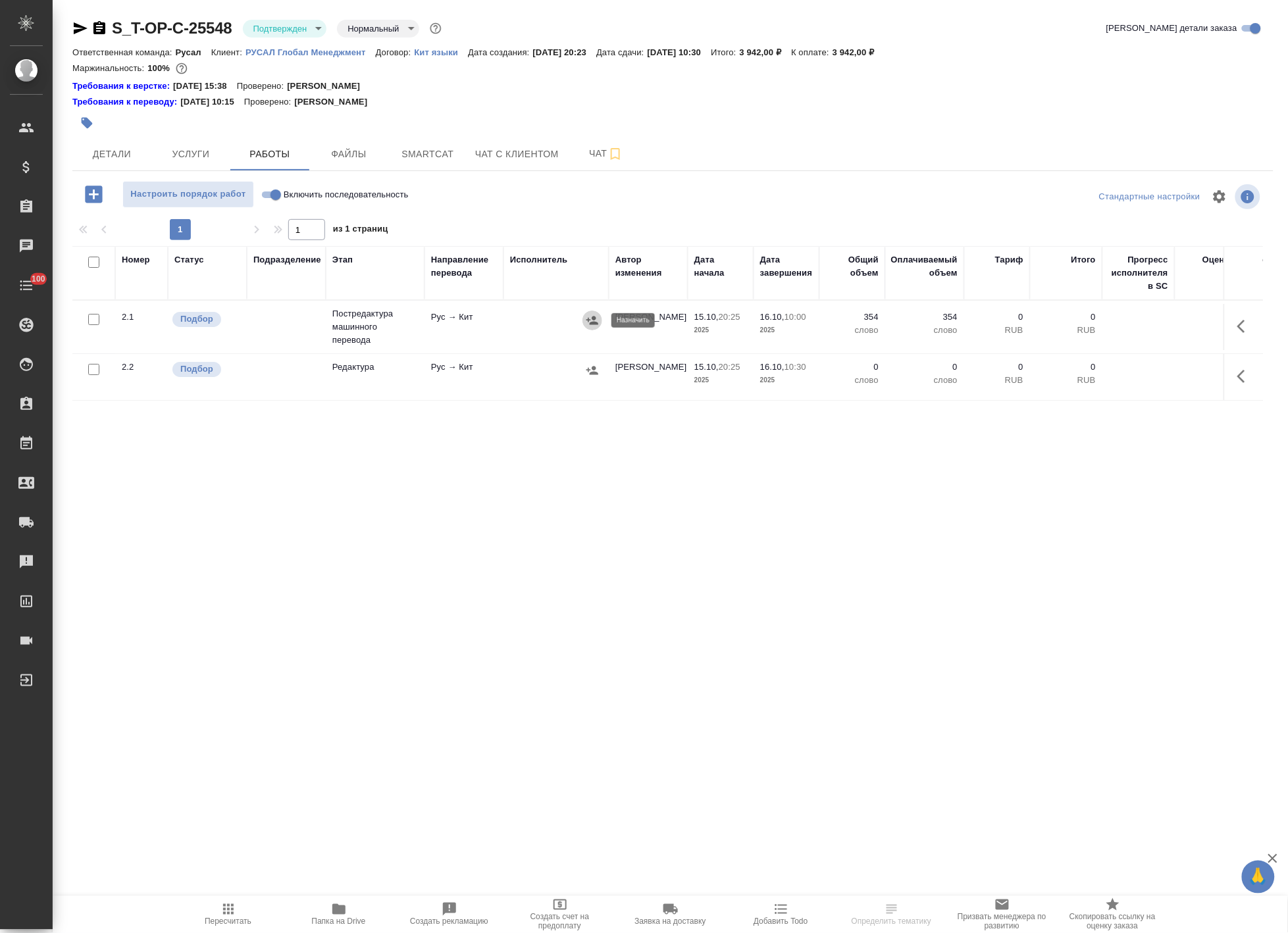
click at [594, 322] on icon "button" at bounding box center [593, 319] width 12 height 8
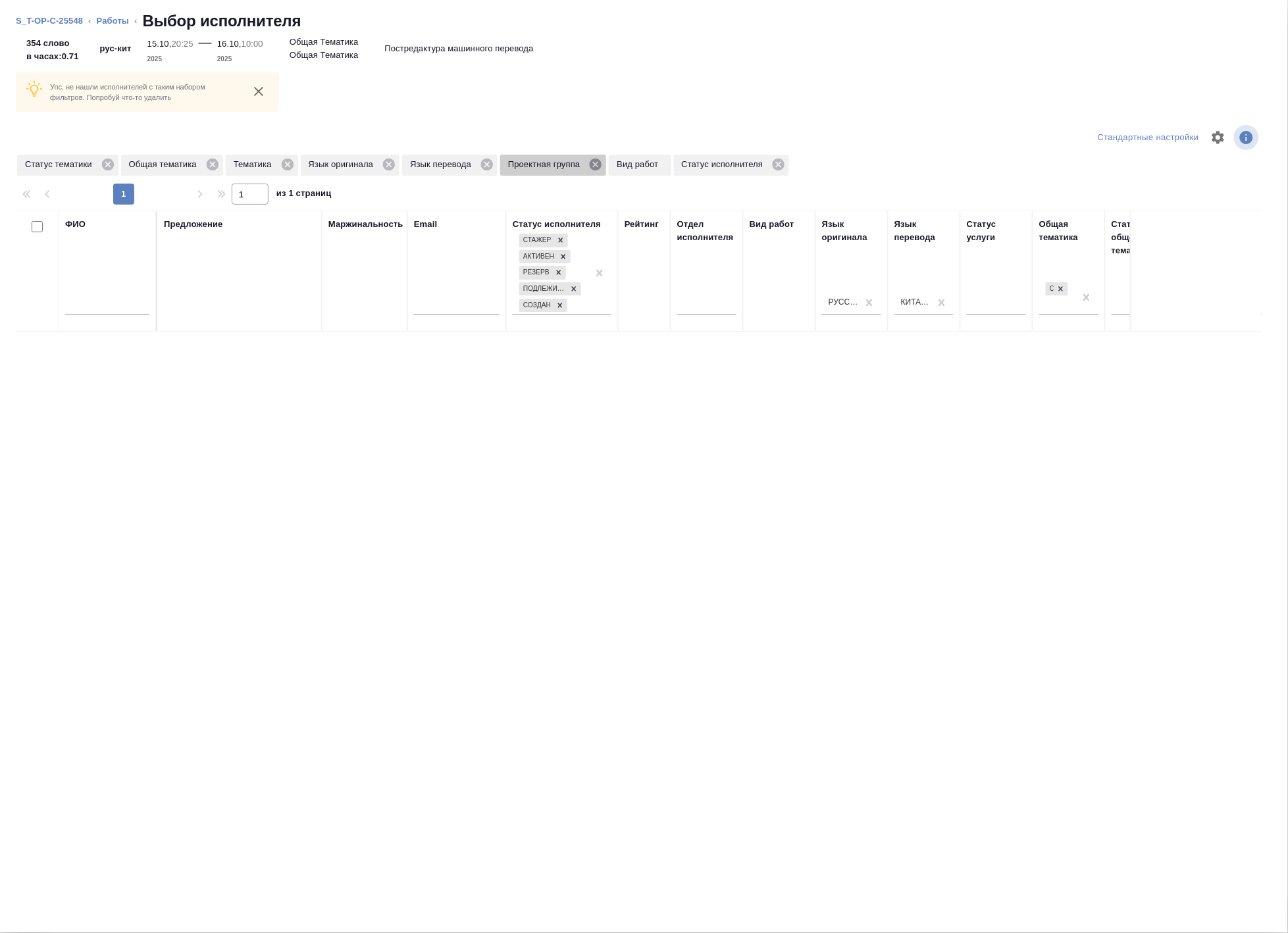
click at [595, 162] on icon at bounding box center [596, 165] width 12 height 12
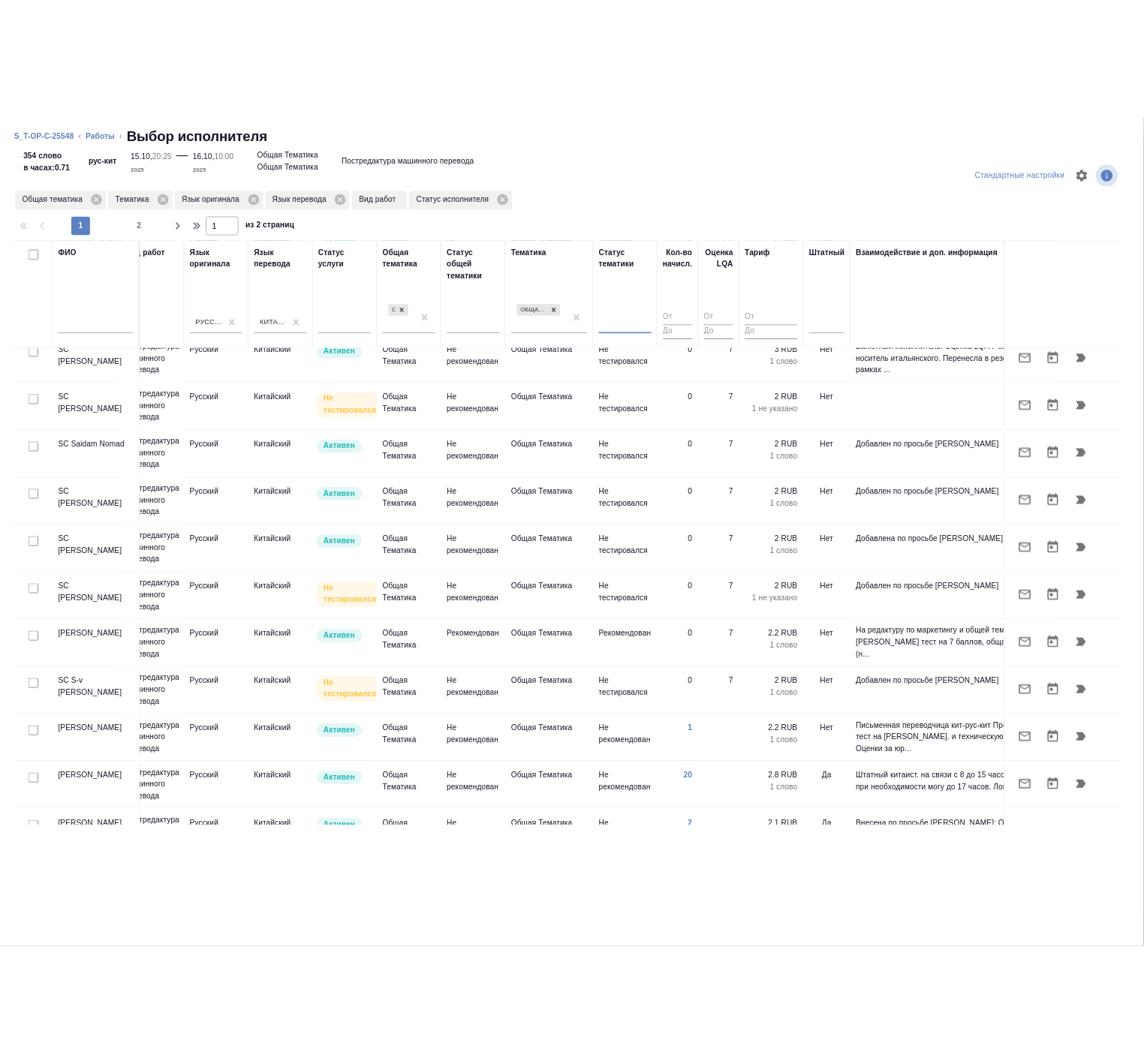
scroll to position [417, 694]
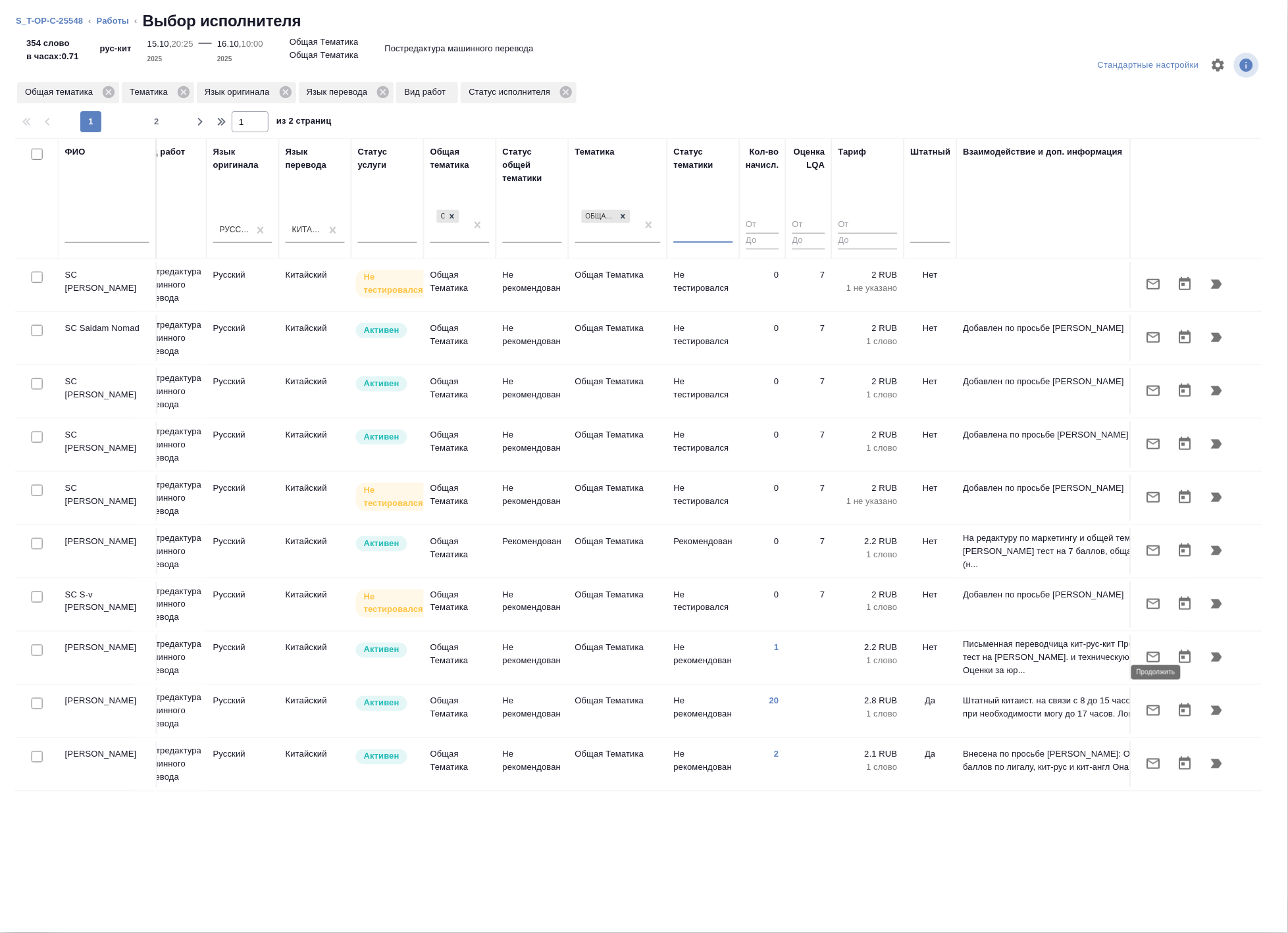
click at [1212, 706] on icon "button" at bounding box center [1217, 710] width 11 height 9
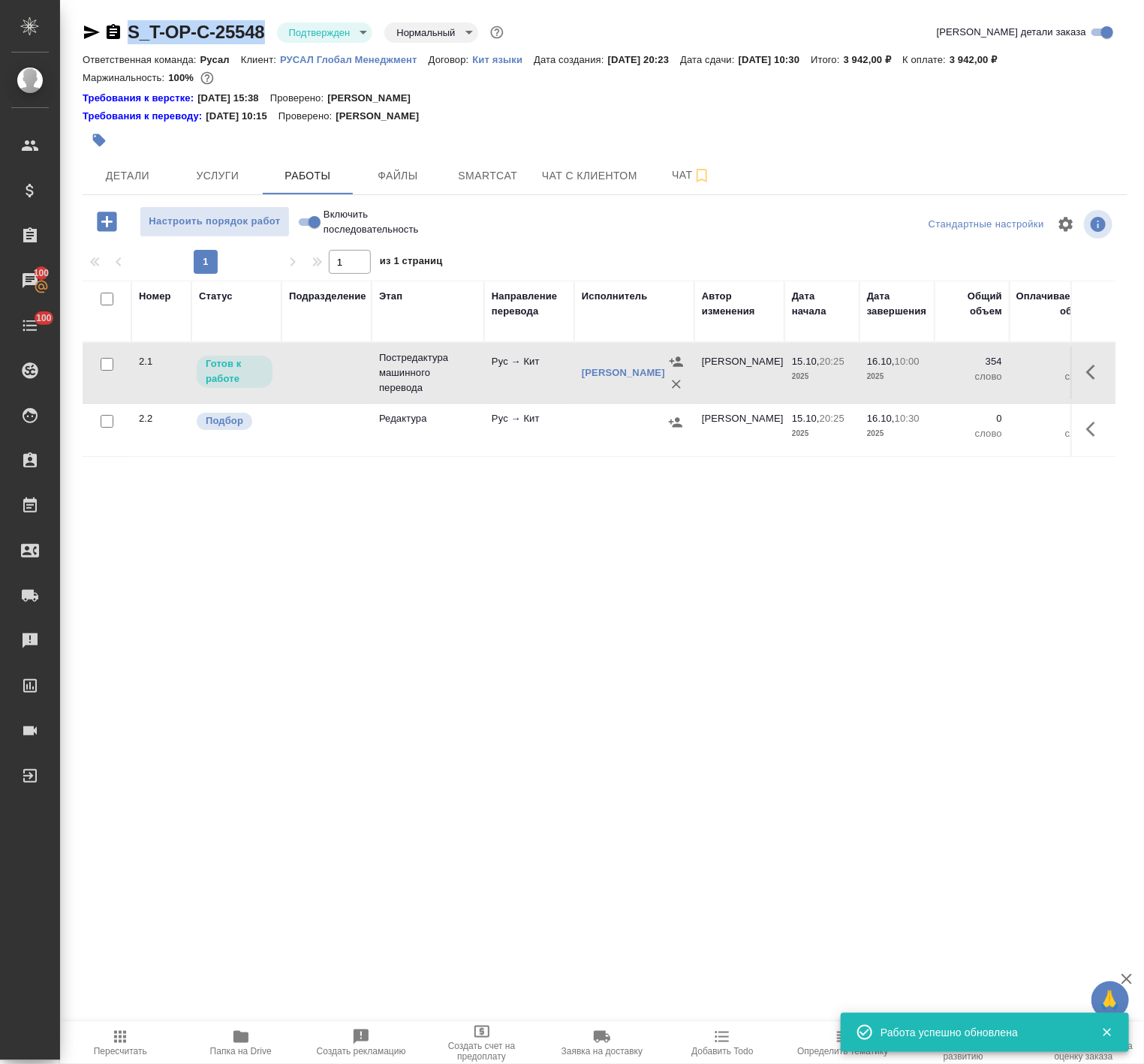
drag, startPoint x: 261, startPoint y: 17, endPoint x: 129, endPoint y: 33, distance: 133.0
click at [129, 33] on div "S_T-OP-C-25548 Подтвержден confirmed Нормальный normal Кратко детали заказа Отв…" at bounding box center [604, 609] width 1061 height 1220
copy link "S_T-OP-C-25548"
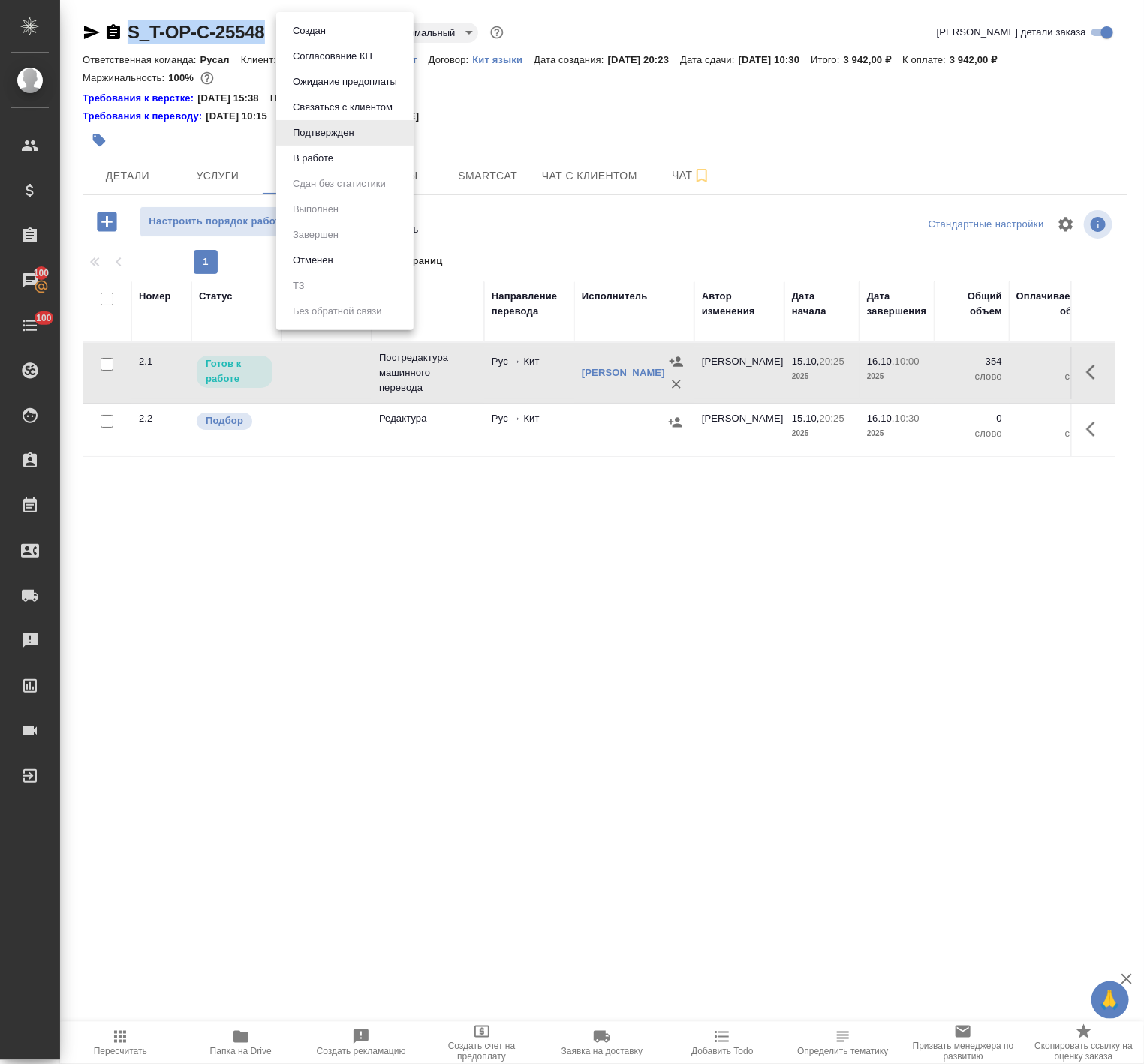
click at [325, 28] on body "🙏 .cls-1 fill:#fff; AWATERA Avdeenko Kirill Клиенты Спецификации Заказы 100 Чат…" at bounding box center [572, 532] width 1144 height 1064
click at [337, 161] on button "В работе" at bounding box center [313, 158] width 50 height 16
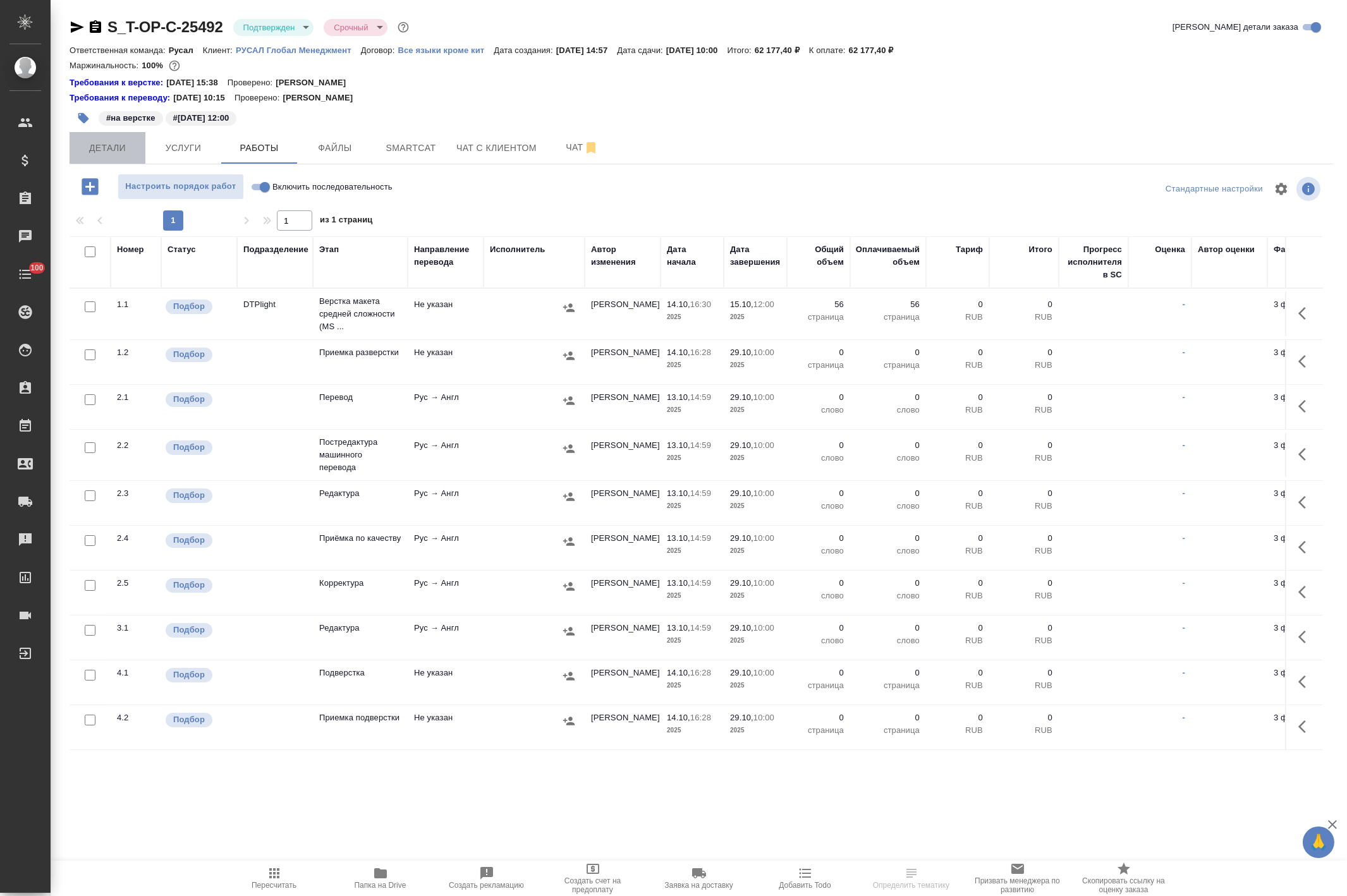
click at [78, 158] on button "Детали" at bounding box center [107, 148] width 76 height 32
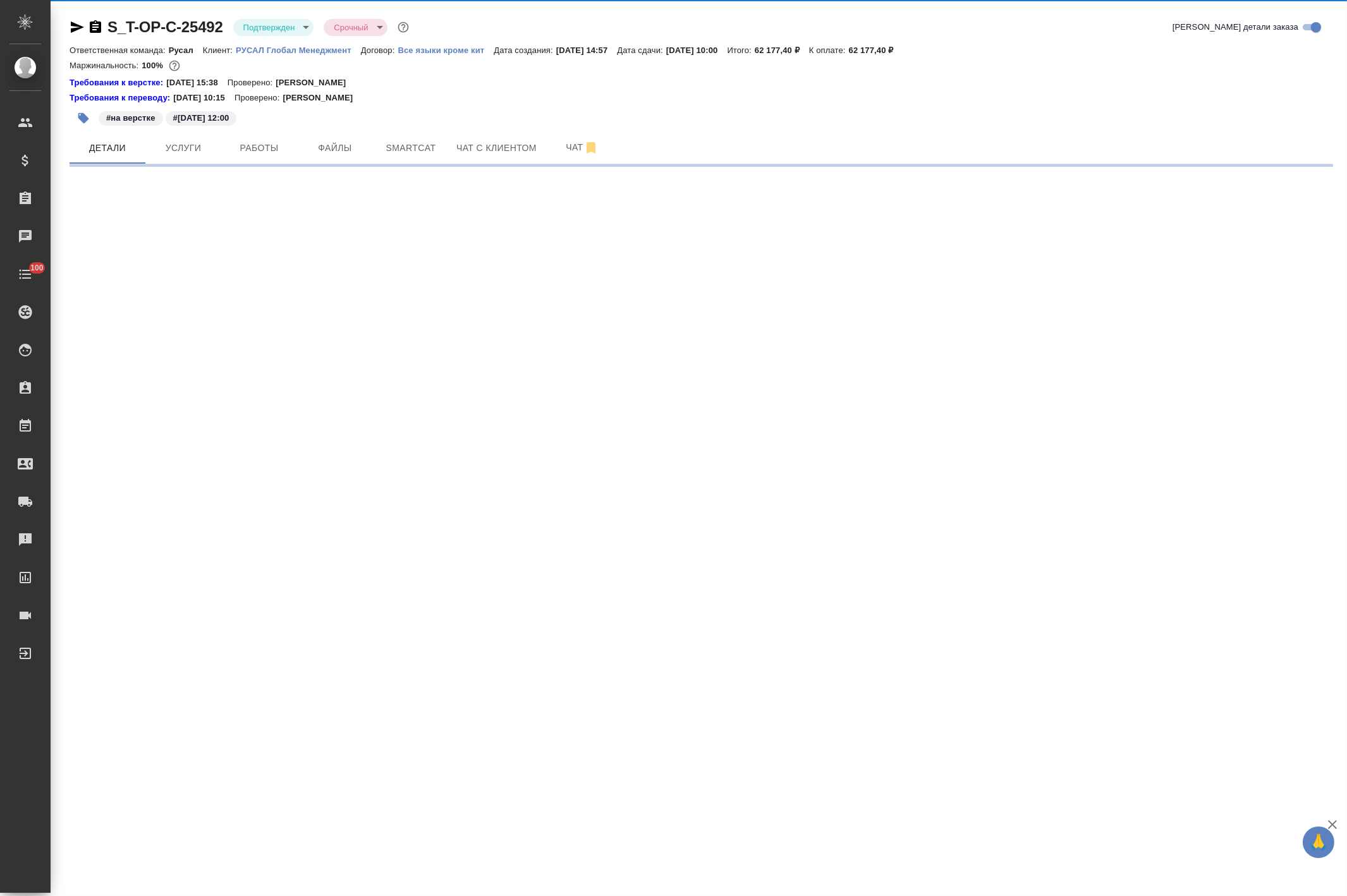
select select "RU"
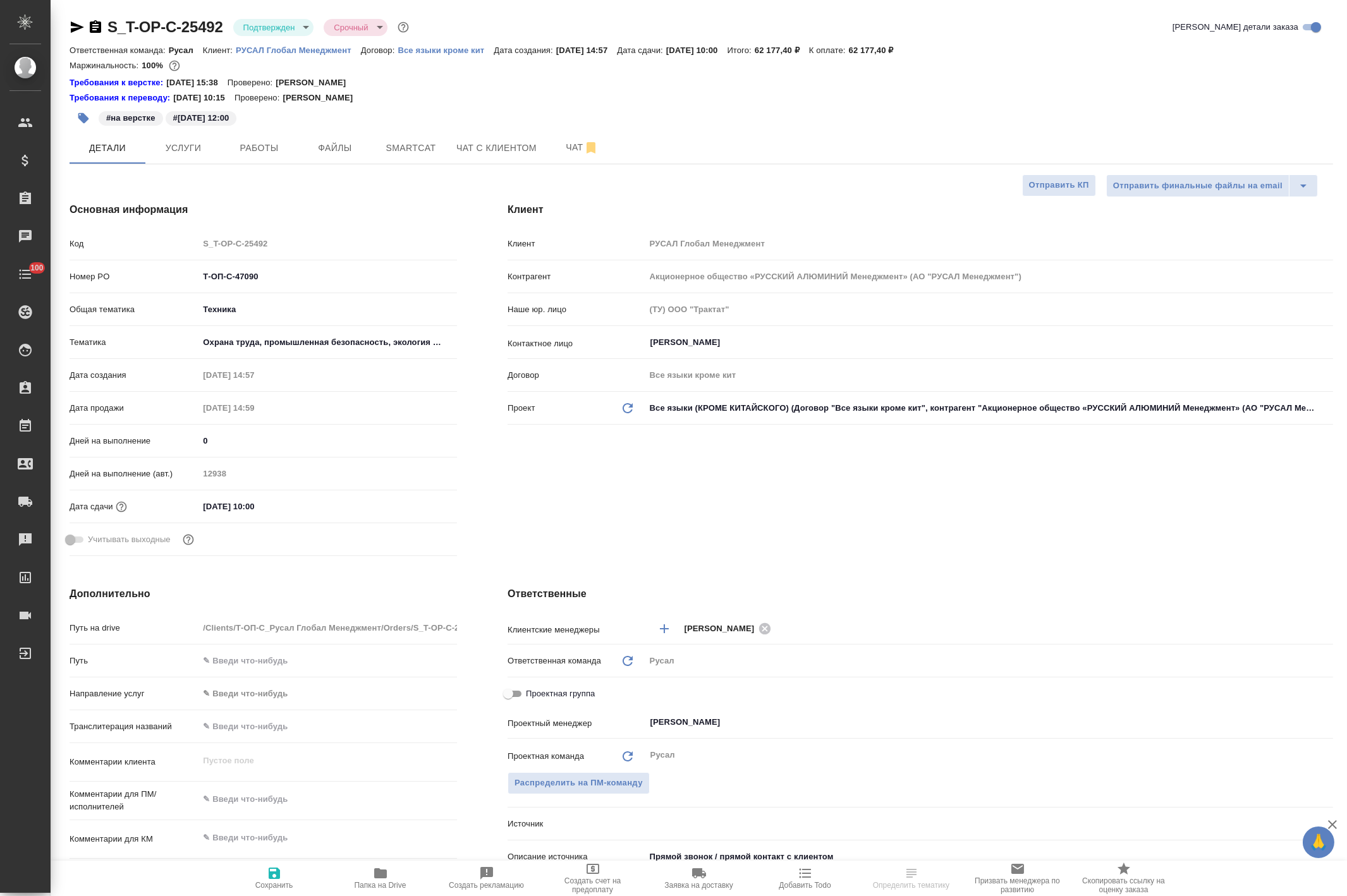
type textarea "x"
click at [297, 52] on p "РУСАЛ Глобал Менеджмент" at bounding box center [298, 50] width 125 height 9
type textarea "x"
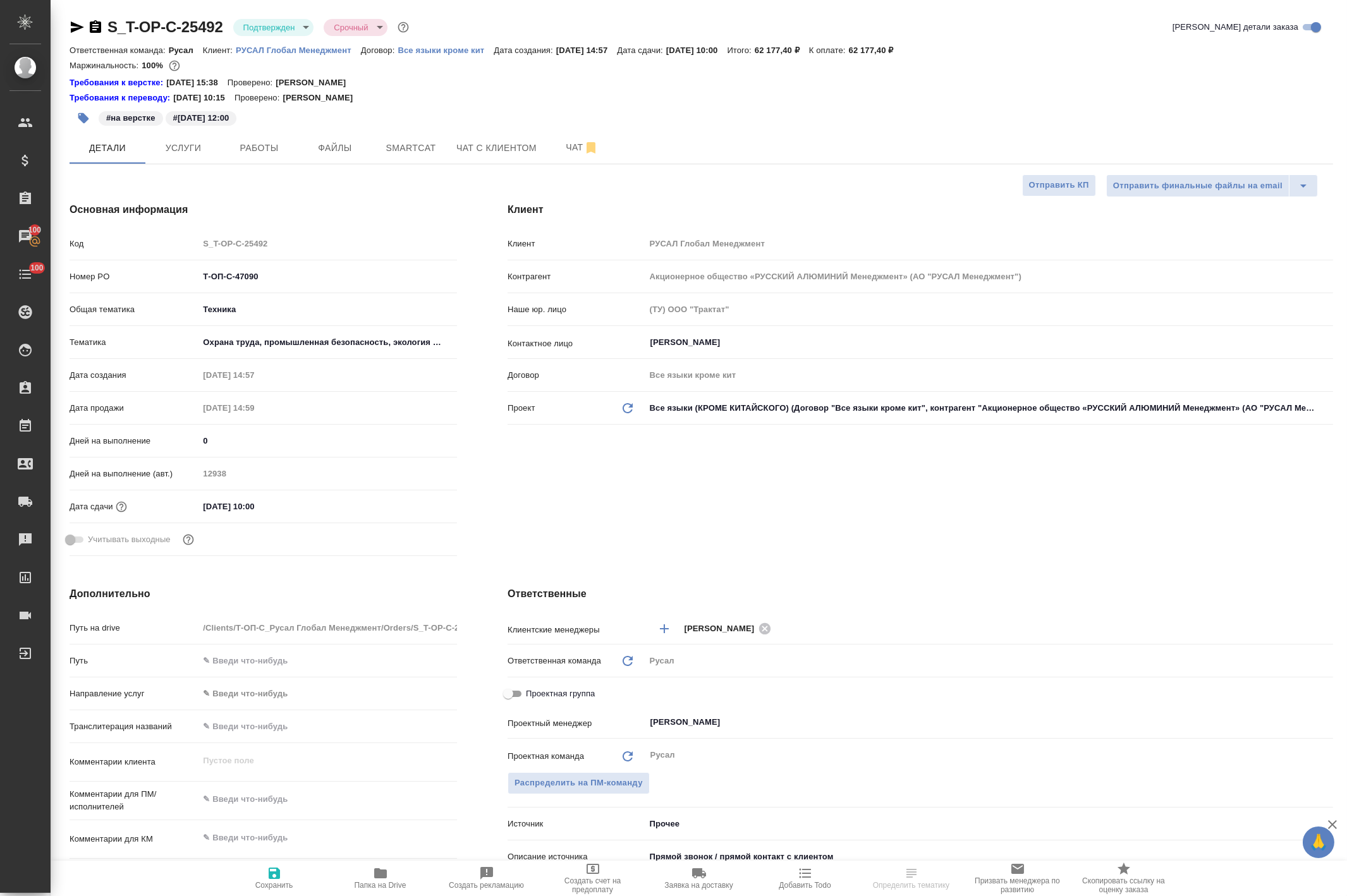
type textarea "x"
select select "RU"
type textarea "x"
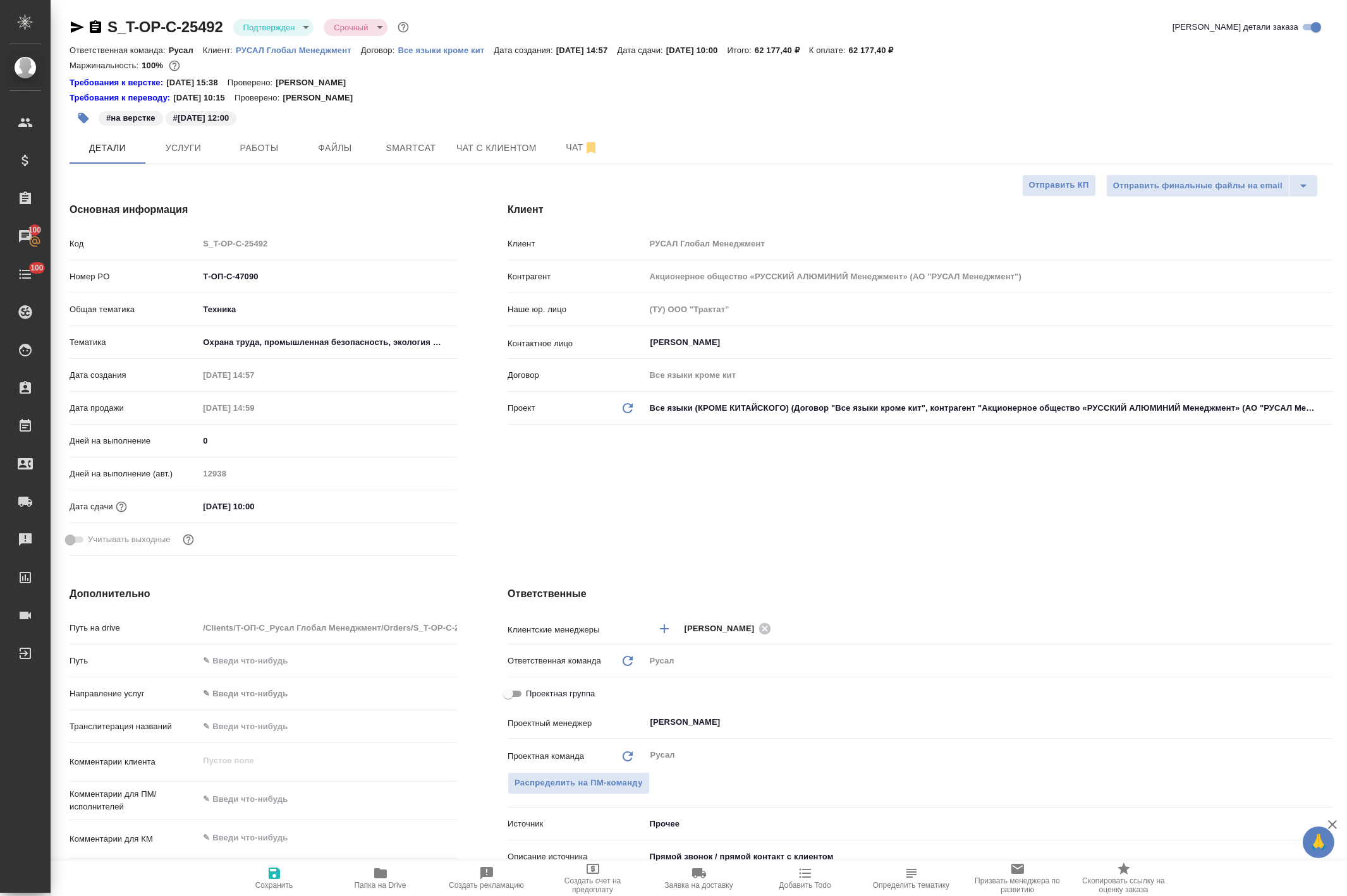
type textarea "x"
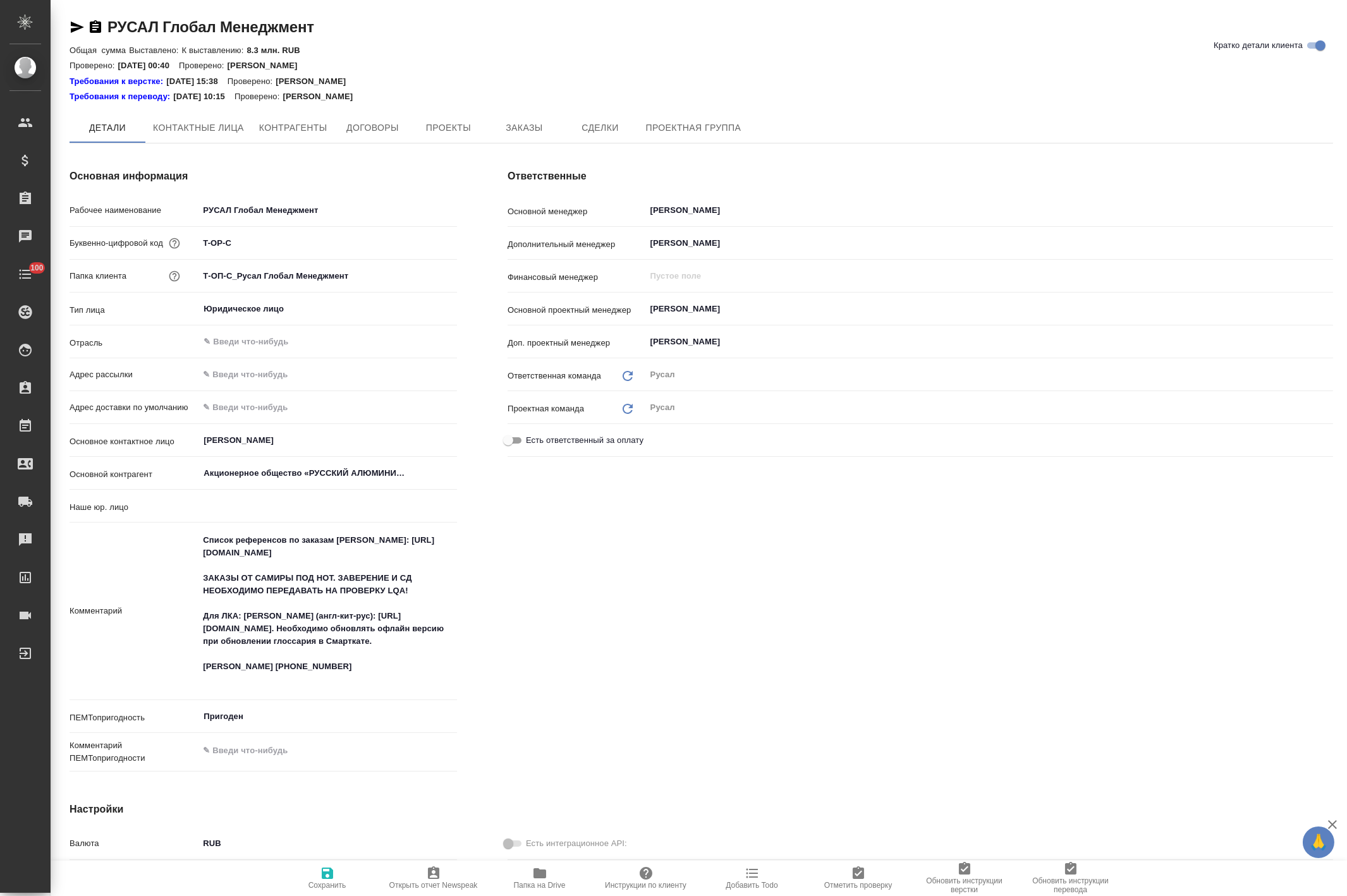
type input "(ТУ) ООО "Трактат""
type textarea "x"
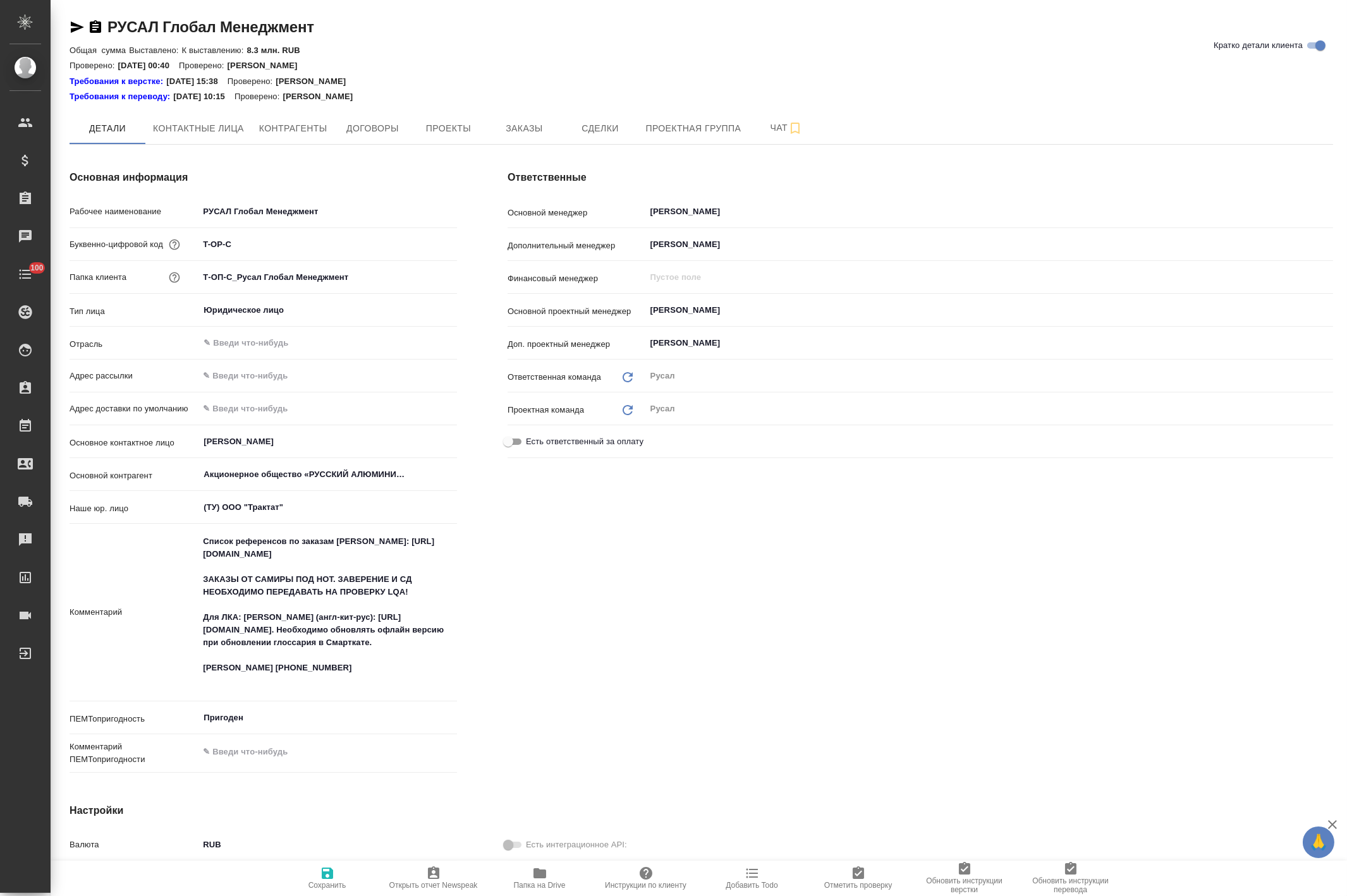
type textarea "x"
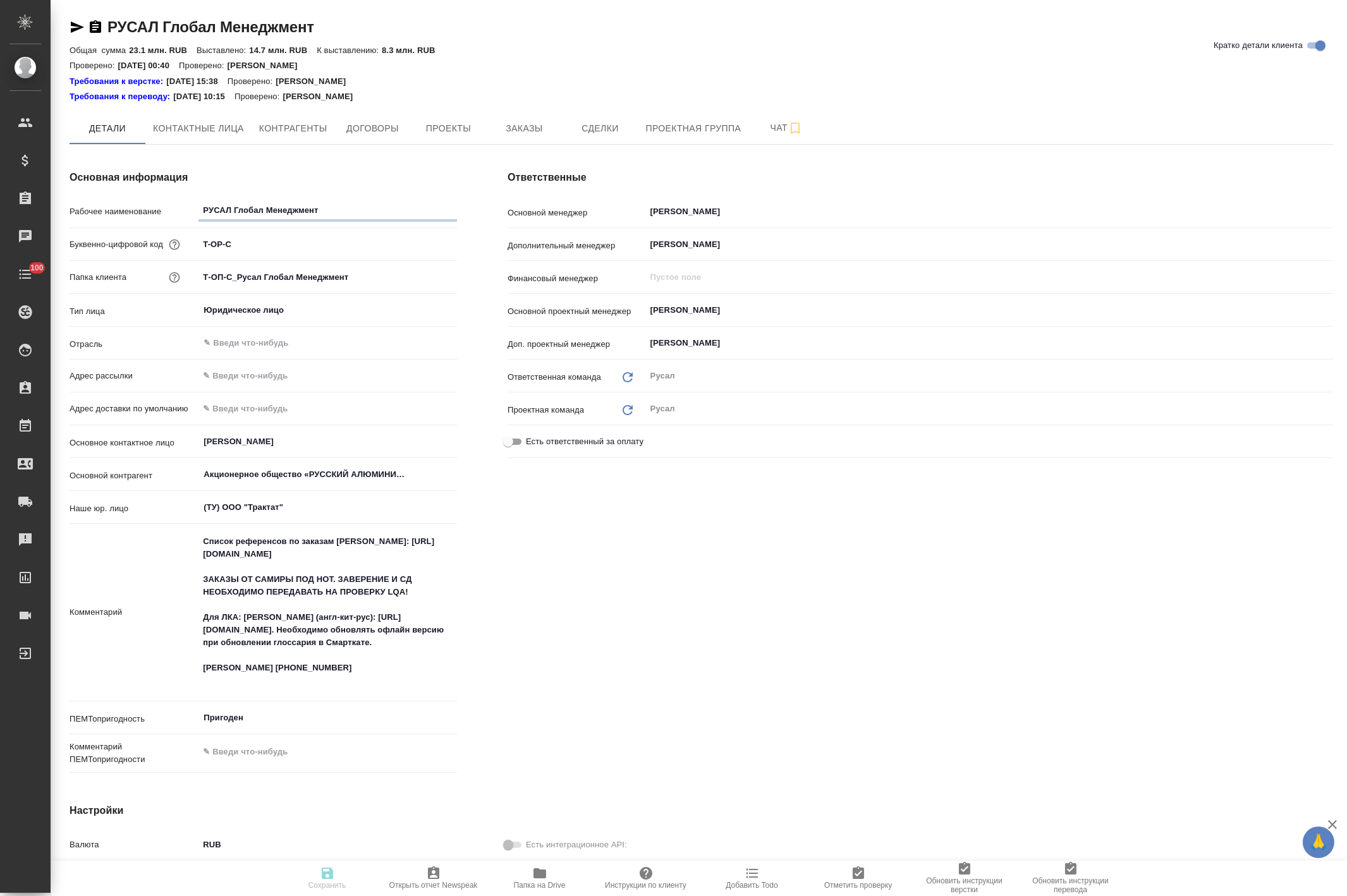
type textarea "x"
click at [463, 133] on span "Проекты" at bounding box center [448, 129] width 61 height 16
